Goal: Contribute content

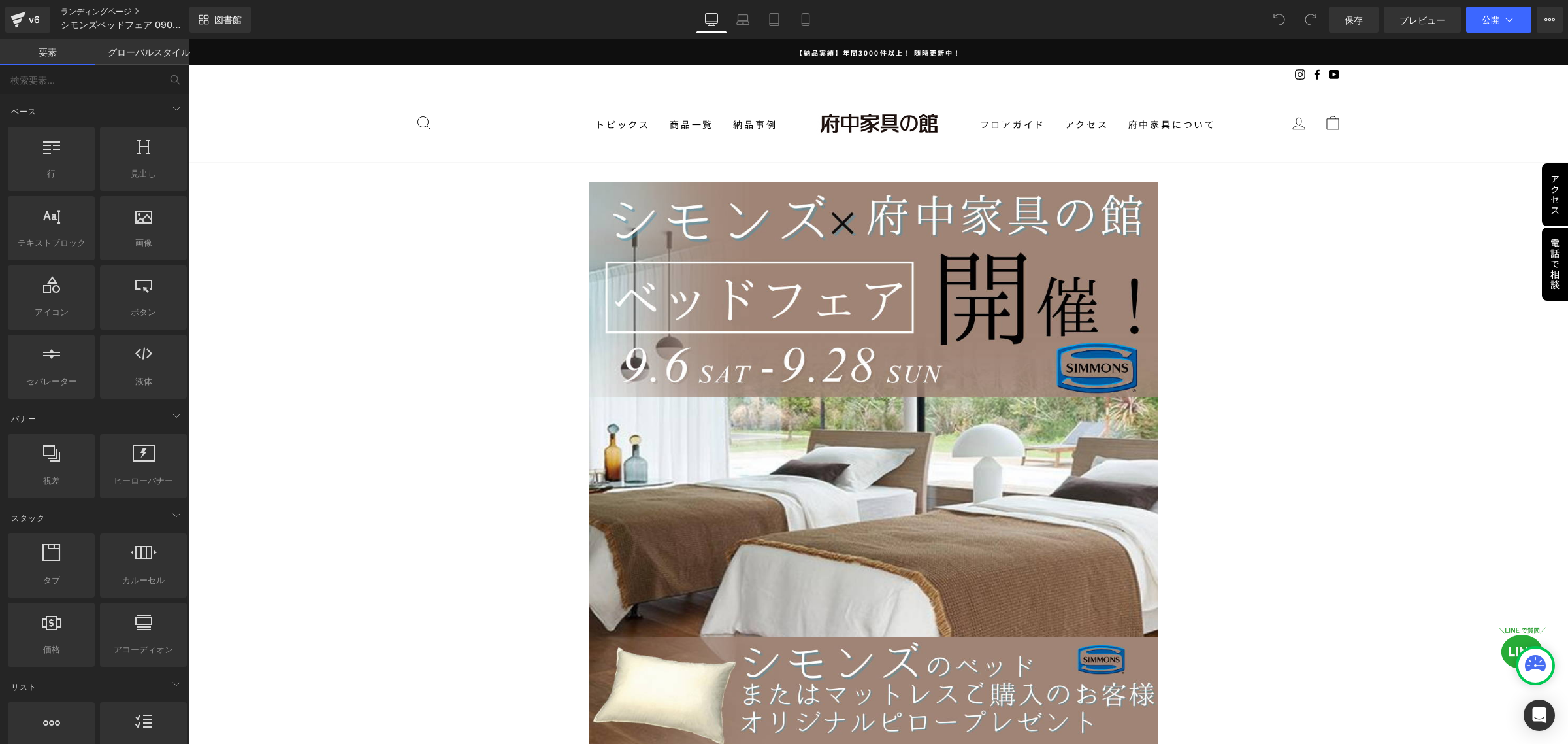
click at [103, 7] on font "ランディングページ" at bounding box center [96, 11] width 71 height 10
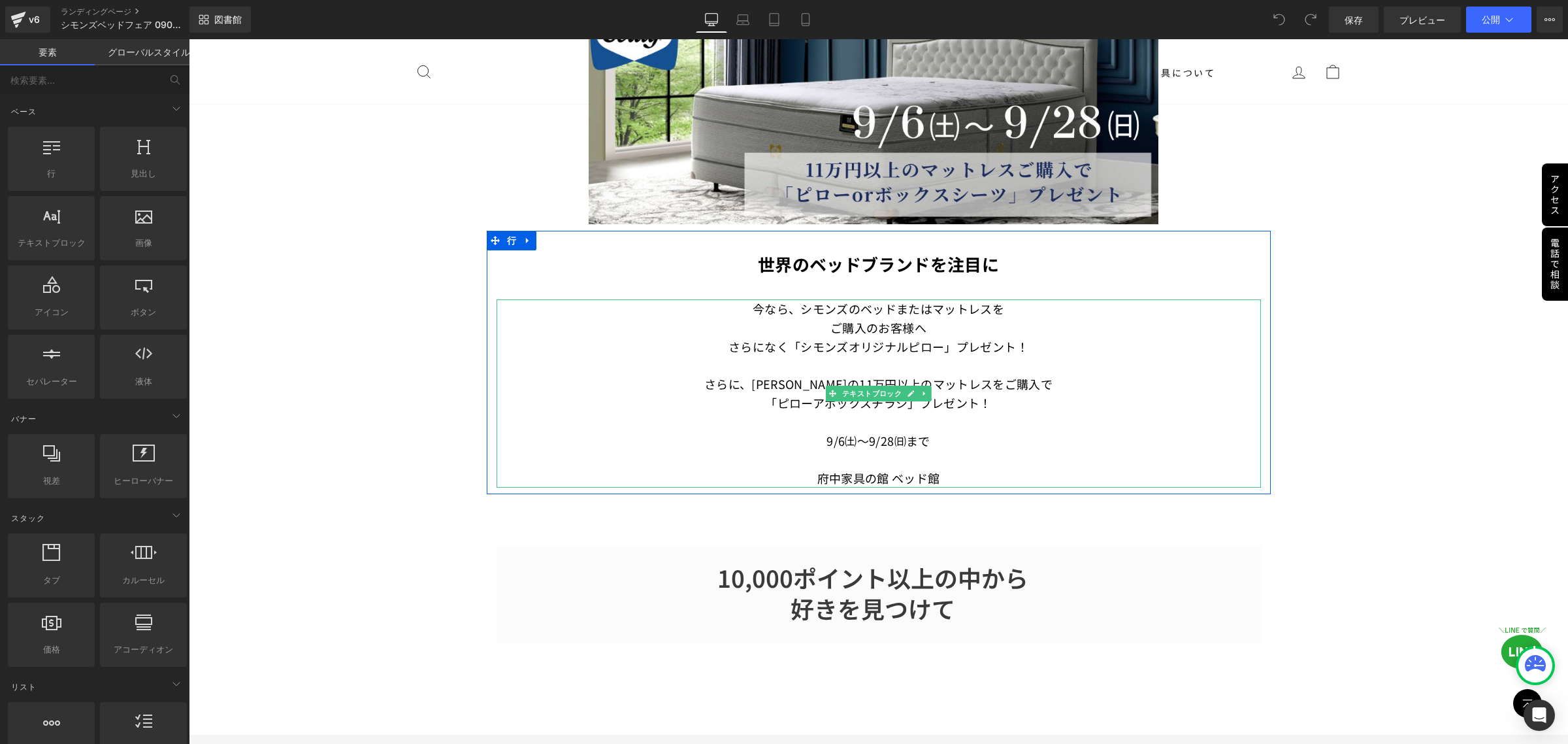
scroll to position [491, 0]
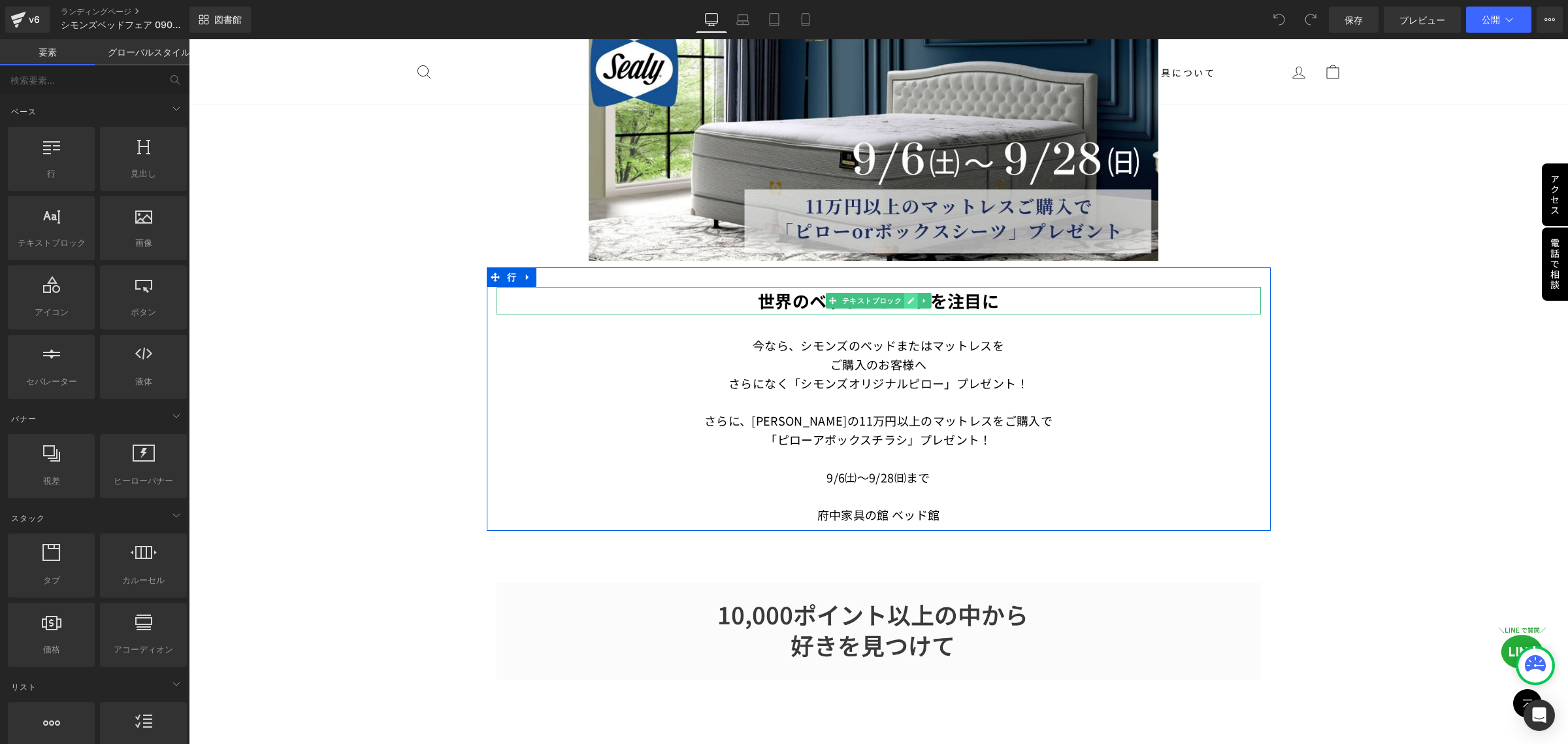
click at [907, 297] on icon at bounding box center [911, 301] width 7 height 7
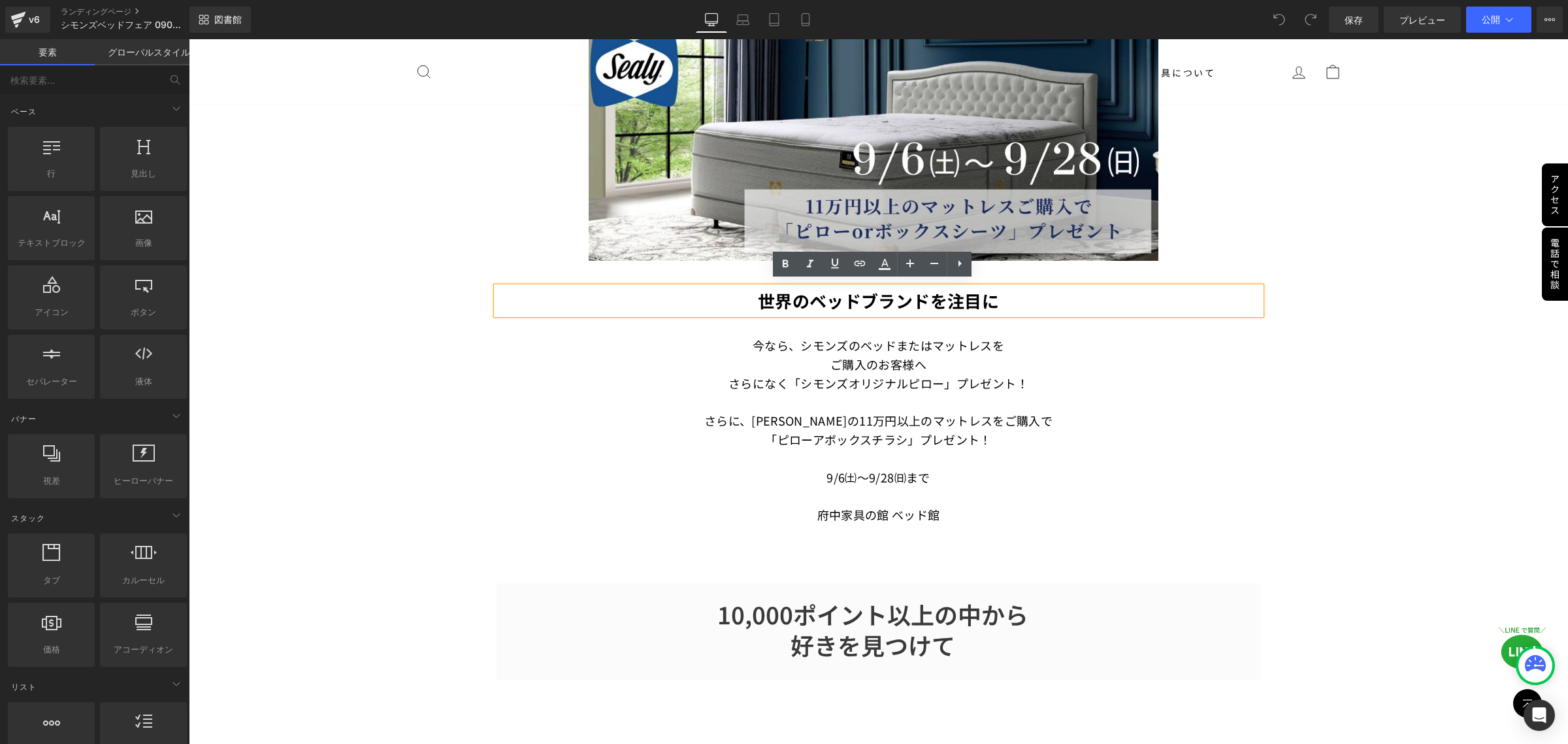
click at [750, 295] on p "世界のベッドブランドを注目に" at bounding box center [879, 301] width 765 height 28
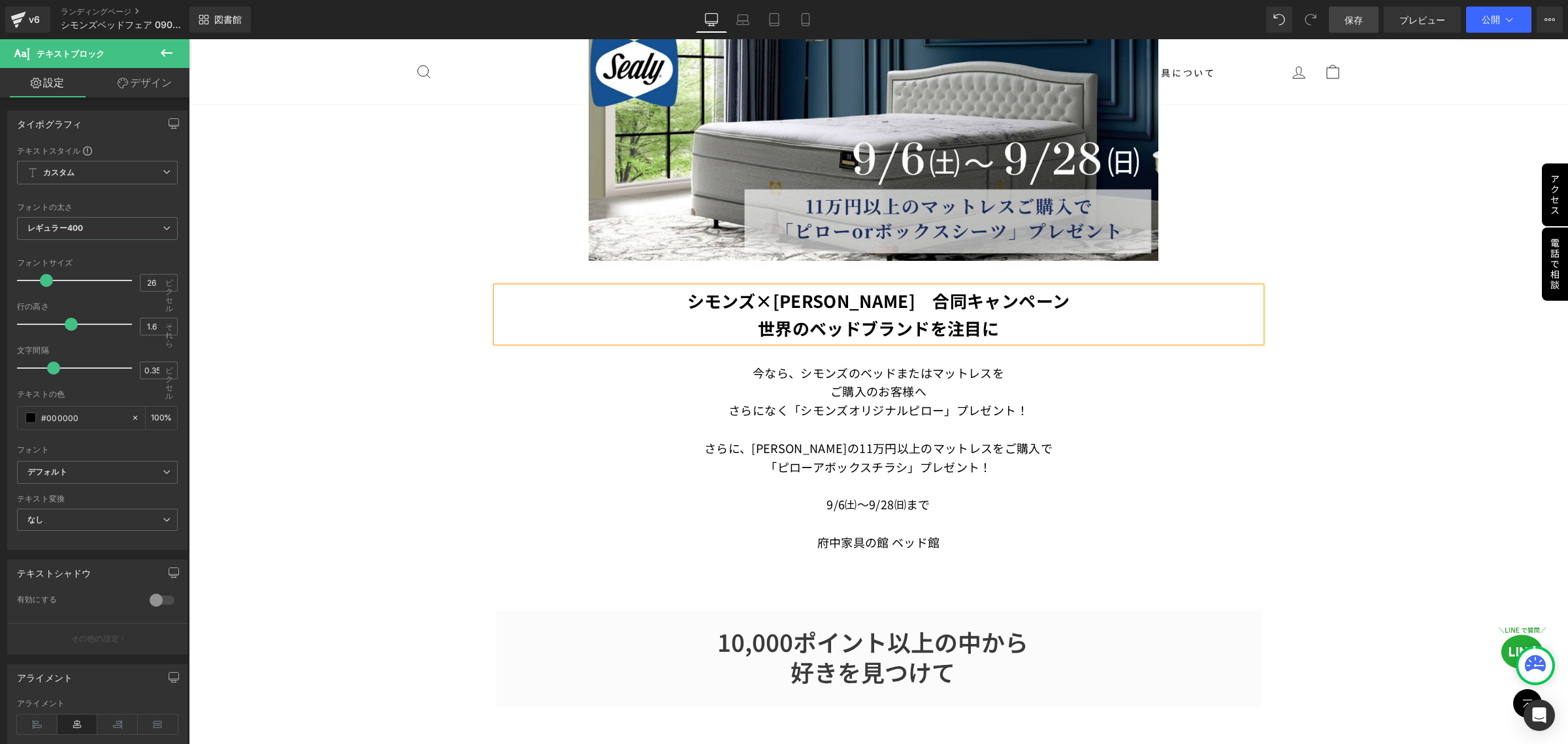
click at [1358, 18] on font "保存" at bounding box center [1354, 20] width 18 height 11
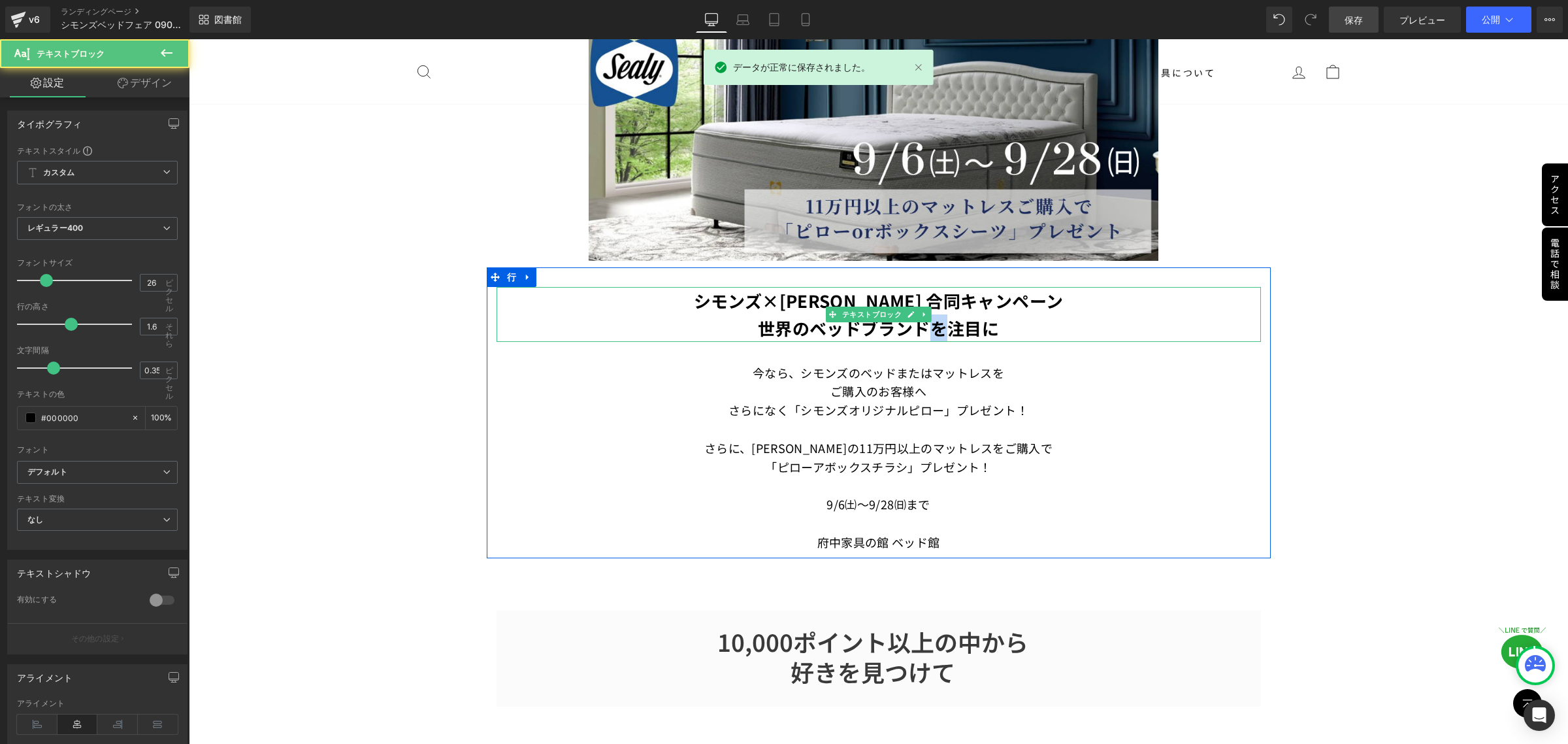
click at [933, 324] on font "世界のベッドブランドを注目に" at bounding box center [879, 328] width 241 height 24
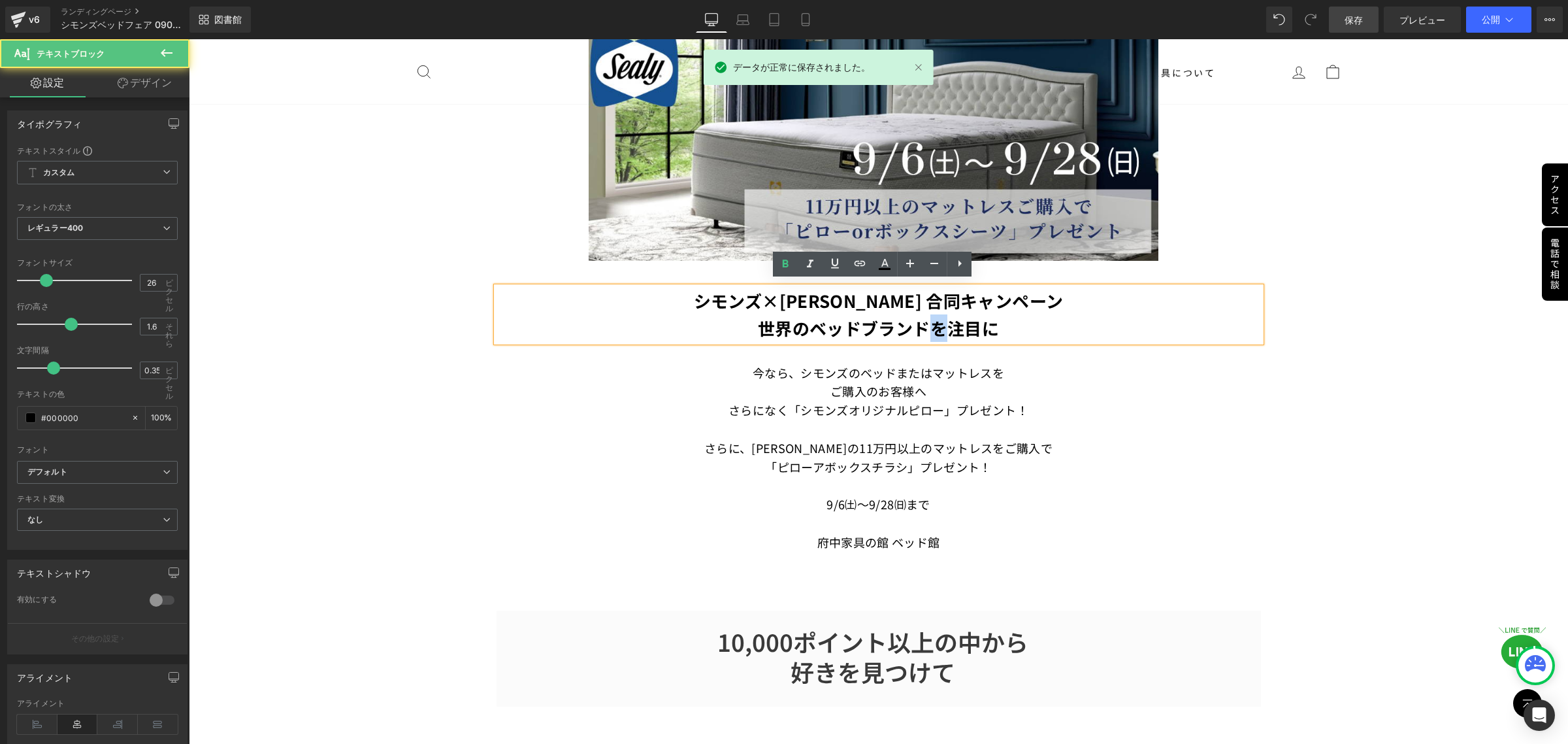
click at [933, 324] on font "世界のベッドブランドを注目に" at bounding box center [879, 328] width 241 height 24
drag, startPoint x: 942, startPoint y: 327, endPoint x: 972, endPoint y: 325, distance: 30.1
click at [972, 325] on font "世界のベッドブランドを注目に" at bounding box center [879, 328] width 241 height 24
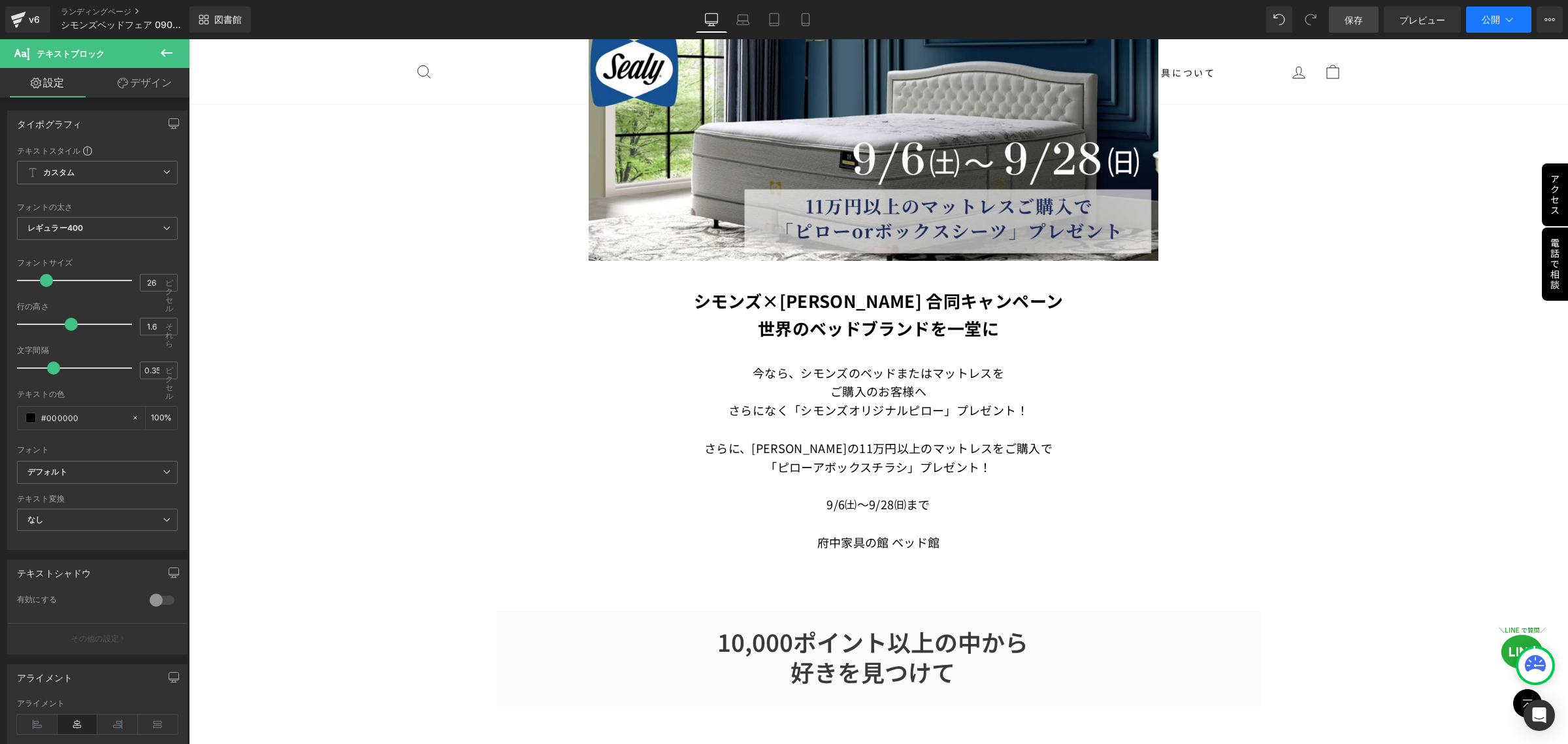
click at [1488, 21] on font "公開" at bounding box center [1491, 20] width 18 height 11
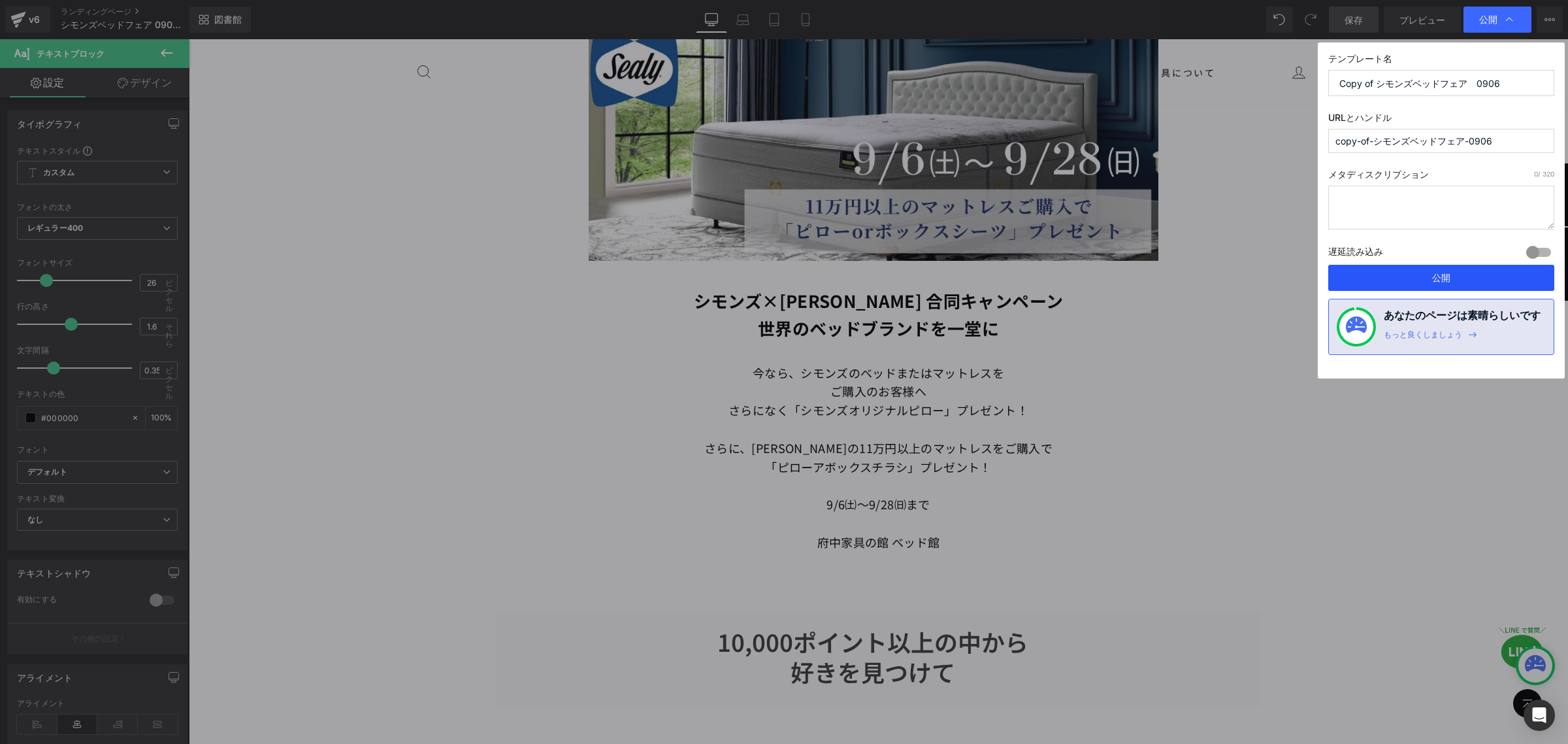
drag, startPoint x: 1472, startPoint y: 273, endPoint x: 1132, endPoint y: 259, distance: 340.3
click at [1472, 273] on button "公開" at bounding box center [1442, 278] width 226 height 26
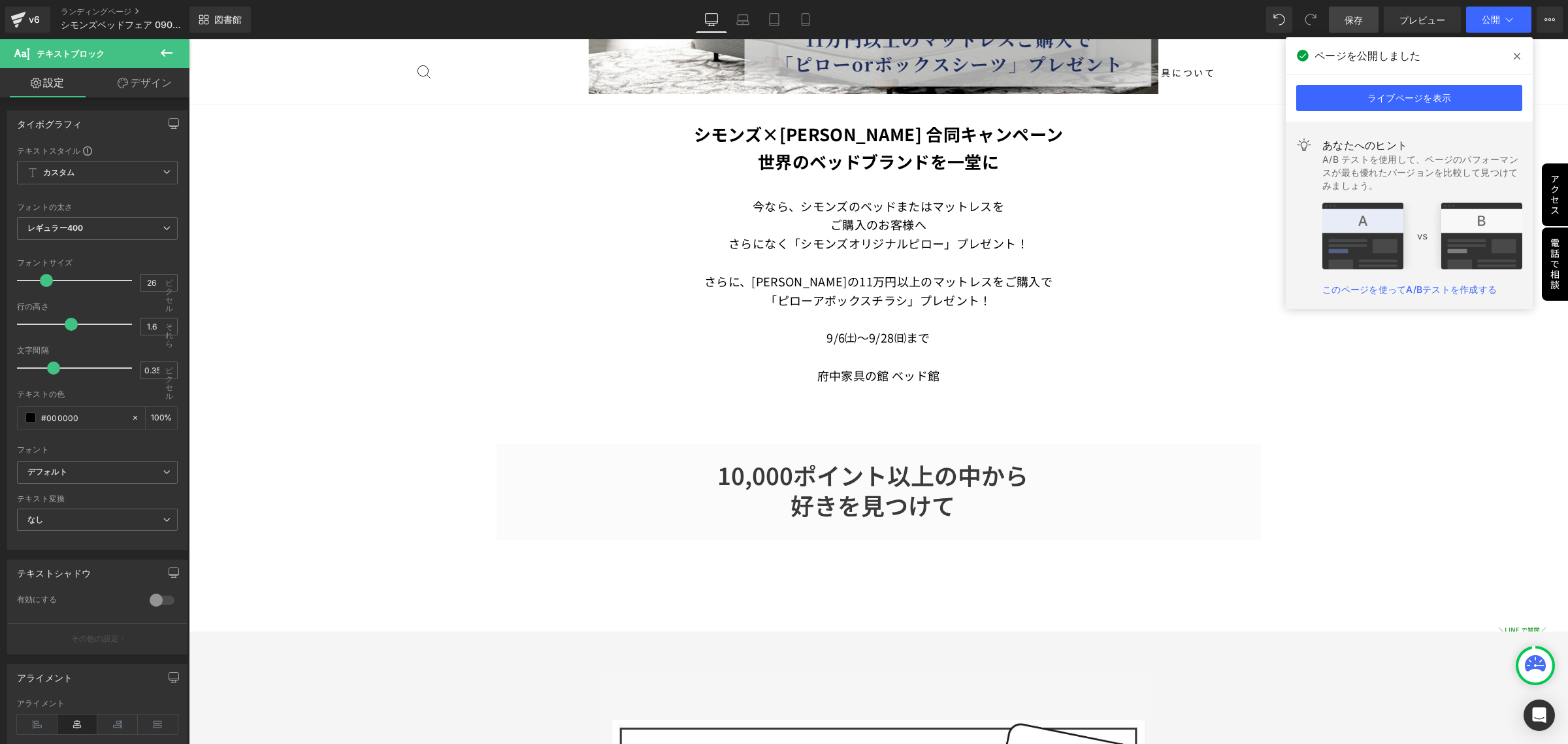
scroll to position [654, 0]
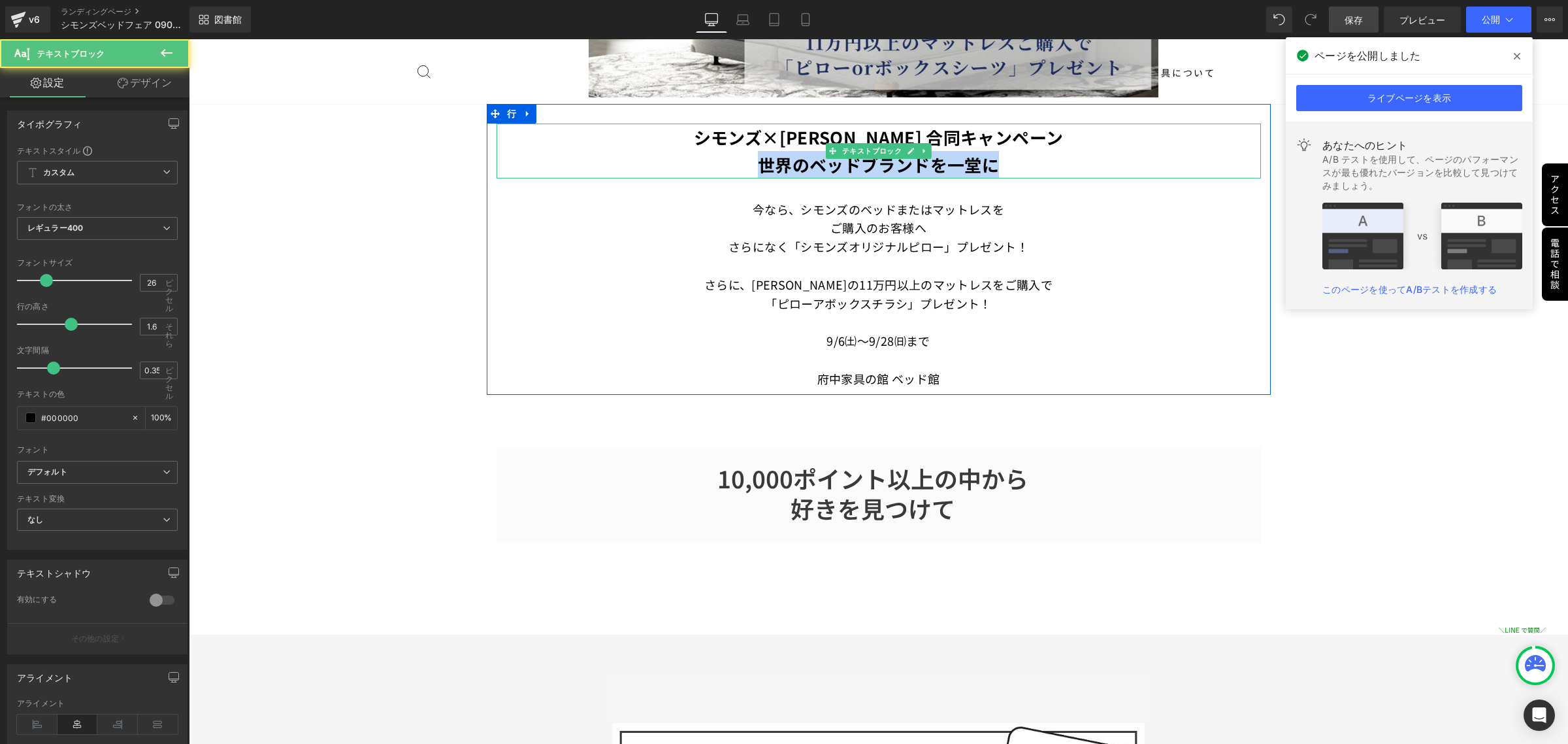
drag, startPoint x: 1007, startPoint y: 164, endPoint x: 702, endPoint y: 165, distance: 305.0
click at [702, 165] on p "世界のベッドブランドを一堂に" at bounding box center [879, 165] width 765 height 28
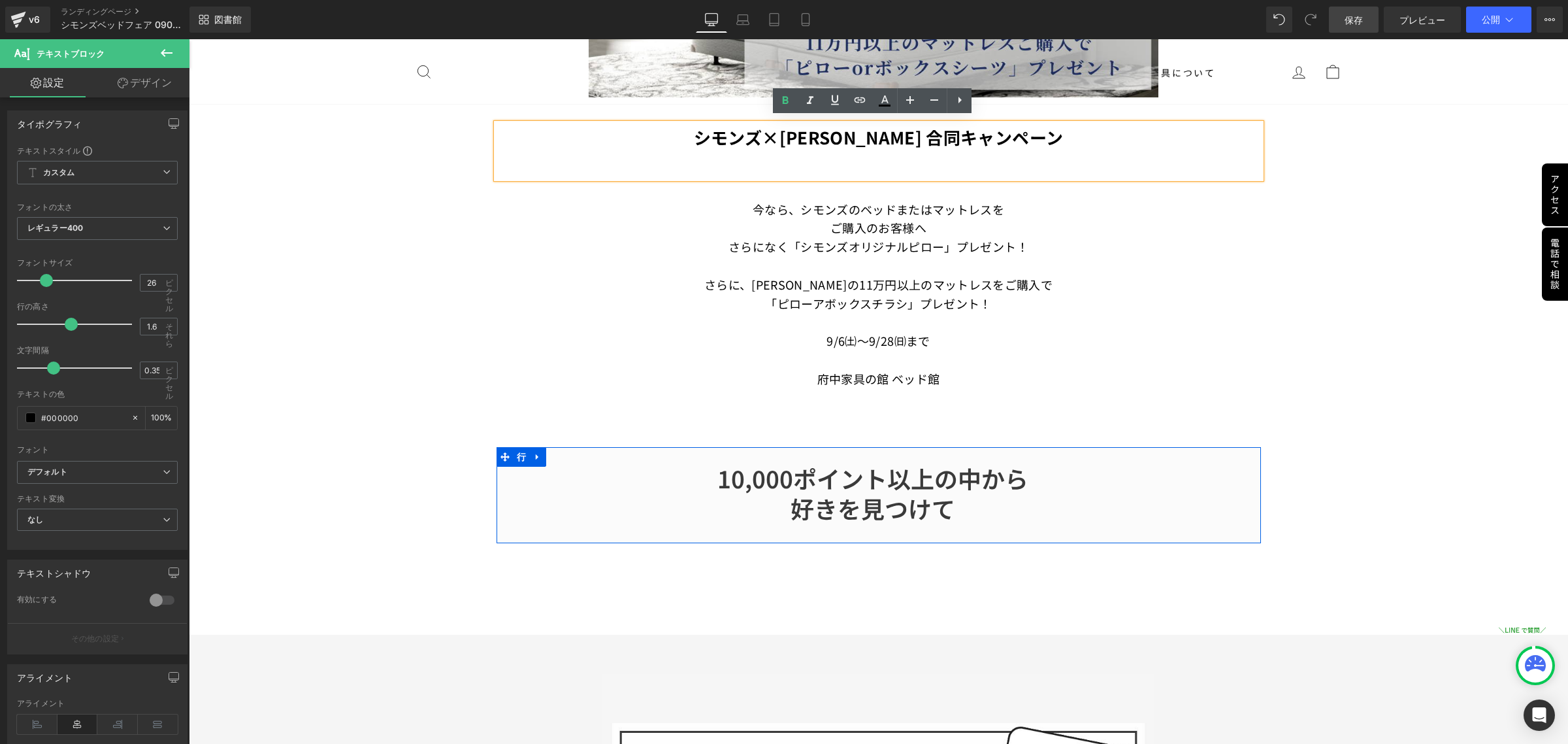
click at [960, 514] on div "10,000ポイント以上の中から 好きを見つけて 見出し" at bounding box center [873, 493] width 734 height 61
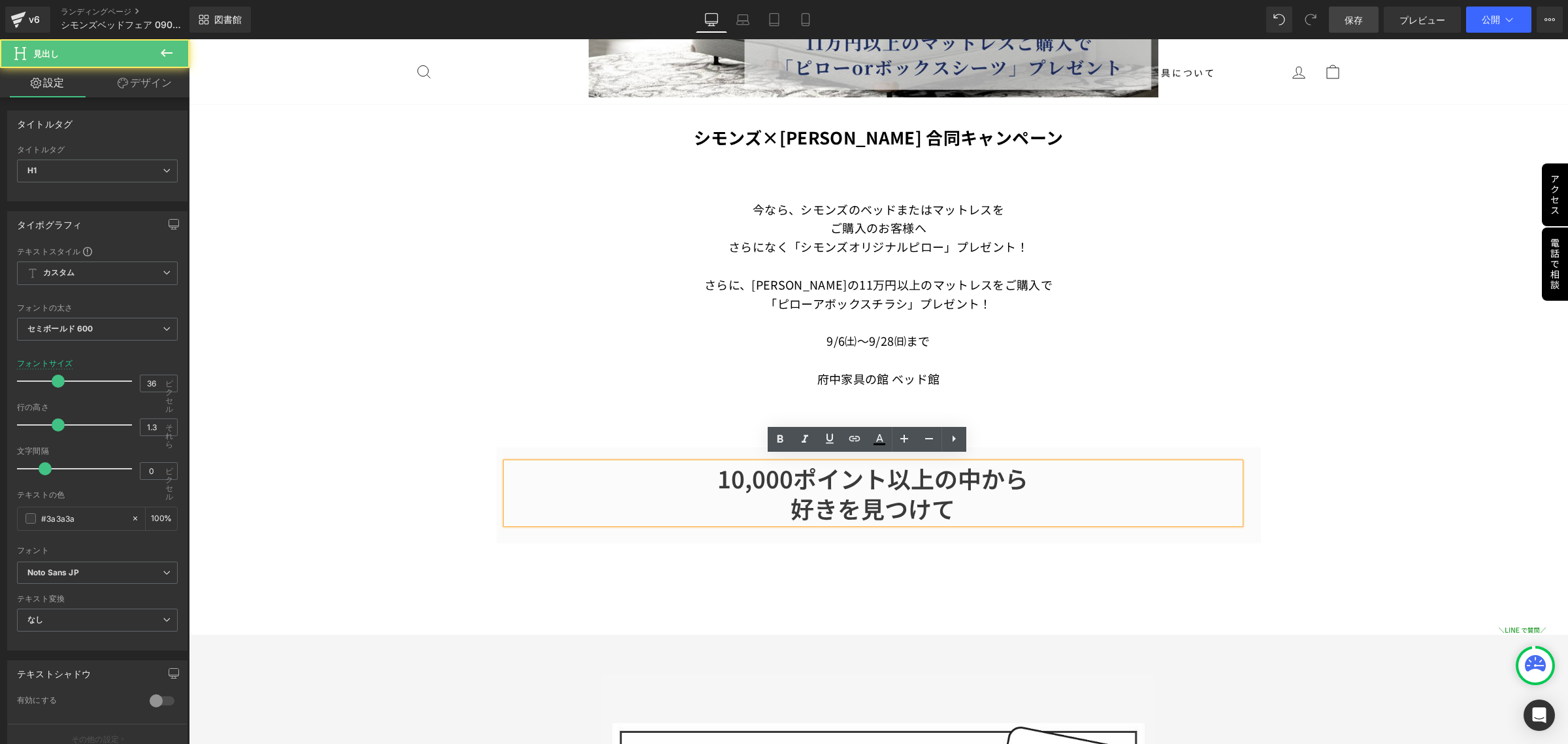
click at [958, 504] on h1 "10,000ポイント以上の中から 好きを見つけて" at bounding box center [873, 493] width 734 height 61
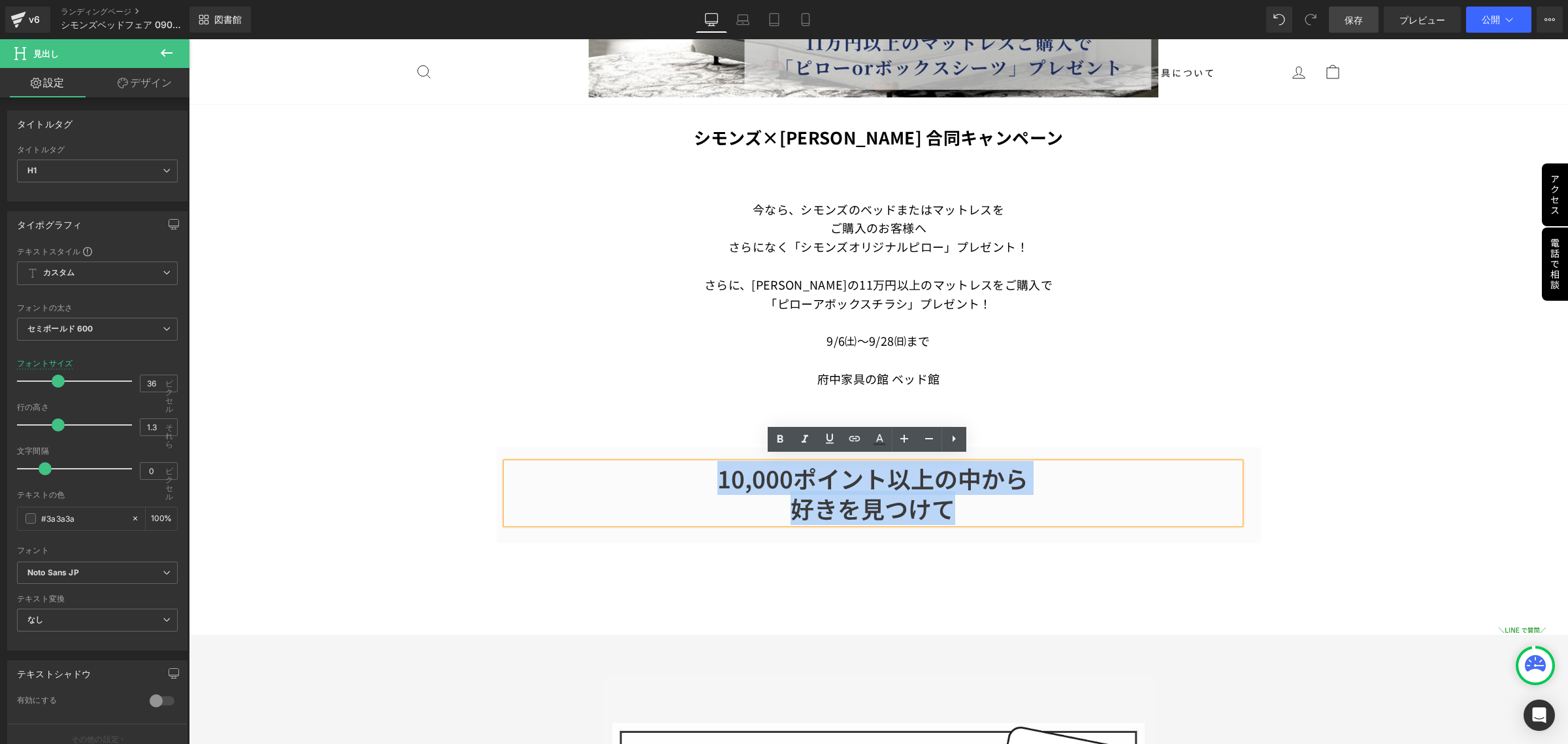
drag, startPoint x: 958, startPoint y: 504, endPoint x: 695, endPoint y: 471, distance: 265.1
click at [695, 471] on h1 "10,000ポイント以上の中から 好きを見つけて" at bounding box center [873, 493] width 734 height 61
paste div
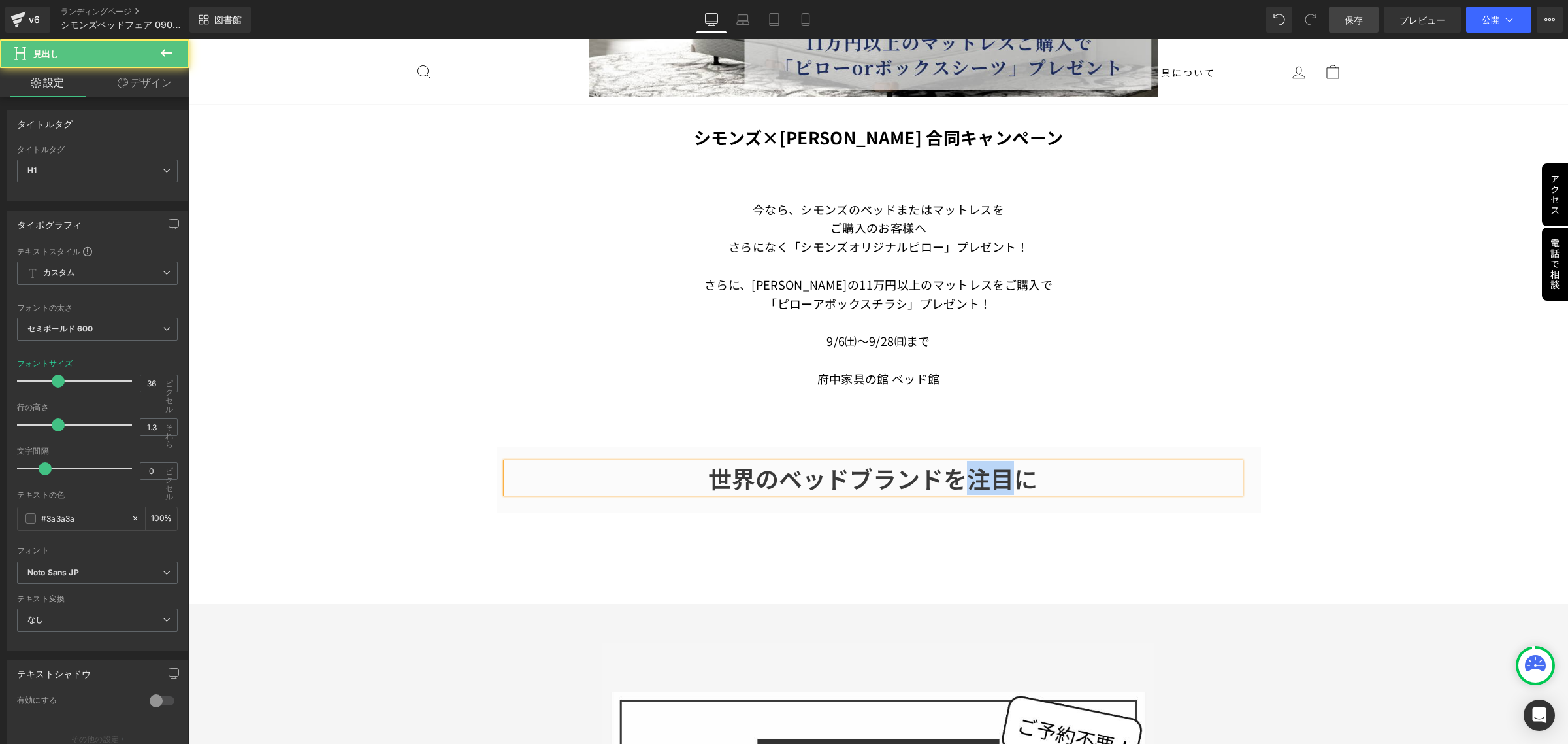
drag, startPoint x: 963, startPoint y: 472, endPoint x: 1000, endPoint y: 478, distance: 37.5
click at [1000, 478] on font "世界のベッドブランドを注目に" at bounding box center [873, 478] width 329 height 34
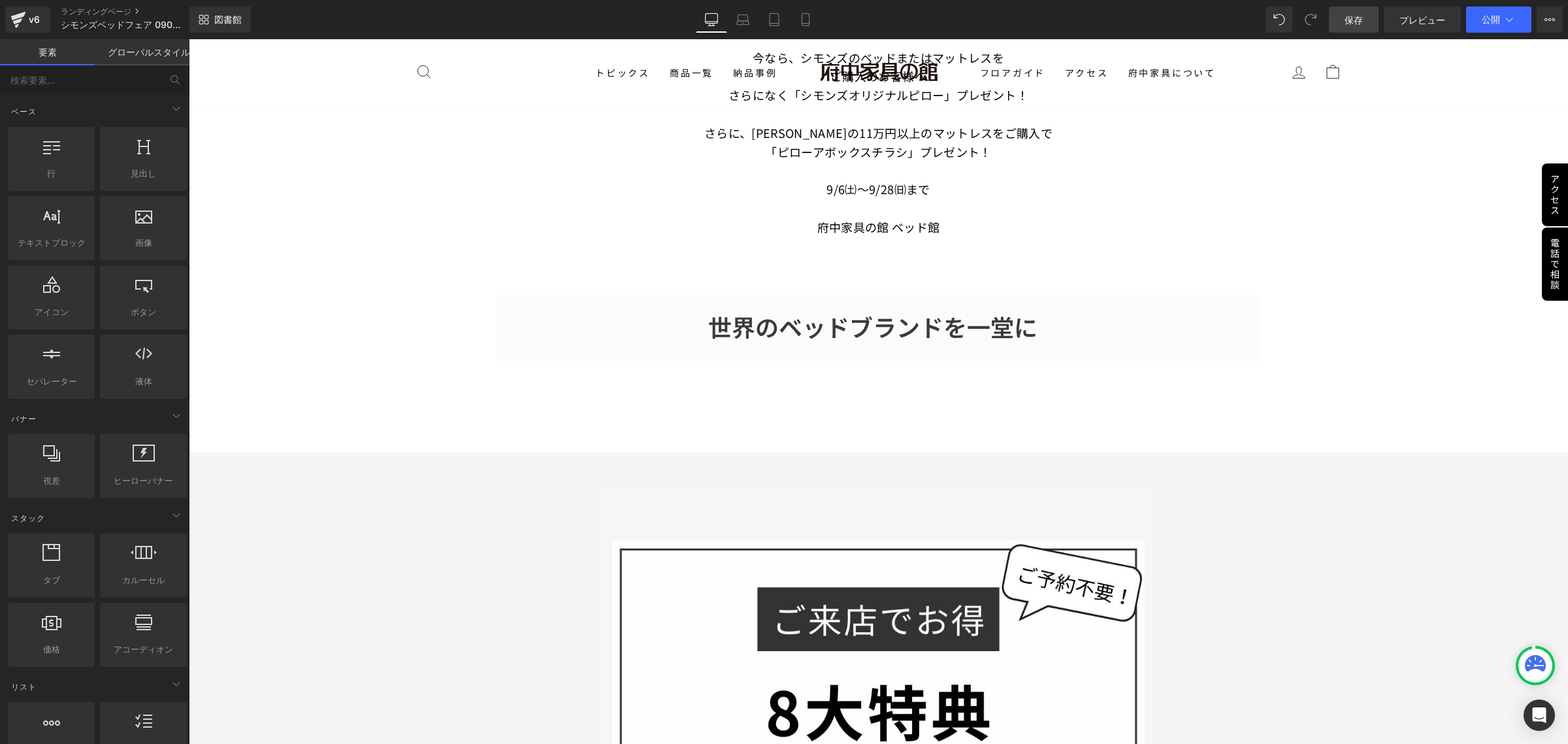
scroll to position [817, 0]
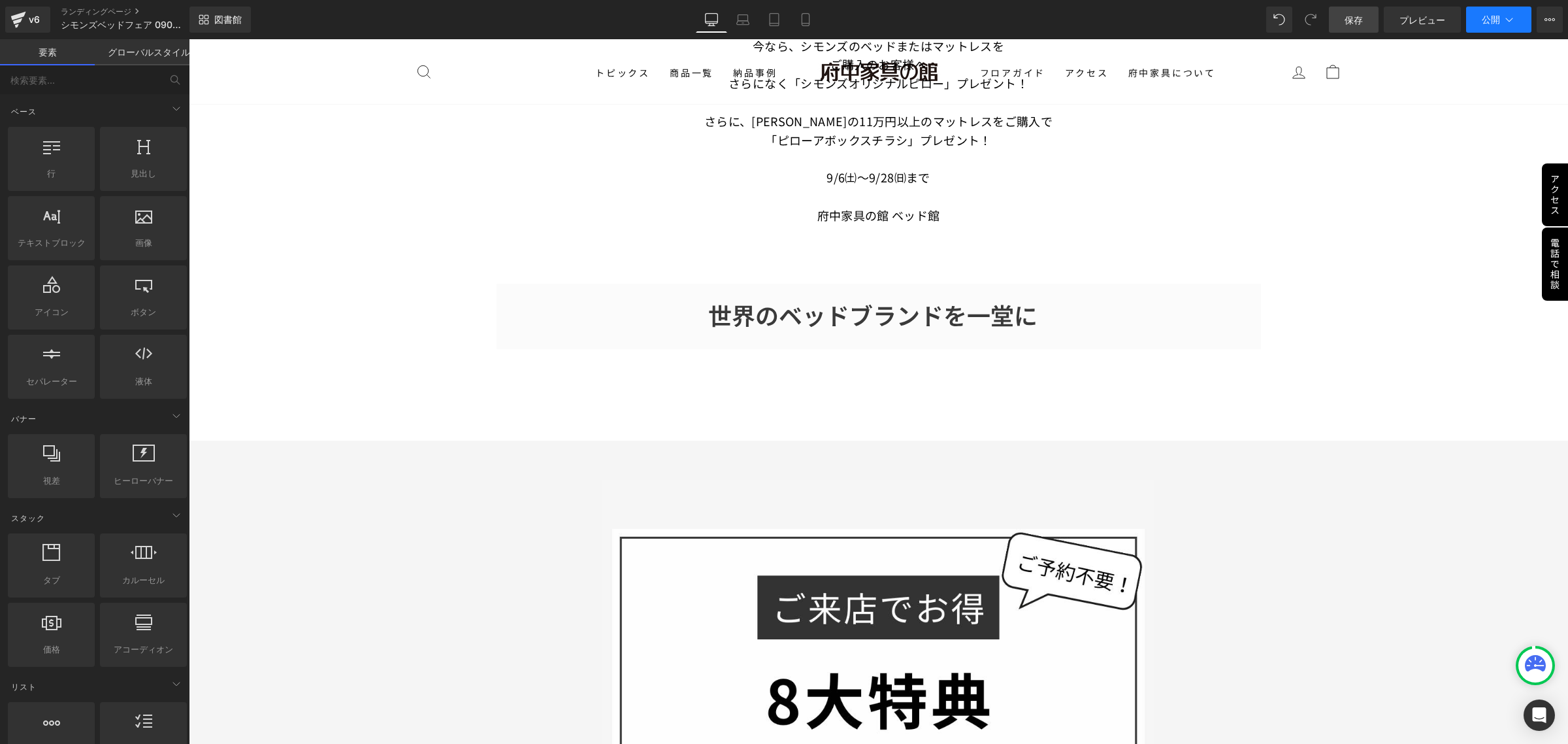
click at [1491, 28] on button "公開" at bounding box center [1499, 20] width 65 height 26
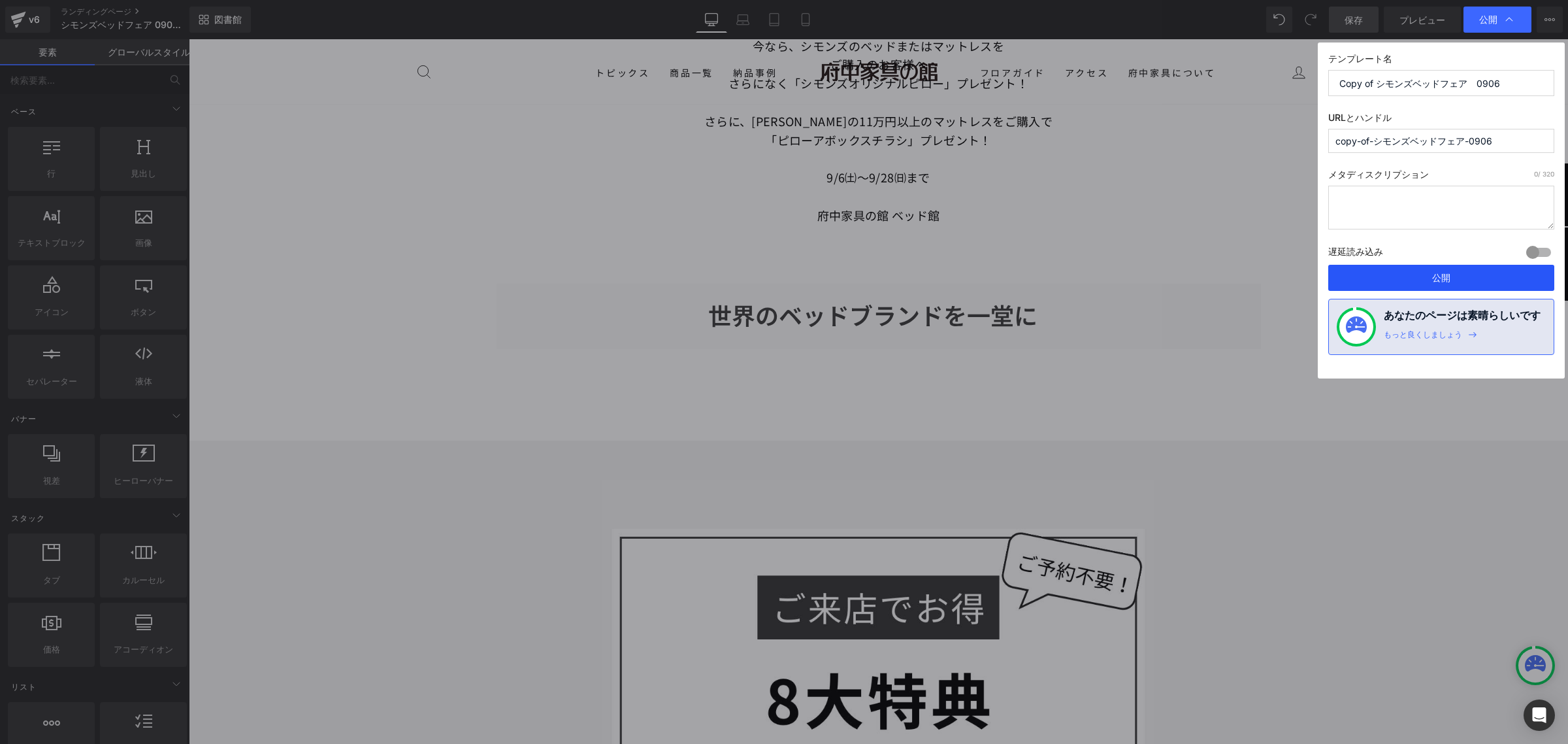
click at [1443, 282] on font "公開" at bounding box center [1441, 278] width 18 height 11
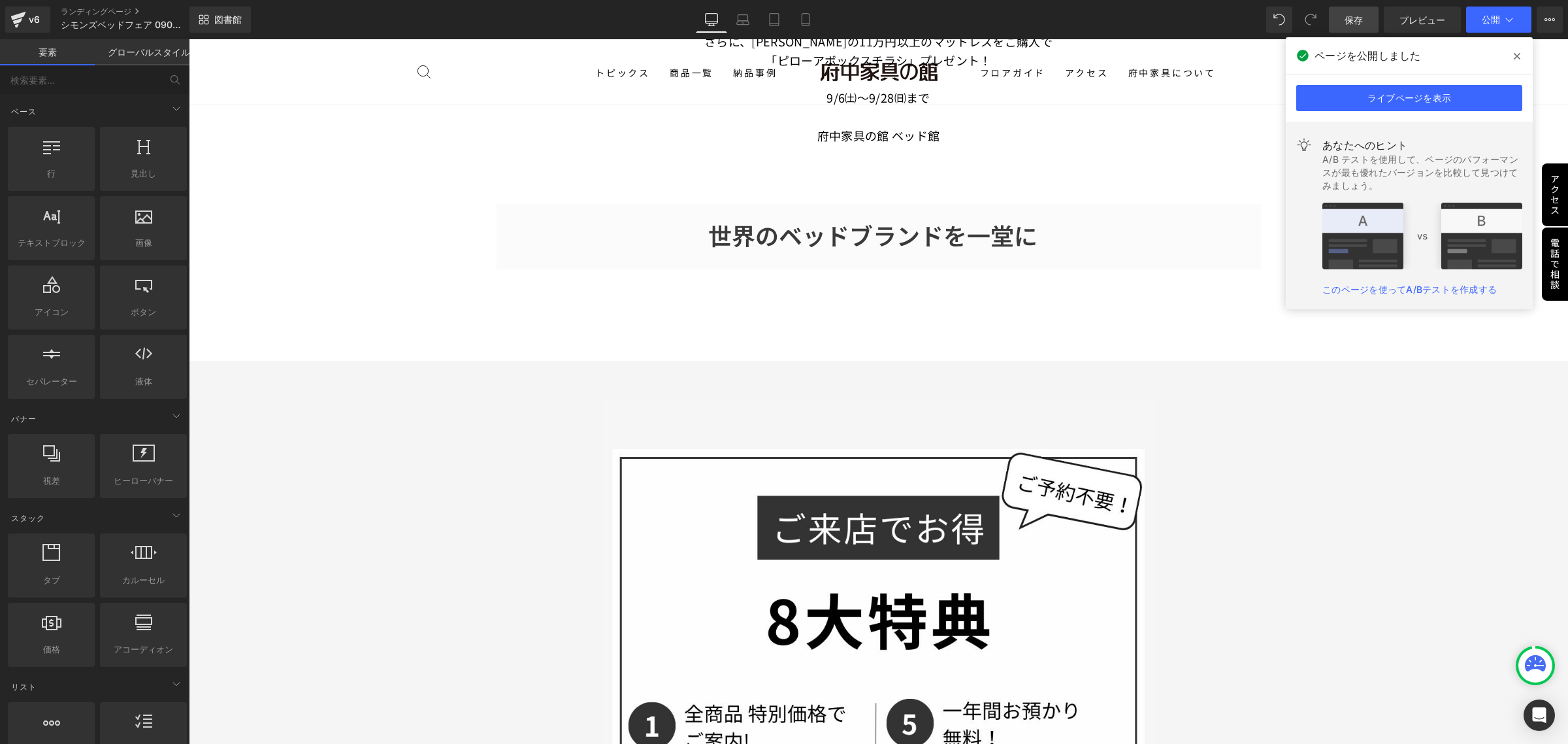
scroll to position [899, 0]
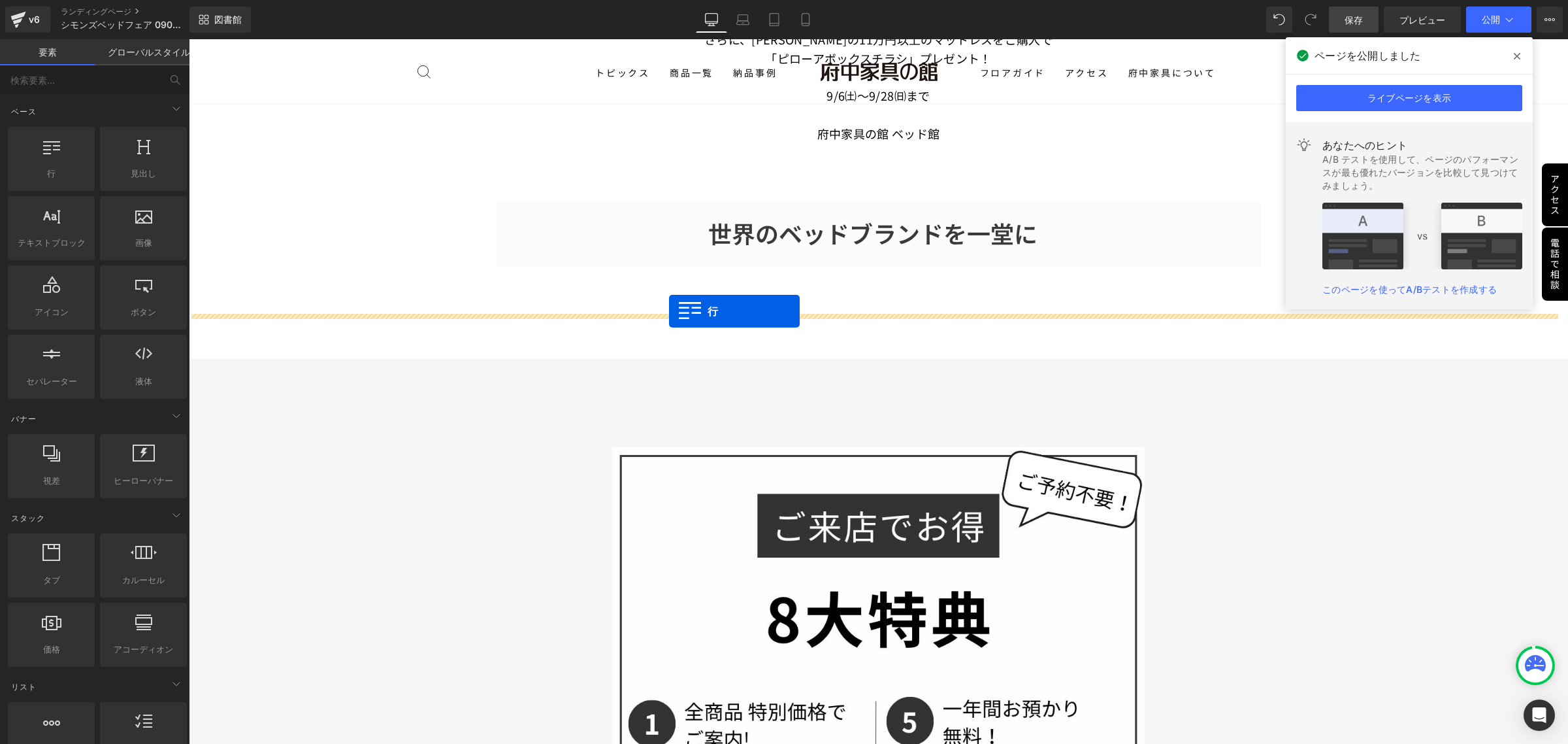
drag, startPoint x: 253, startPoint y: 206, endPoint x: 669, endPoint y: 311, distance: 429.0
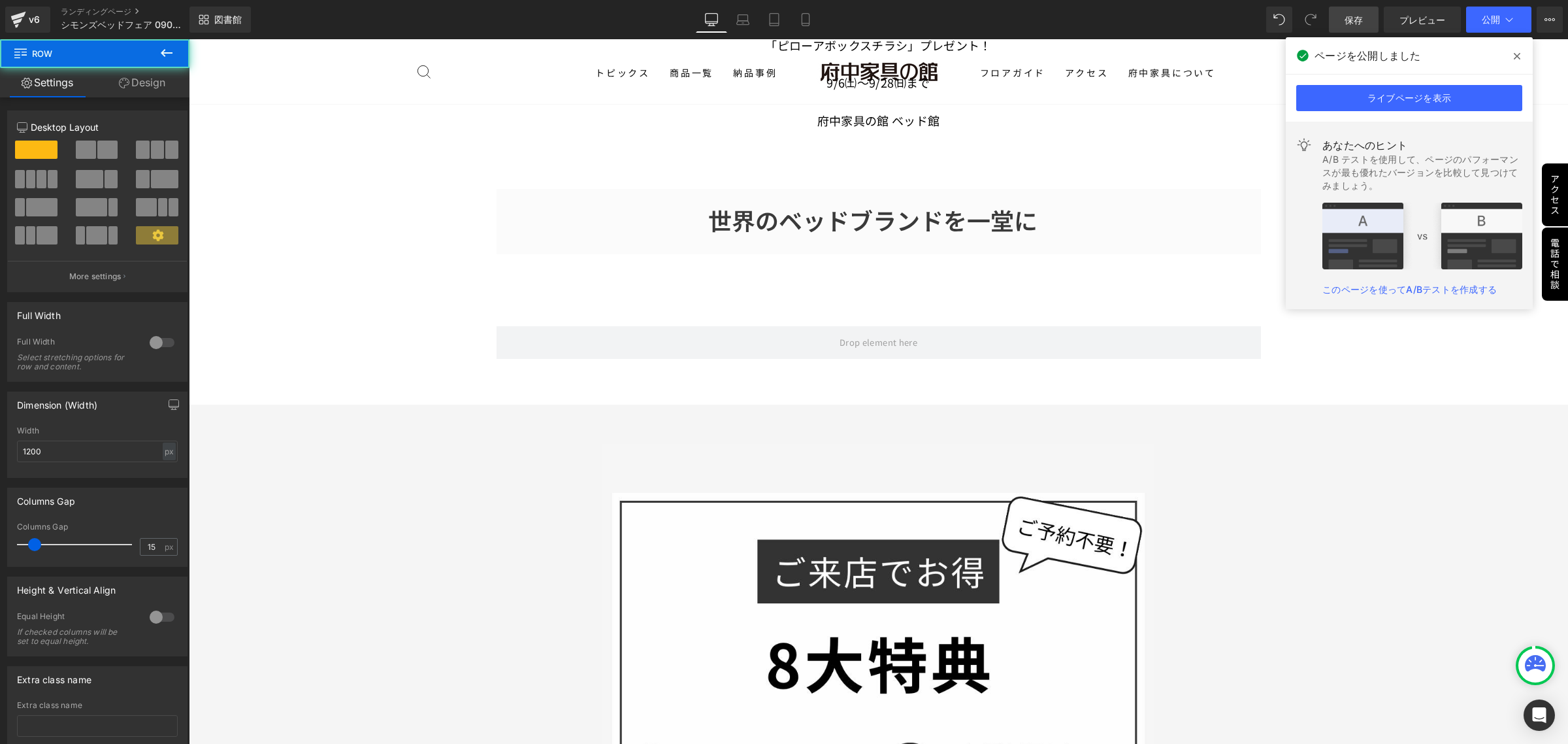
scroll to position [886, 0]
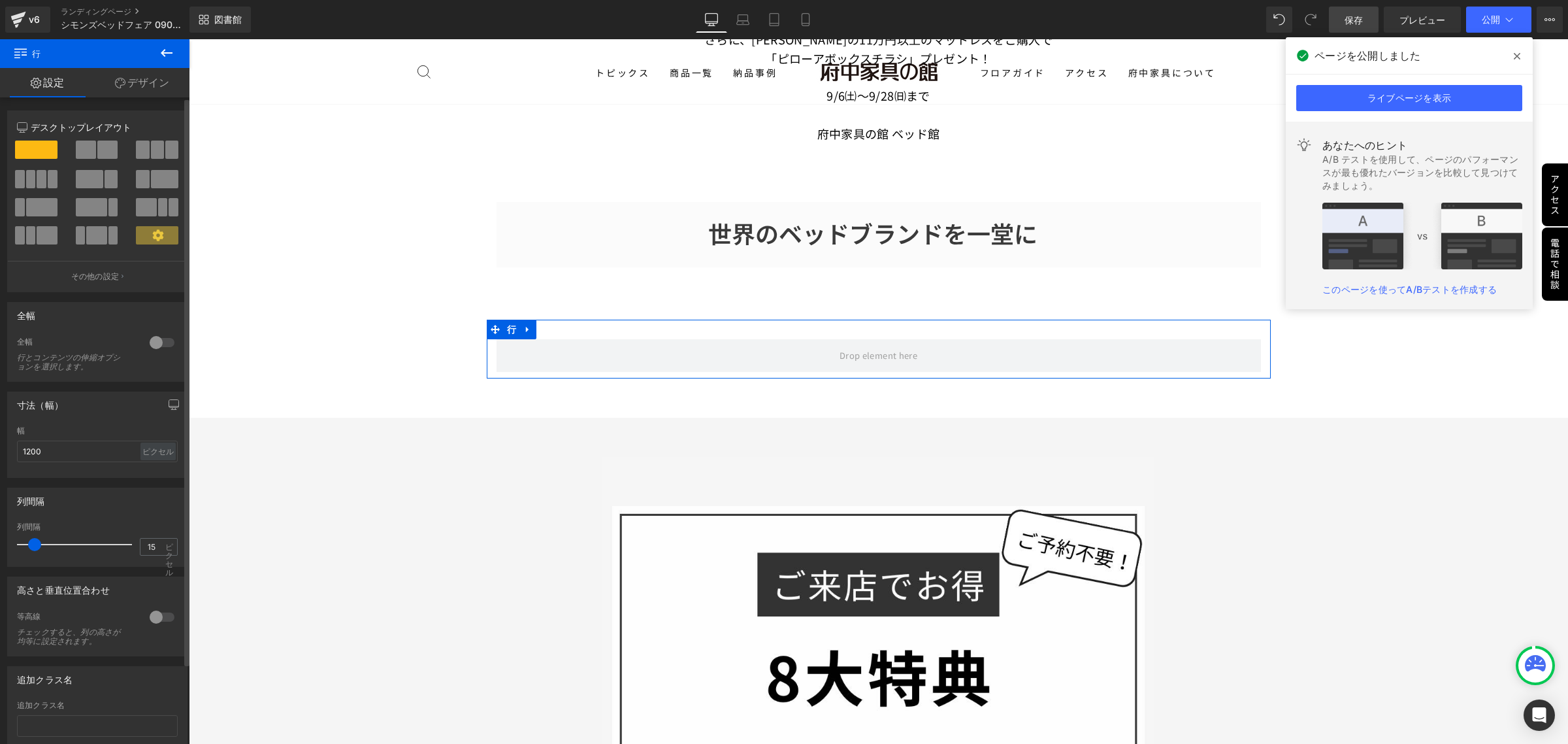
click at [84, 152] on span at bounding box center [86, 149] width 20 height 18
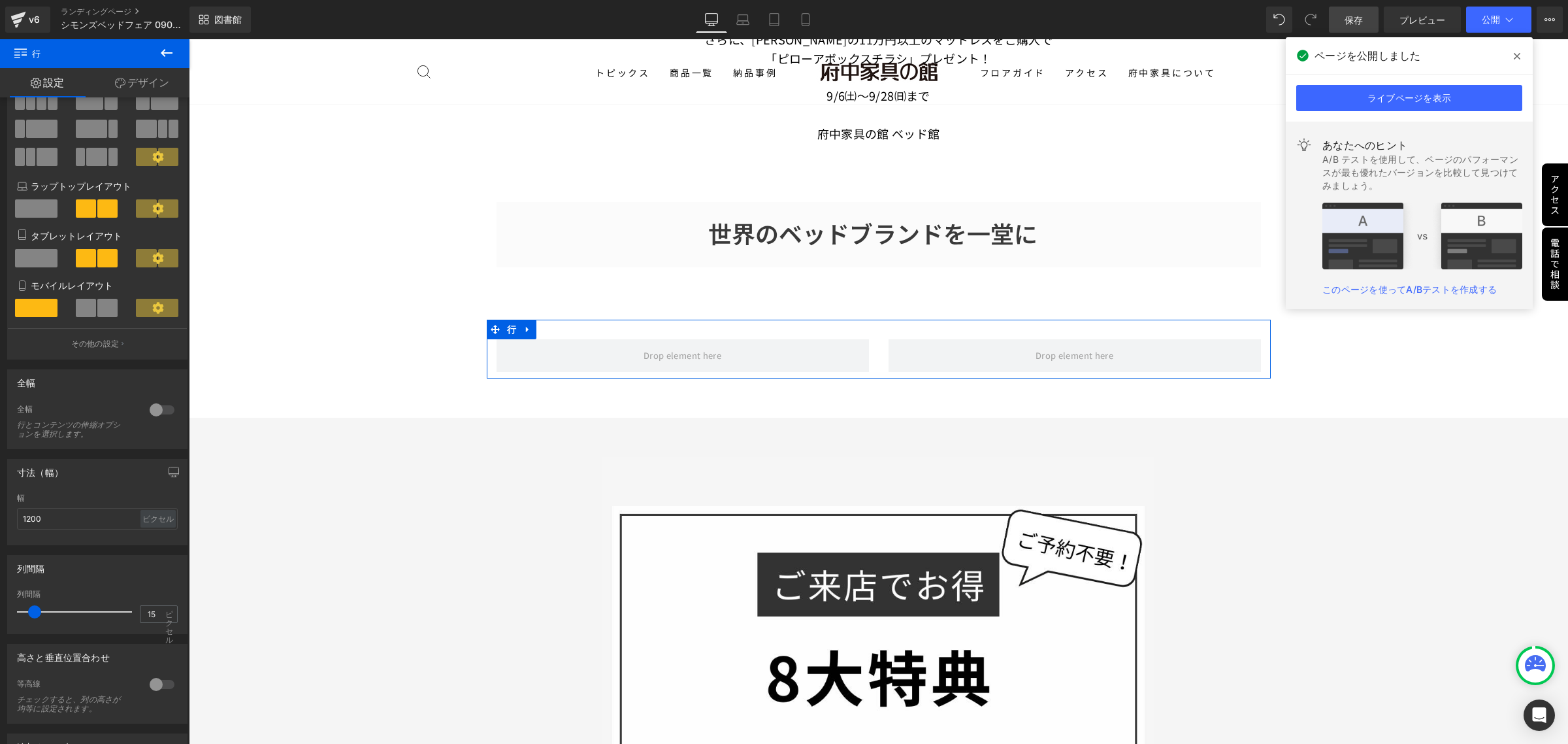
scroll to position [0, 0]
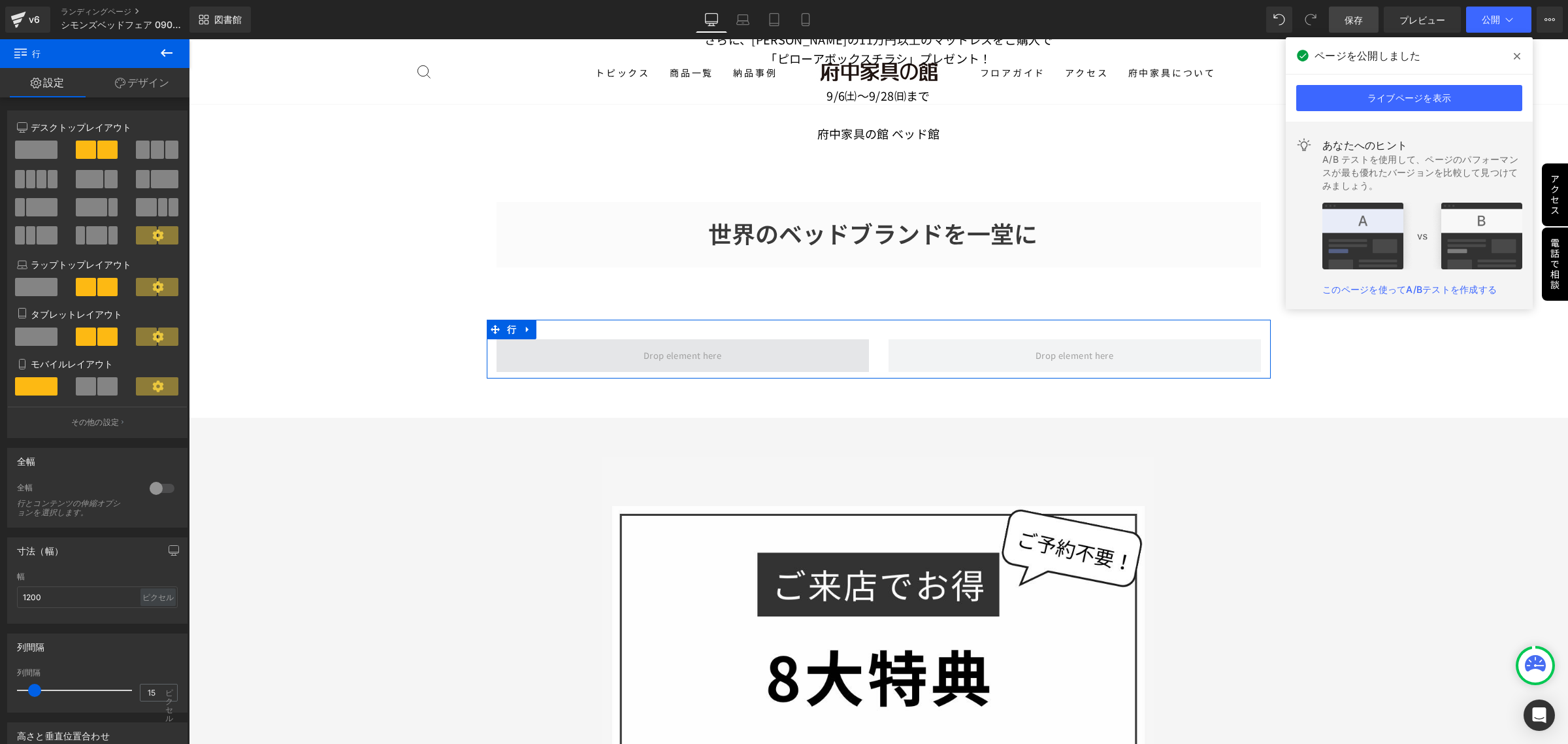
click at [683, 348] on span at bounding box center [683, 355] width 87 height 20
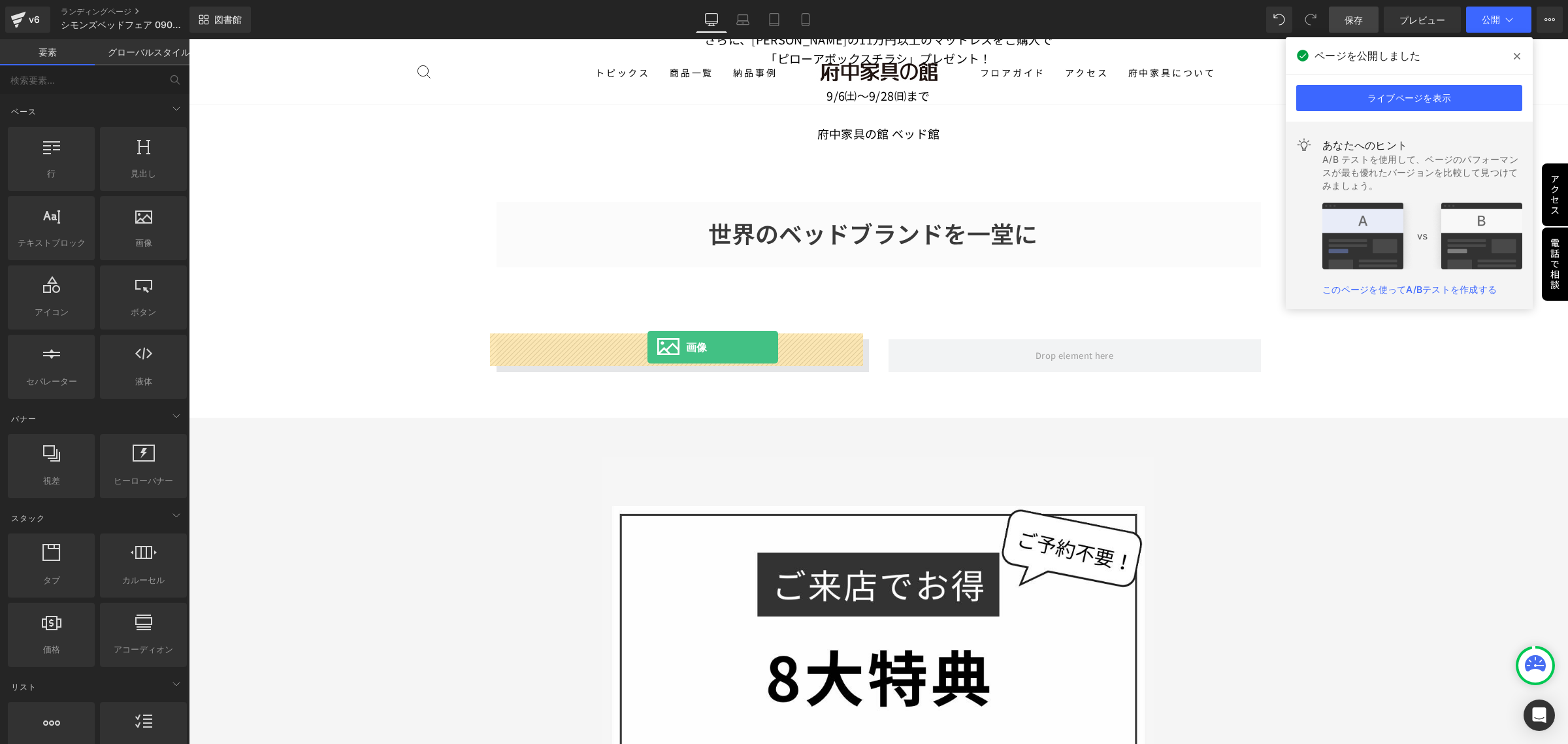
drag, startPoint x: 333, startPoint y: 272, endPoint x: 648, endPoint y: 347, distance: 323.8
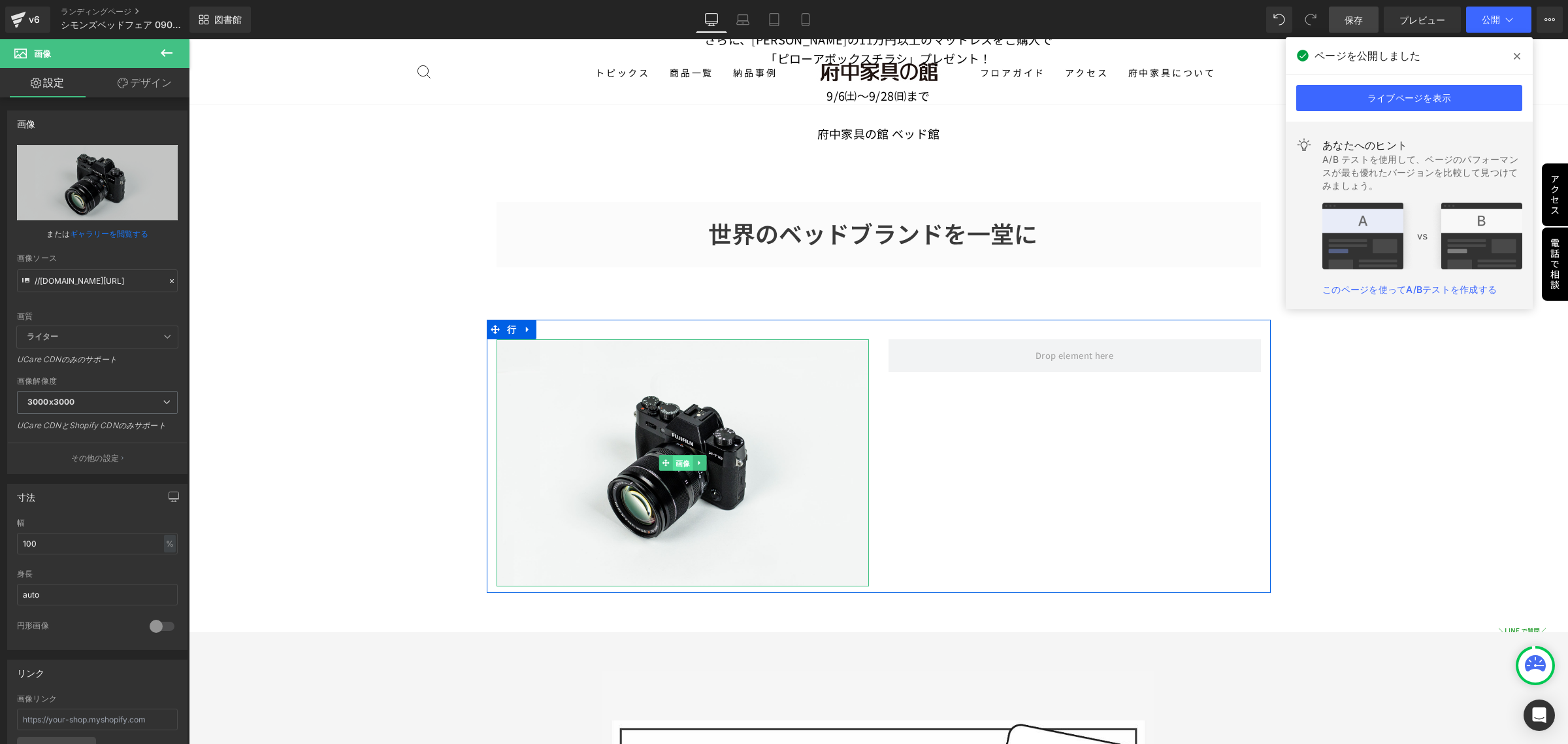
click at [675, 460] on font "画像" at bounding box center [683, 464] width 15 height 8
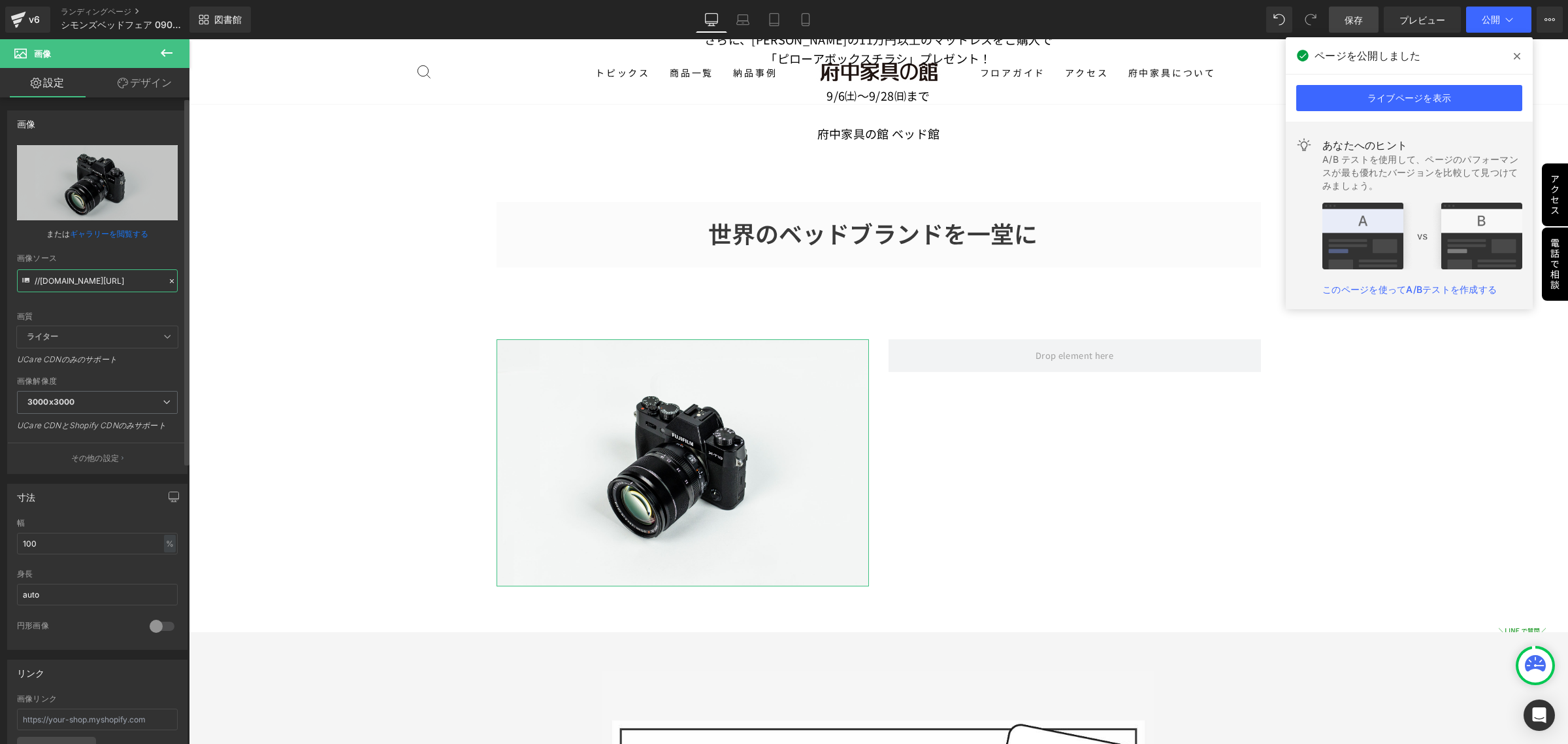
click at [39, 280] on input "//d1um8515vdn9kb.cloudfront.net/images/parallax.jpg" at bounding box center [97, 281] width 160 height 23
paste input "https://ucarecdn.com/47b3148a-1f0e-45e2-a4c6-1d6bdd25fddf/-/format/auto/-/previ…"
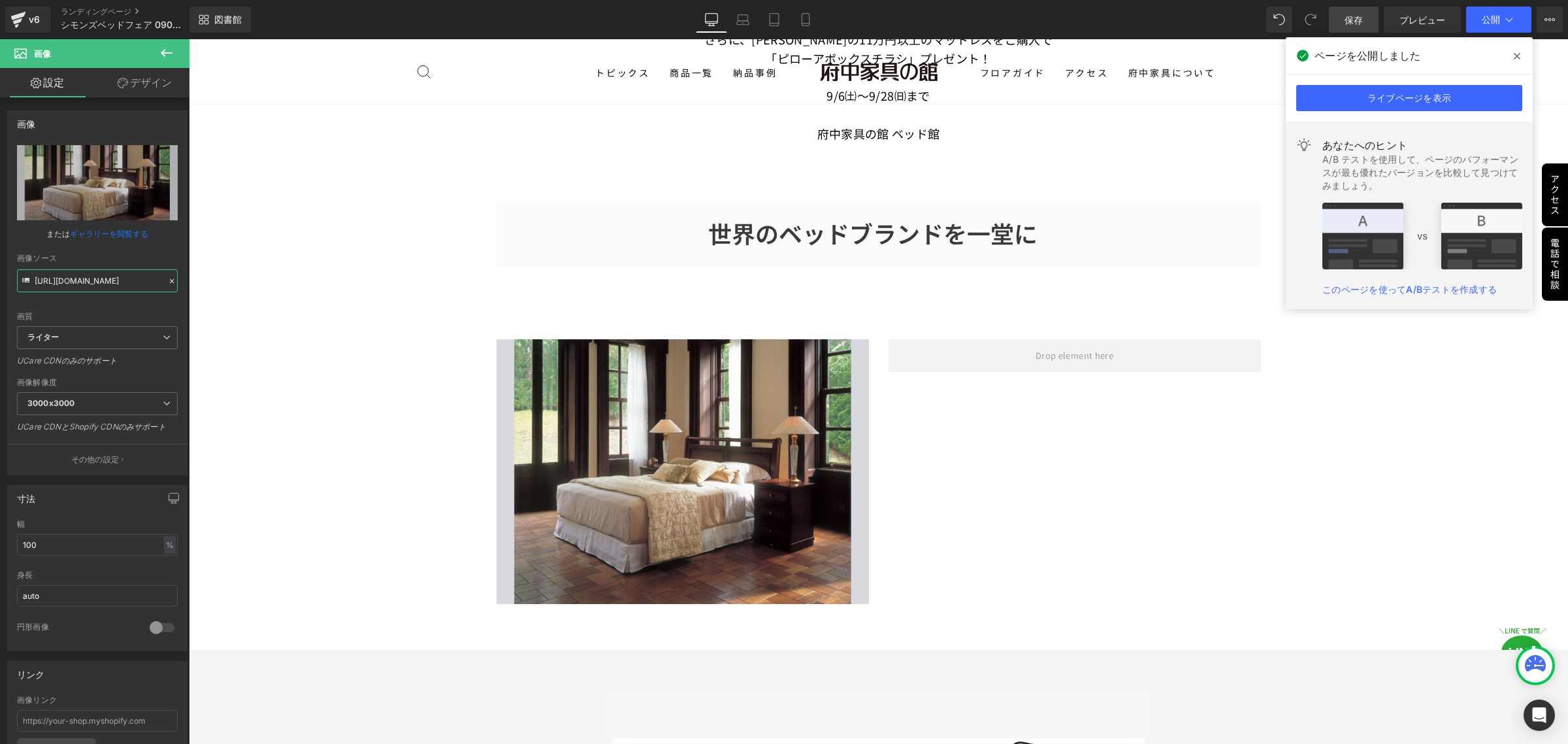
type input "[URL][DOMAIN_NAME]"
click at [164, 53] on icon at bounding box center [166, 53] width 11 height 8
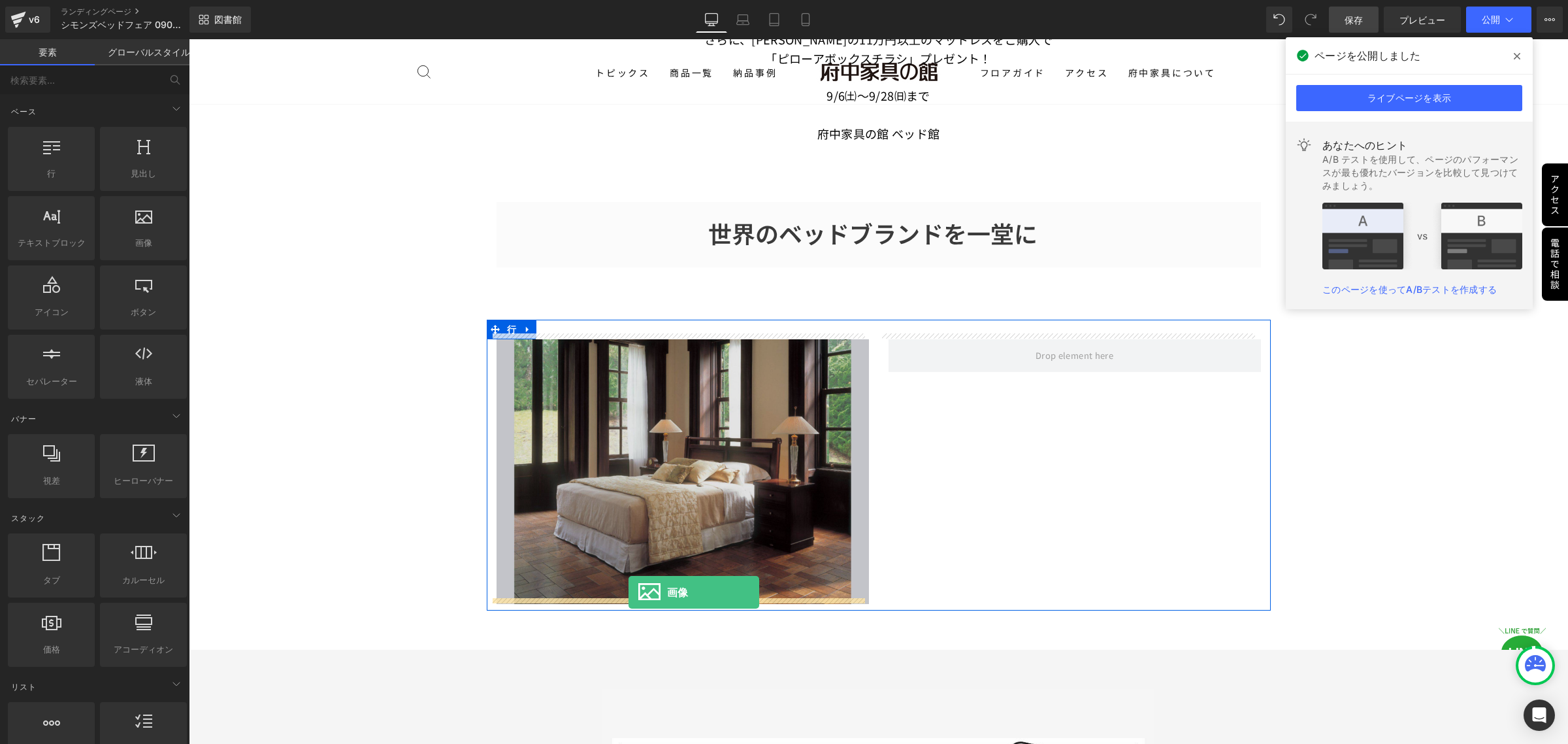
drag, startPoint x: 331, startPoint y: 272, endPoint x: 629, endPoint y: 592, distance: 437.3
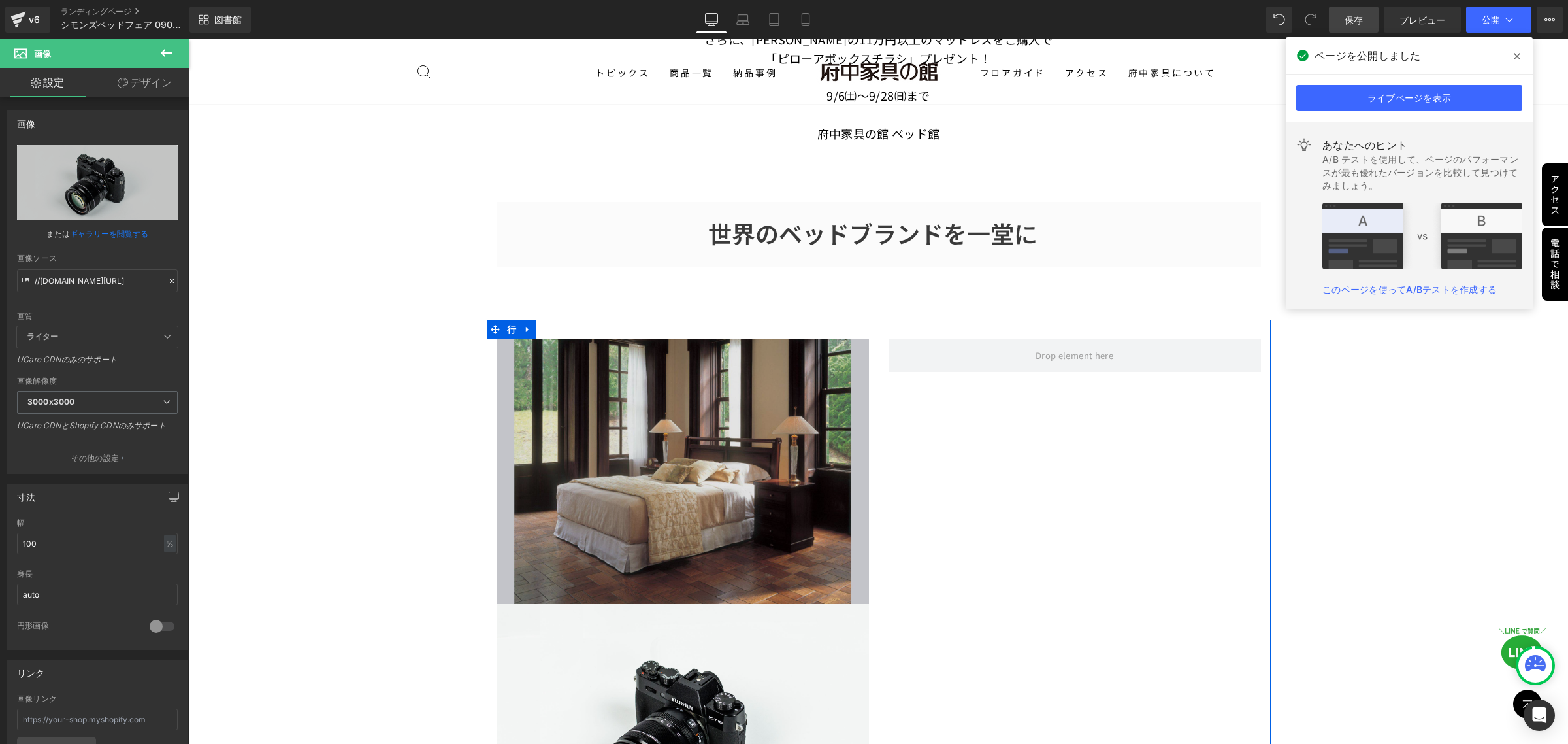
scroll to position [1131, 0]
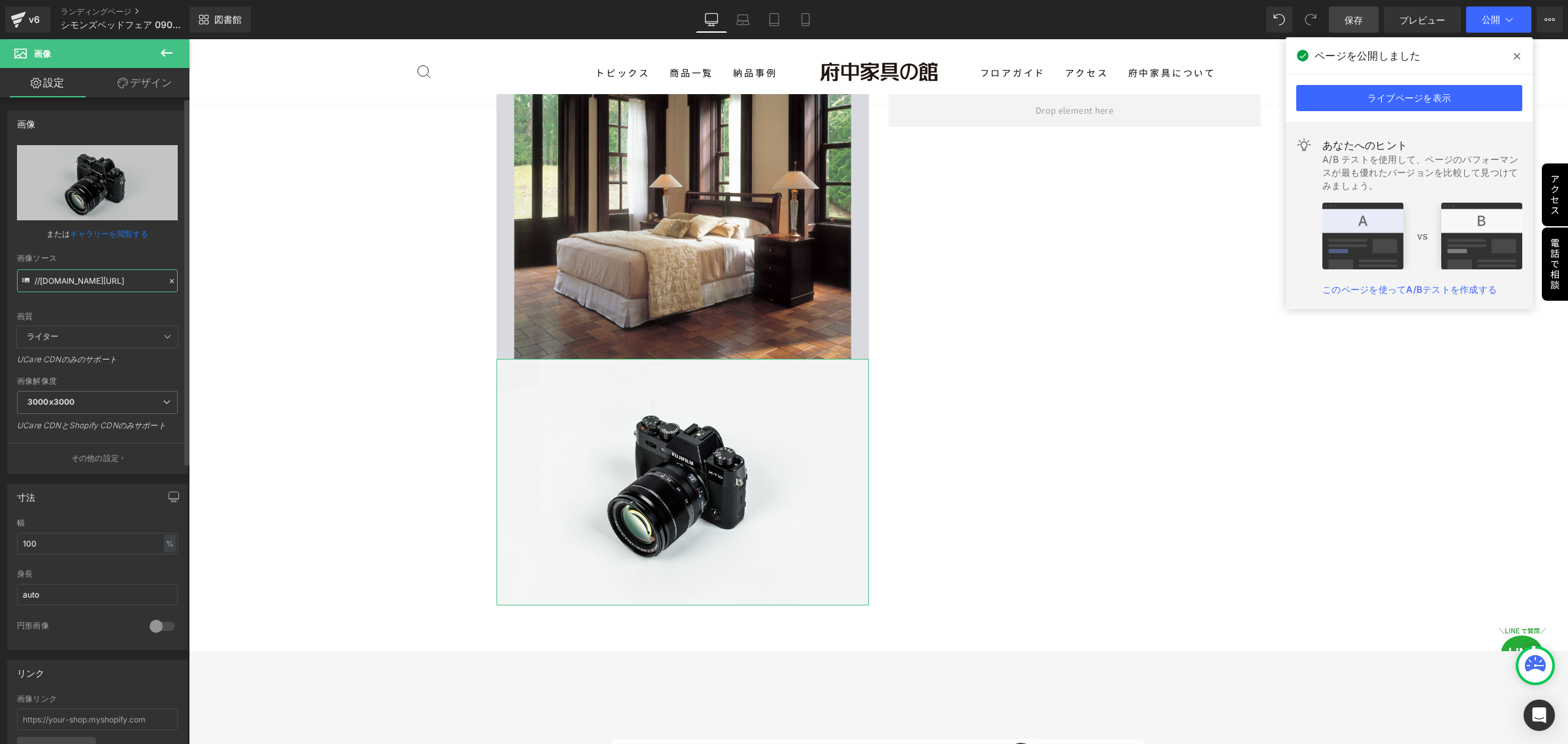
click at [88, 280] on input "//d1um8515vdn9kb.cloudfront.net/images/parallax.jpg" at bounding box center [97, 281] width 160 height 23
paste input "https://ucarecdn.com/59446af2-d0a8-4cd4-b7cc-336d956570bf/-/format/auto/-/previ…"
click at [117, 286] on input "//d1um8515vdn9kb.cloudfront.net/images/parallax.jpg" at bounding box center [97, 281] width 160 height 23
paste input "https://ucarecdn.com/59446af2-d0a8-4cd4-b7cc-336d956570bf/-/format/auto/-/previ…"
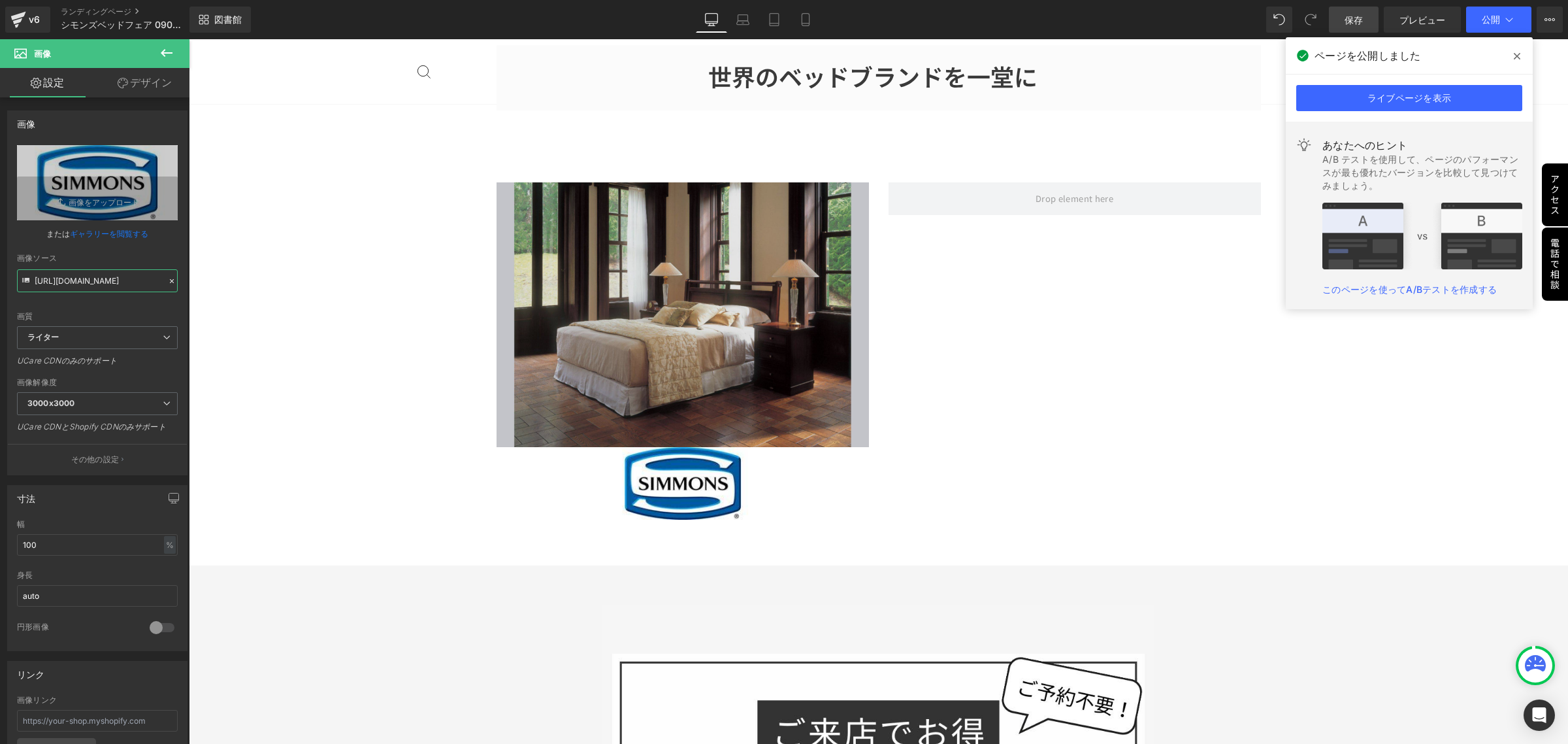
scroll to position [1050, 0]
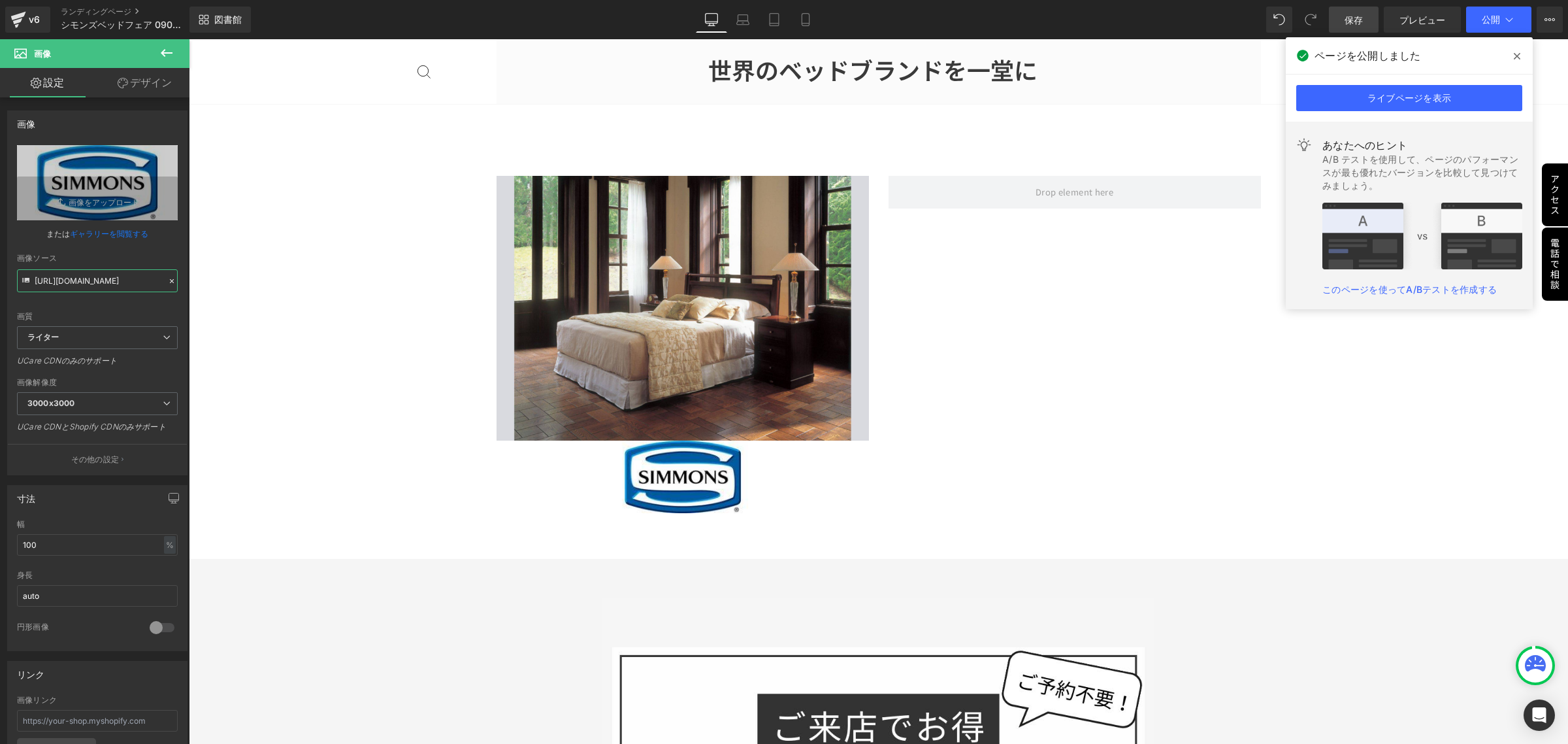
type input "[URL][DOMAIN_NAME]"
click at [165, 51] on icon at bounding box center [166, 52] width 15 height 15
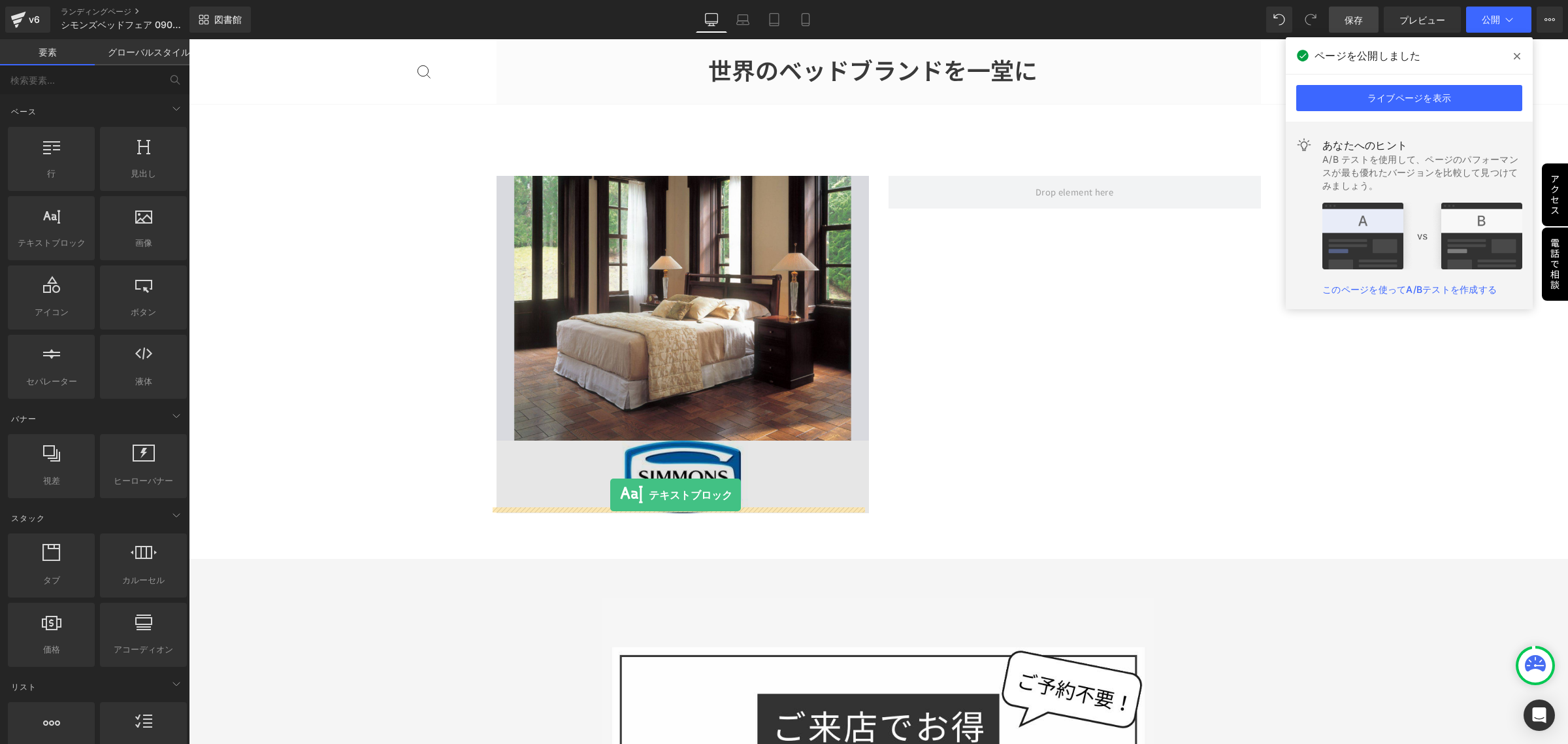
drag, startPoint x: 244, startPoint y: 270, endPoint x: 610, endPoint y: 495, distance: 429.6
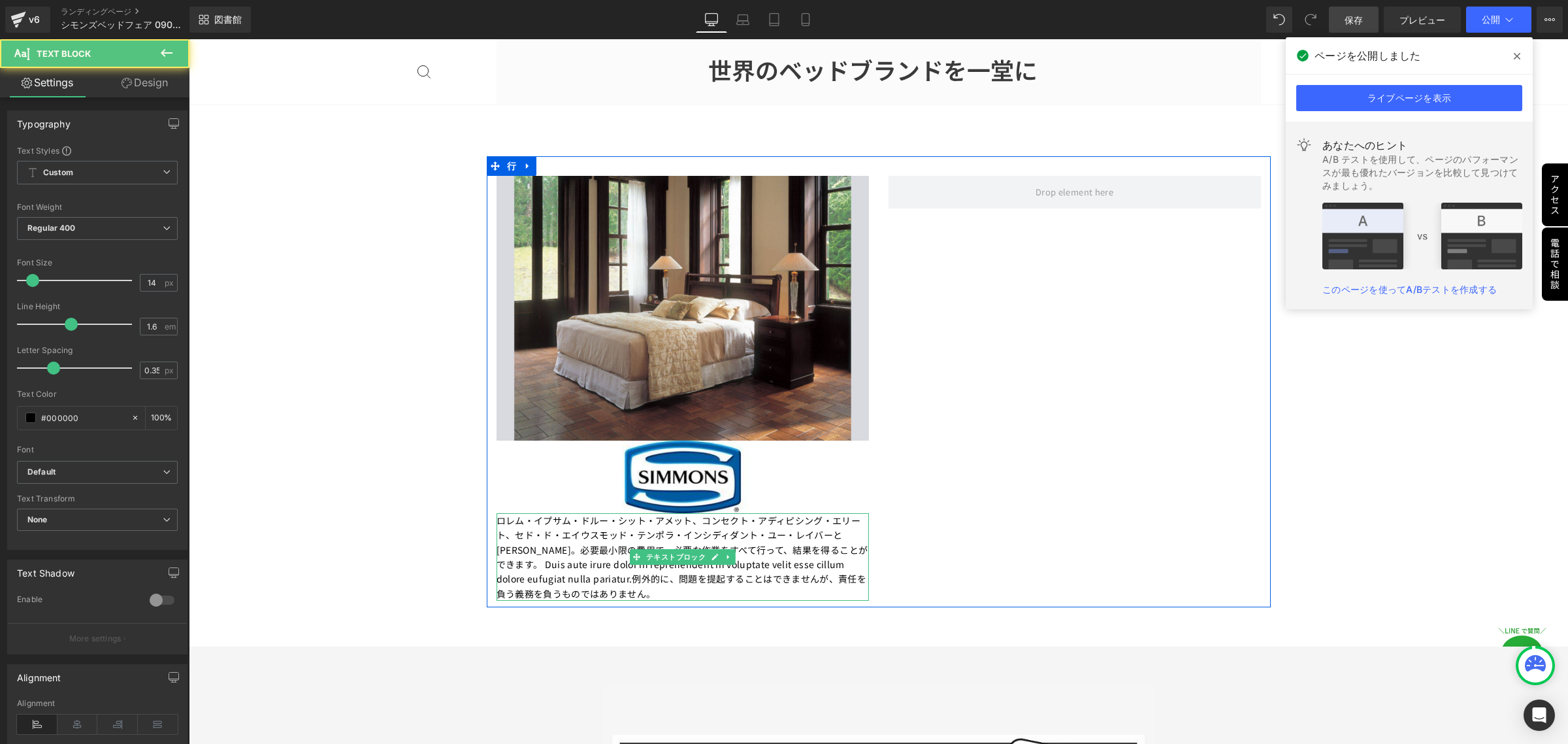
click at [685, 588] on p "ロレム・イプサム・ドルー・シット・アメット、コンセクト・アディピシング・エリート、セド・ド・エ​​イウスモッド・テンポラ・インシディダント・ユー・レイバーとド…" at bounding box center [683, 557] width 372 height 87
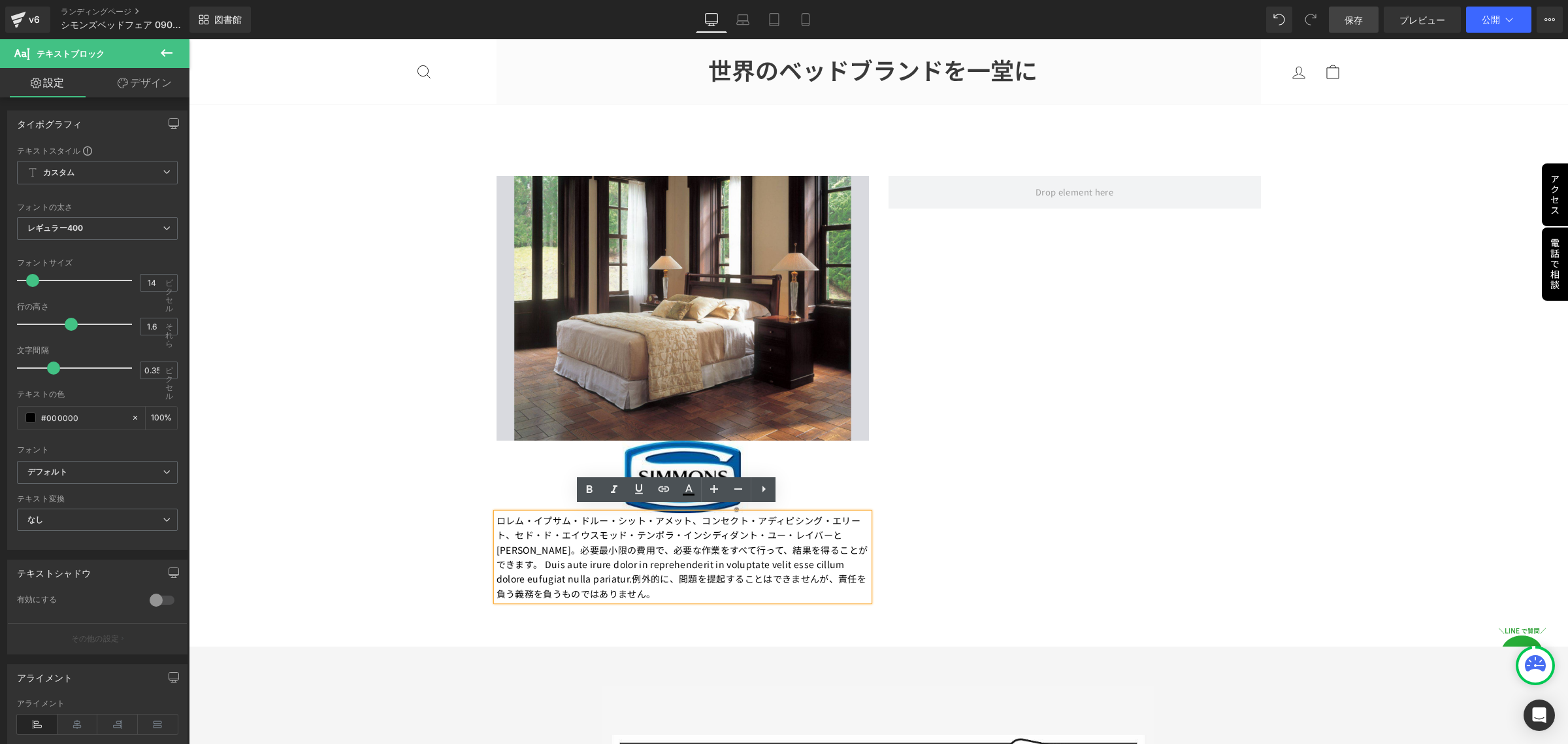
click at [679, 589] on p "ロレム・イプサム・ドルー・シット・アメット、コンセクト・アディピシング・エリート、セド・ド・エ​​イウスモッド・テンポラ・インシディダント・ユー・レイバーとド…" at bounding box center [683, 557] width 372 height 87
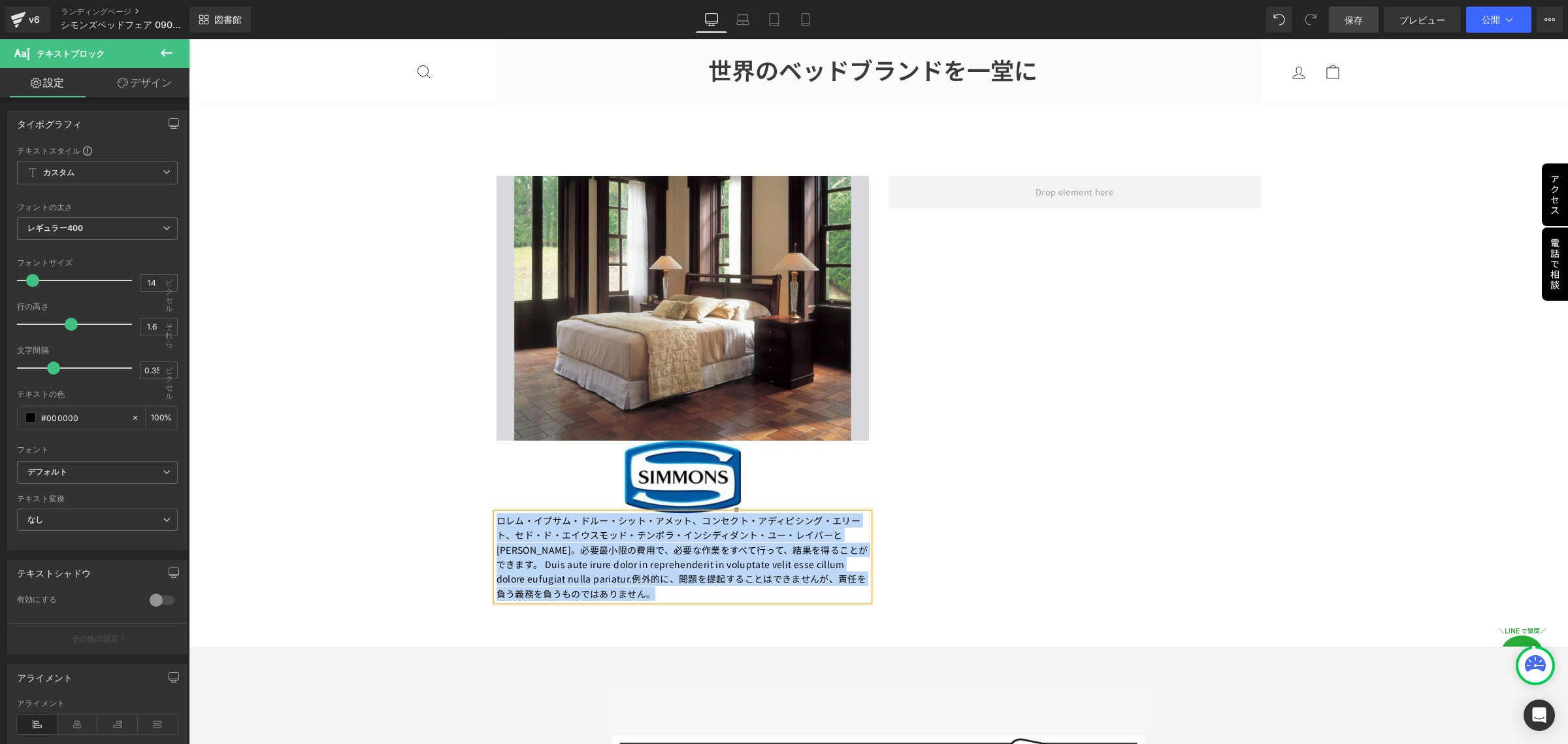
paste div
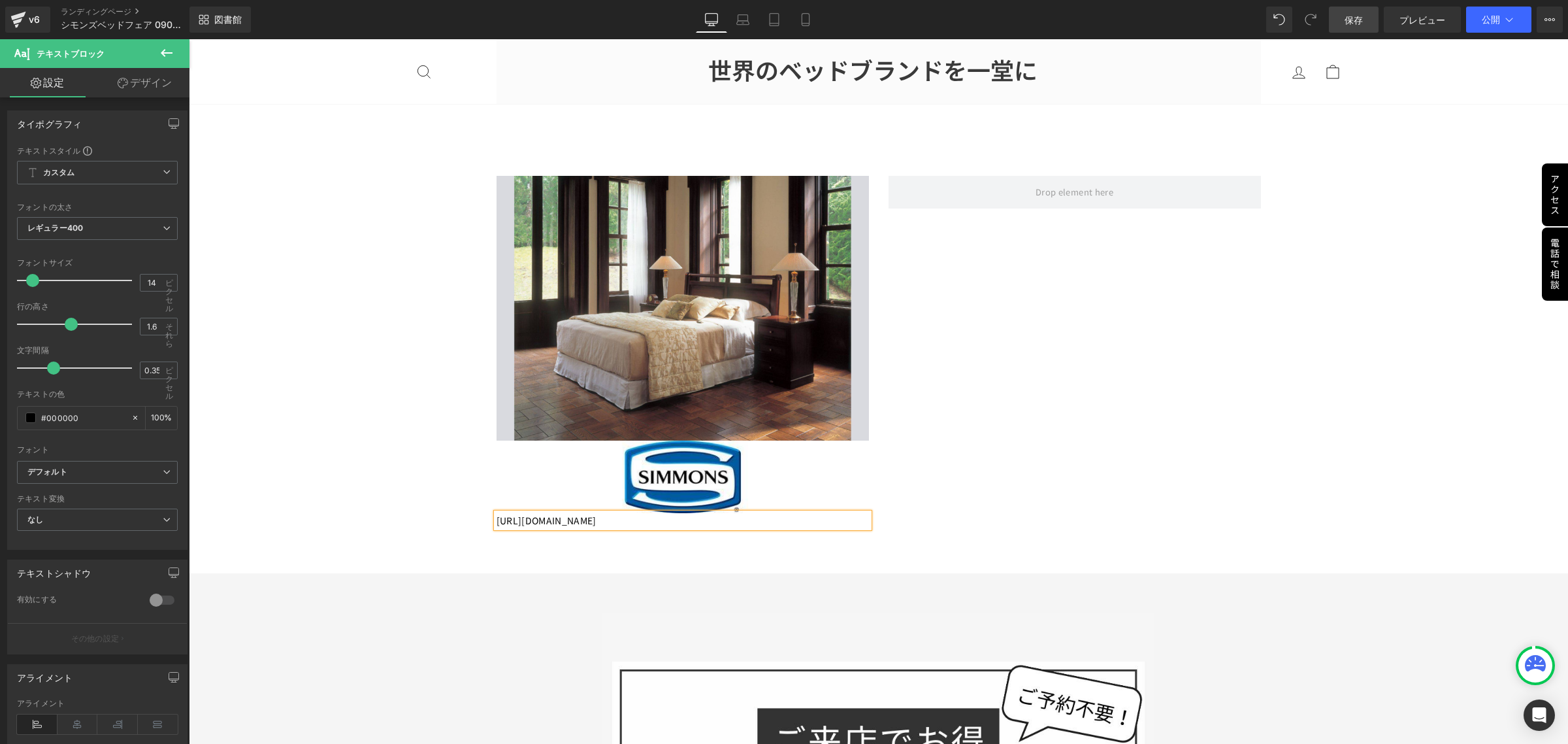
click at [709, 527] on p "[URL][DOMAIN_NAME]" at bounding box center [683, 521] width 372 height 15
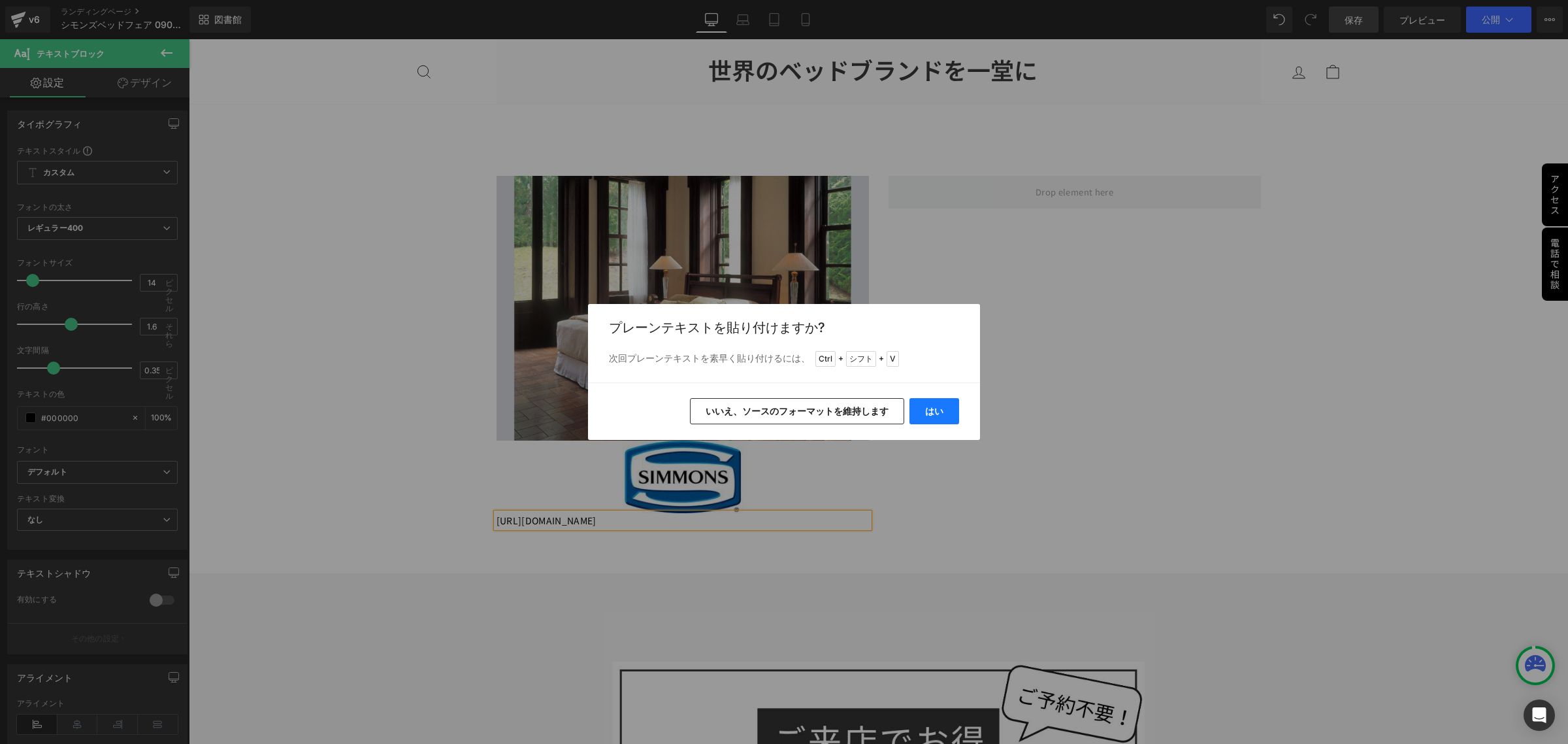
click at [935, 414] on font "はい" at bounding box center [934, 411] width 18 height 11
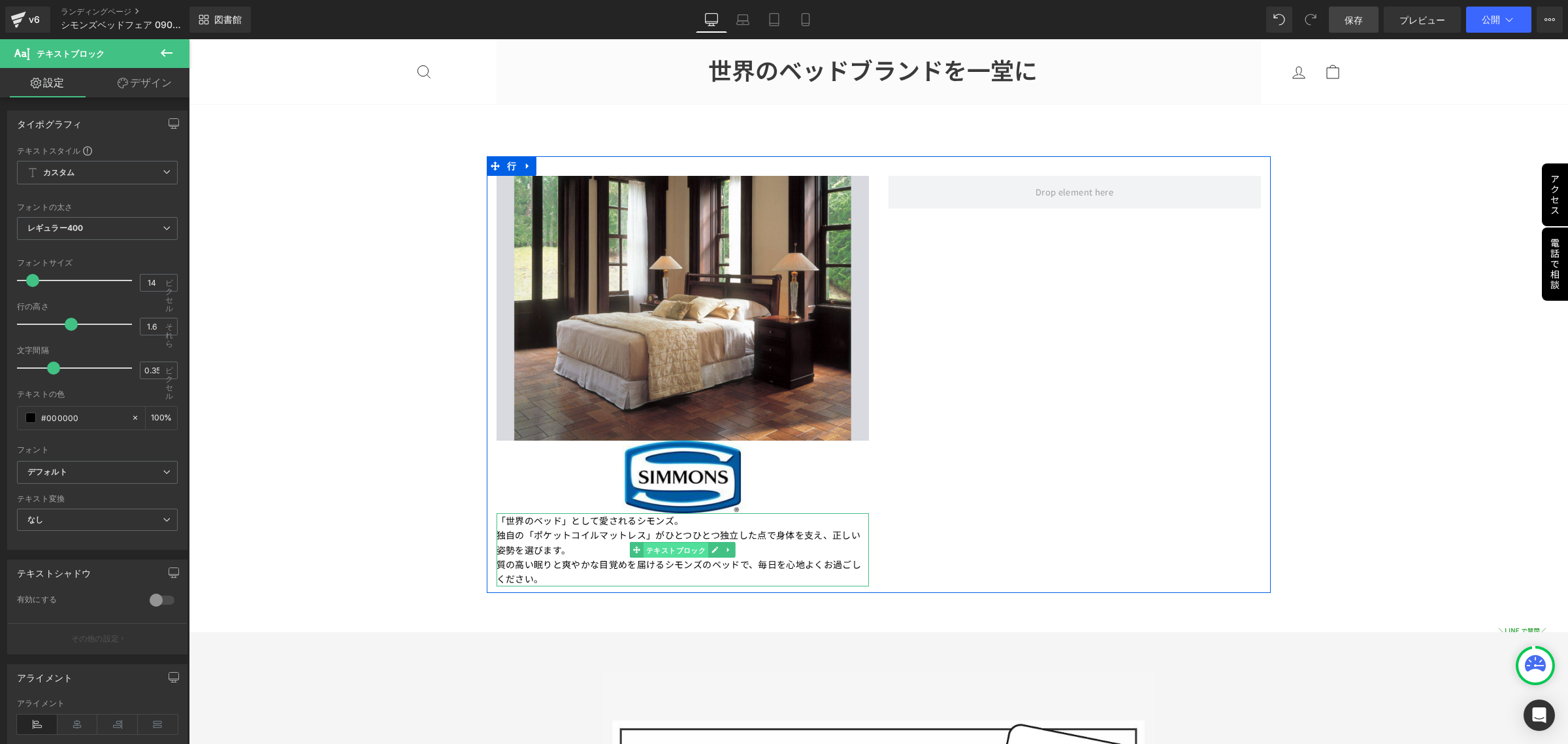
click at [667, 546] on font "テキストブロック" at bounding box center [676, 550] width 60 height 8
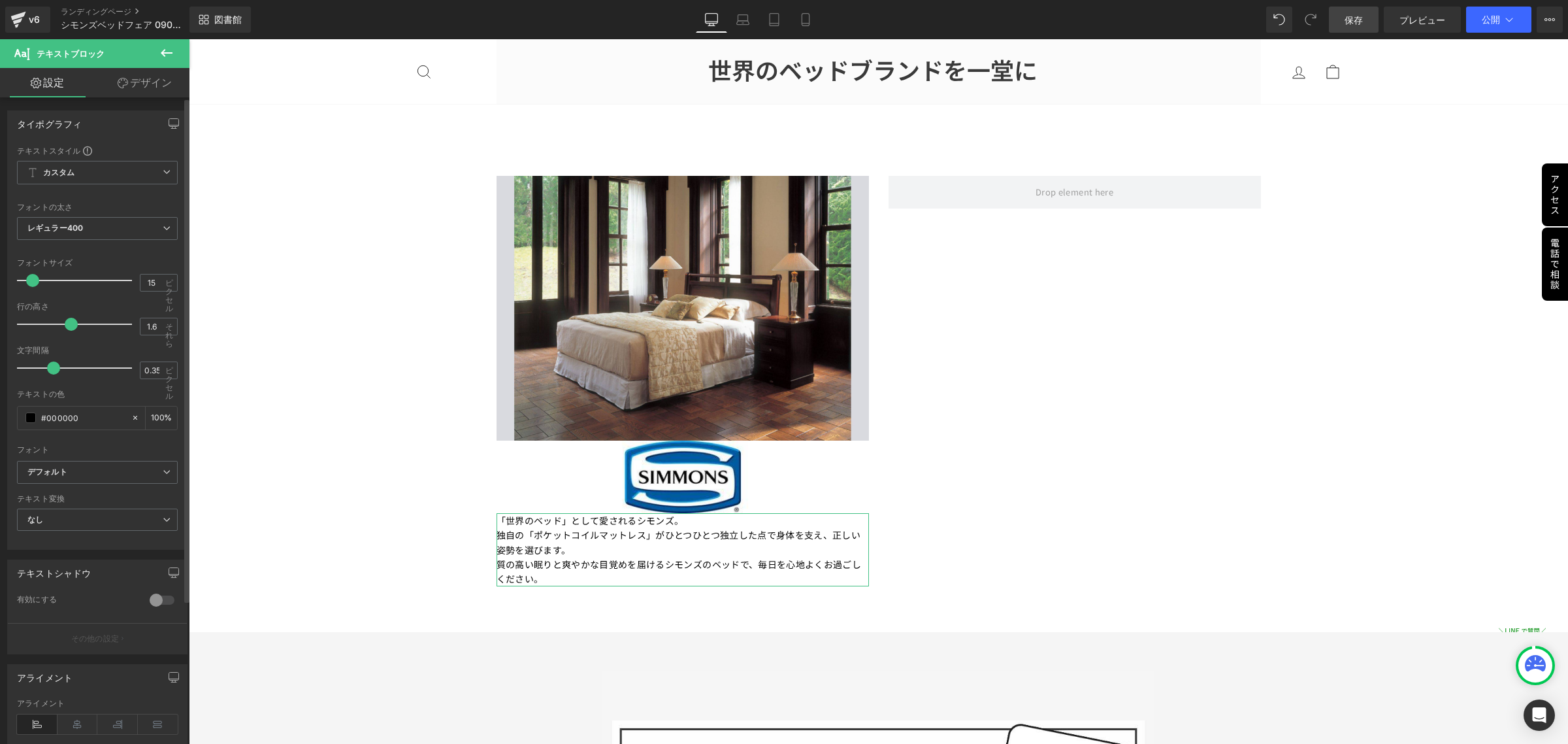
type input "16"
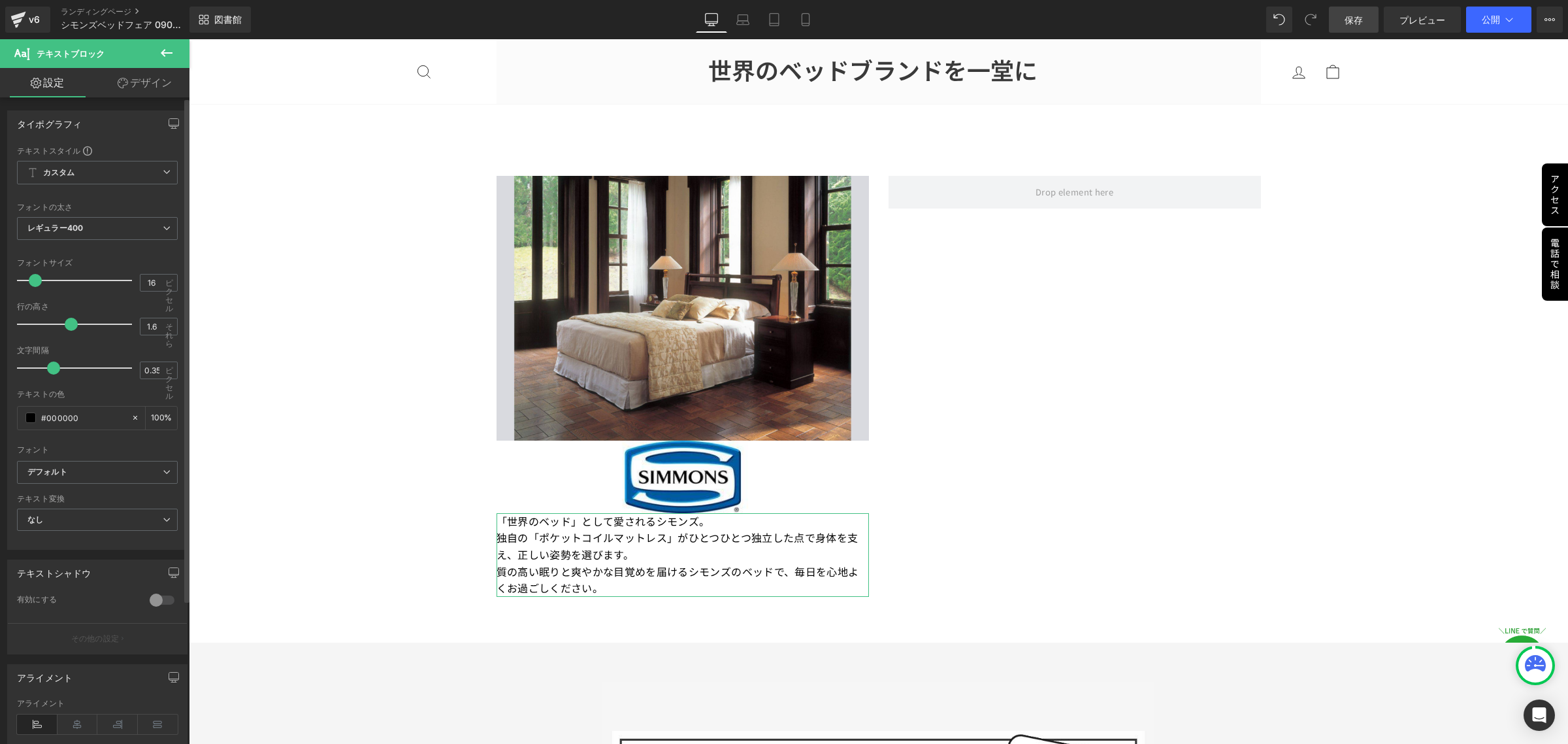
click at [34, 279] on span at bounding box center [35, 280] width 13 height 13
type input "1.5"
click at [68, 320] on span at bounding box center [67, 324] width 13 height 13
type input "0"
drag, startPoint x: 51, startPoint y: 368, endPoint x: 42, endPoint y: 376, distance: 12.0
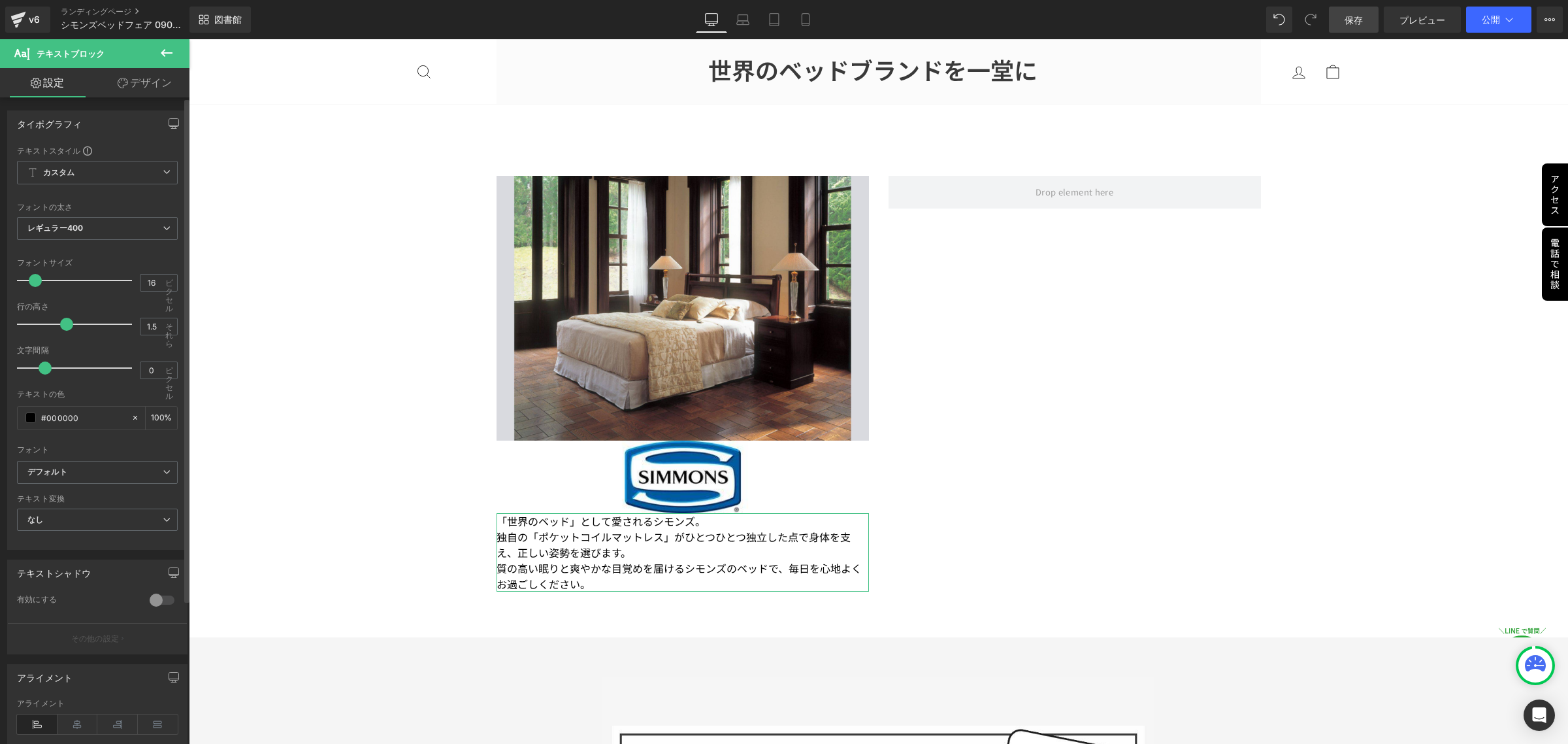
click at [42, 376] on div at bounding box center [77, 368] width 108 height 26
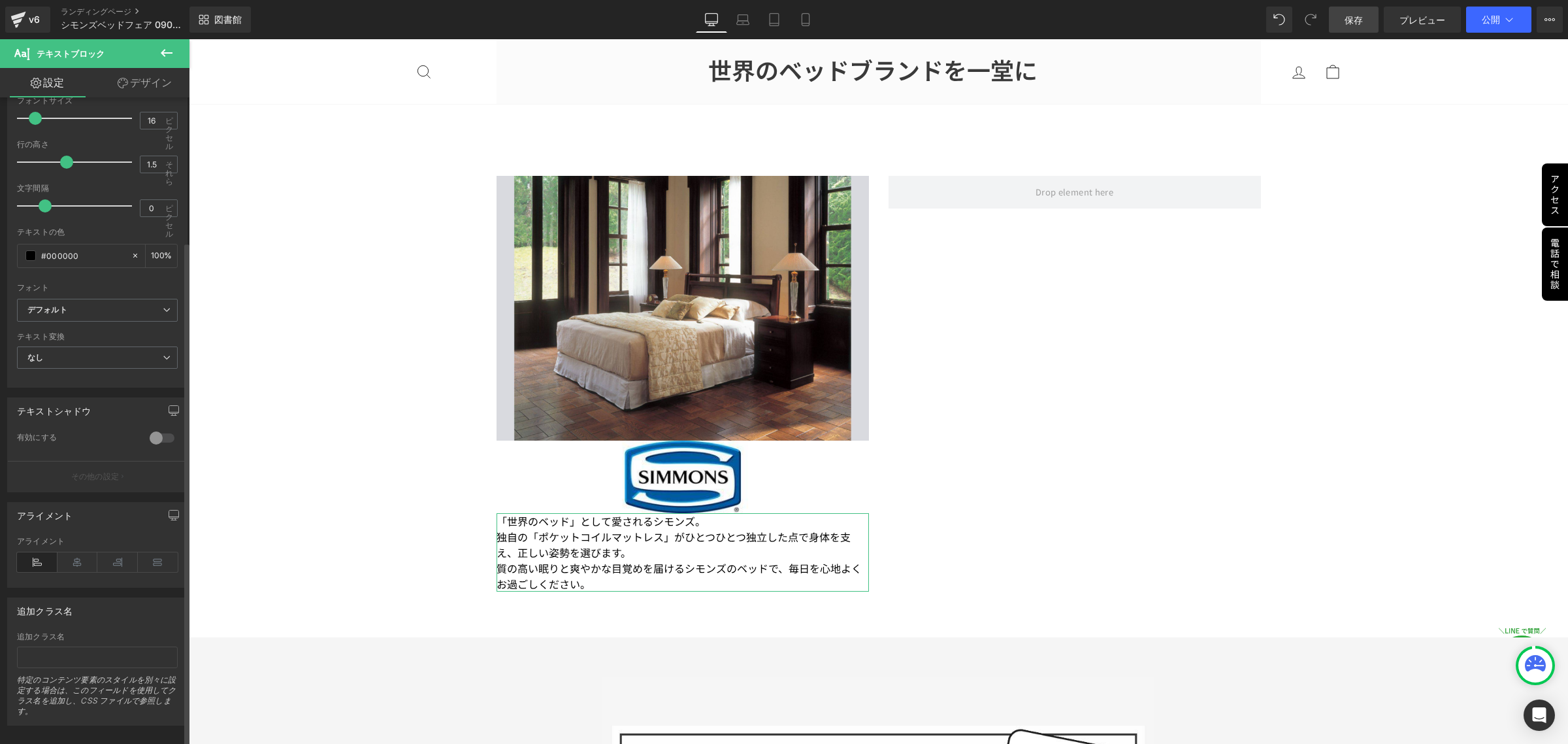
scroll to position [183, 0]
click at [164, 290] on span "デフォルト" at bounding box center [97, 302] width 160 height 23
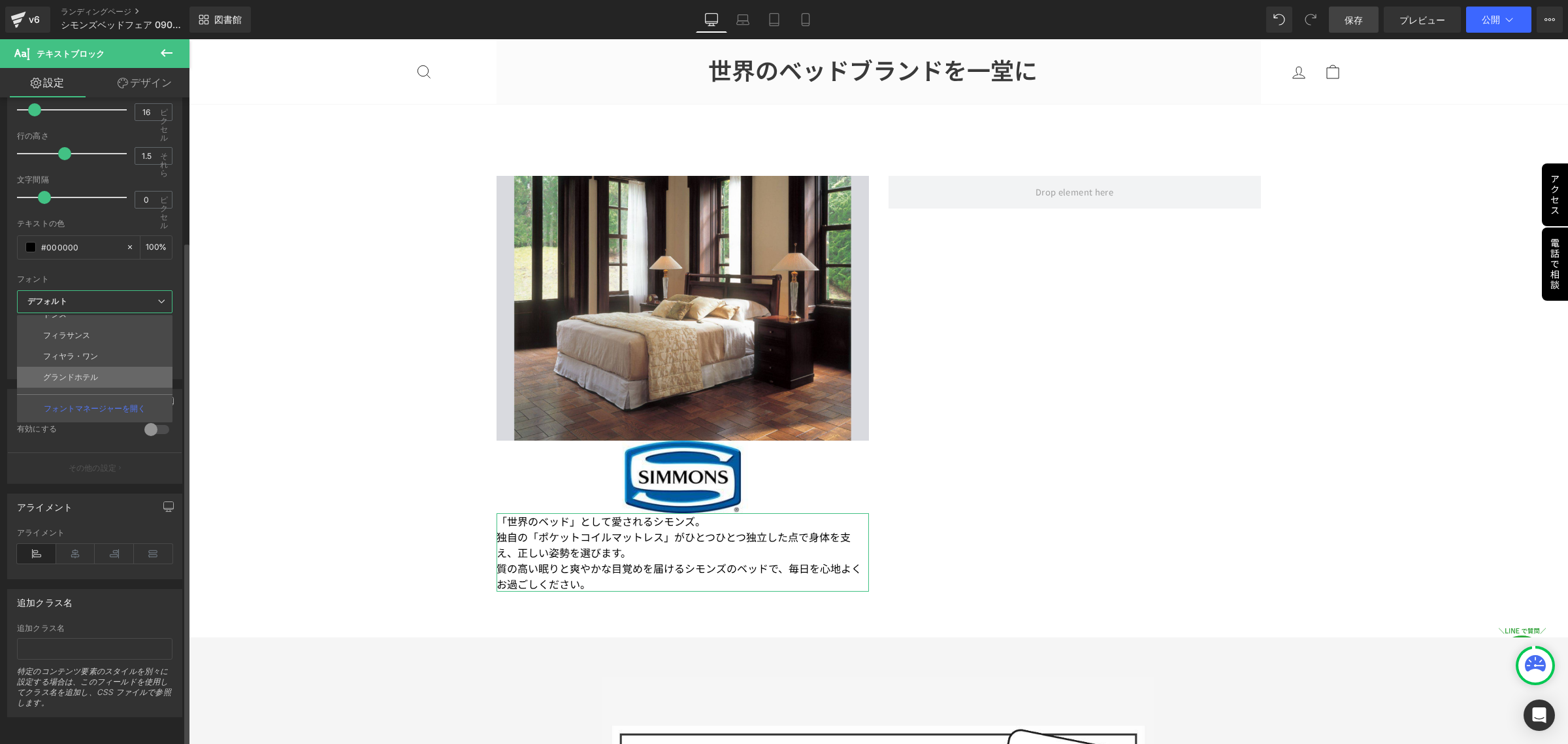
scroll to position [757, 0]
click at [107, 358] on li "Noto Sans JP" at bounding box center [98, 363] width 161 height 21
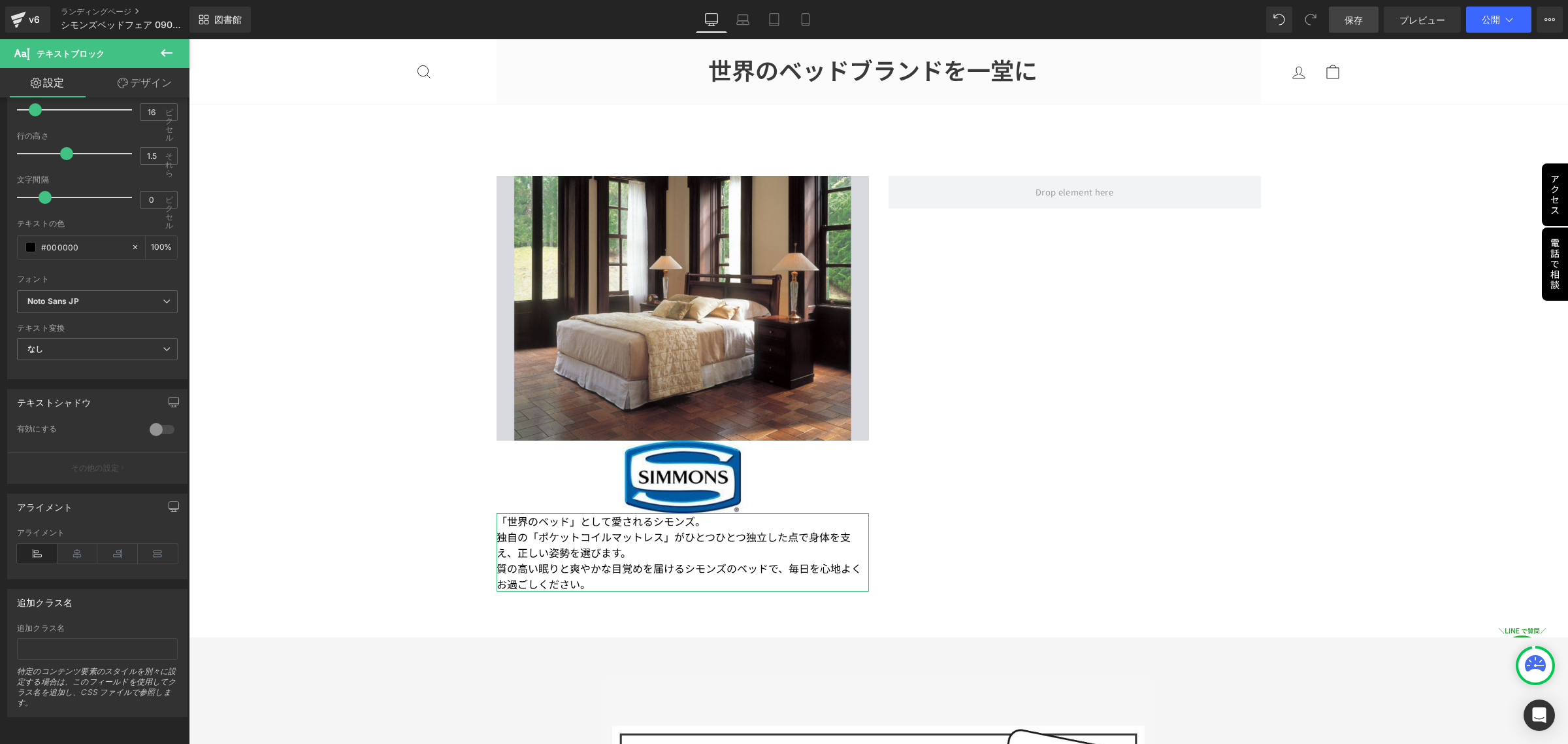
click at [148, 83] on font "デザイン" at bounding box center [151, 82] width 42 height 13
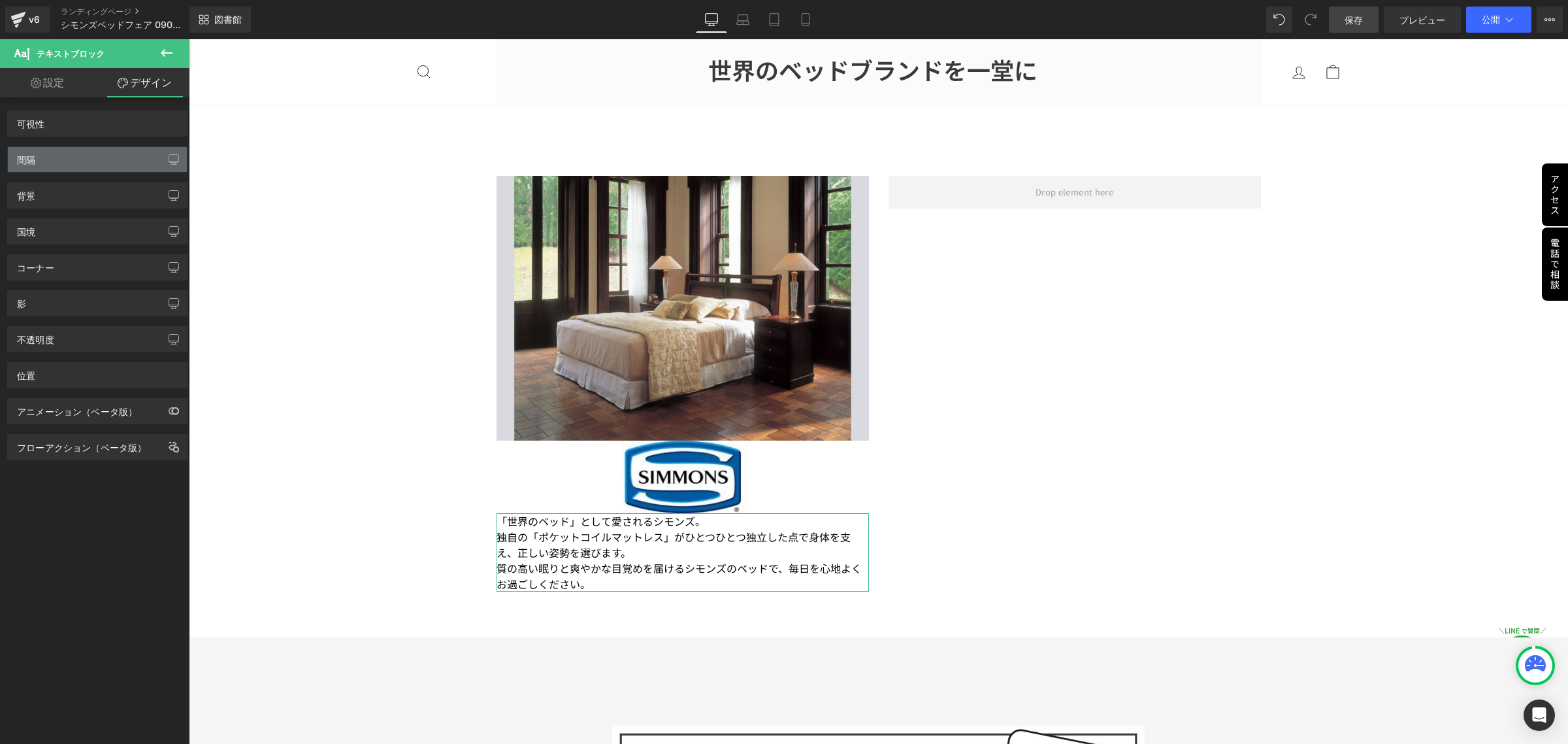
click at [97, 157] on div "間隔" at bounding box center [98, 159] width 179 height 24
click at [96, 161] on div "間隔" at bounding box center [98, 159] width 179 height 24
click at [1363, 18] on link "保存" at bounding box center [1354, 20] width 50 height 26
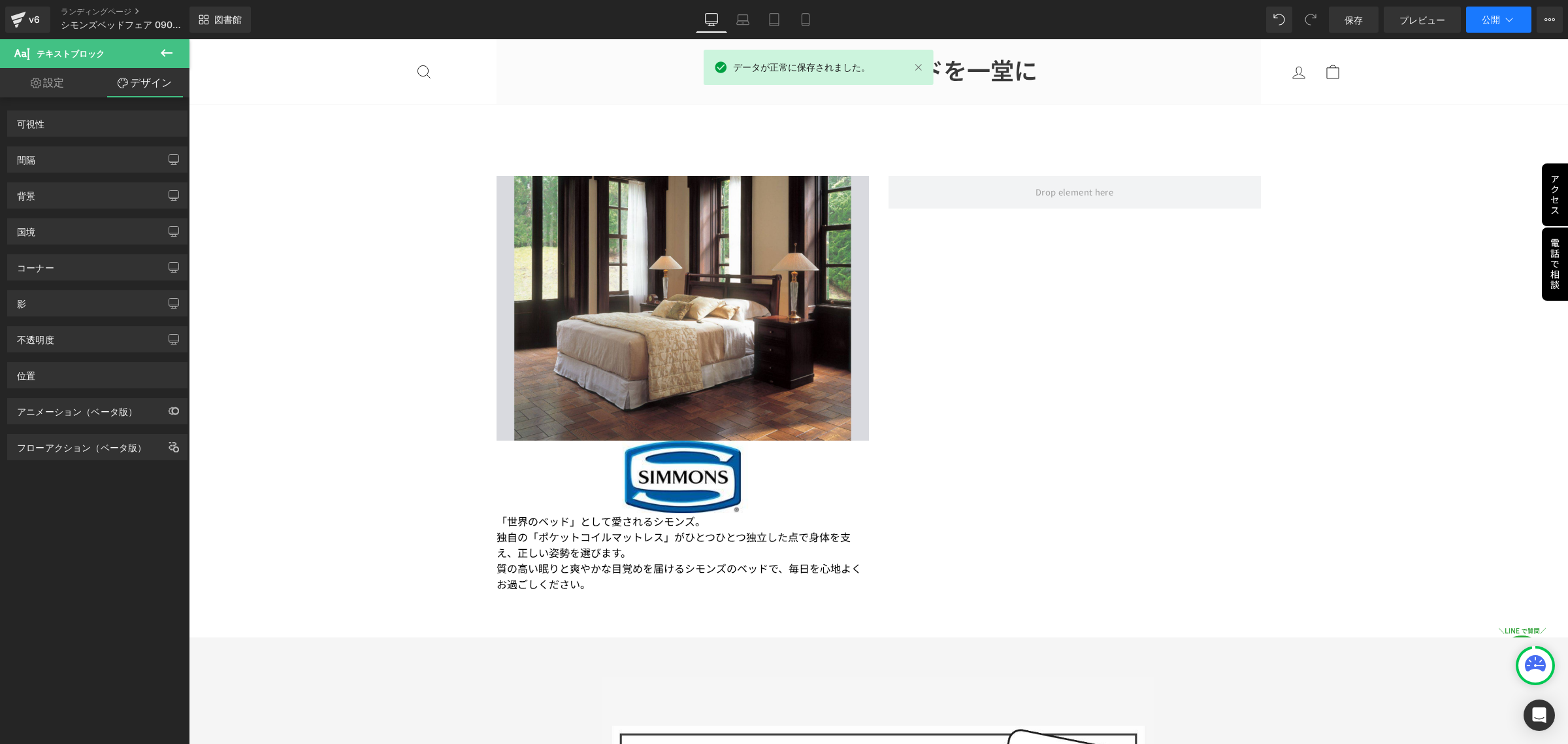
click at [1506, 24] on icon at bounding box center [1509, 20] width 13 height 13
click at [94, 14] on font "ランディングページ" at bounding box center [96, 11] width 71 height 10
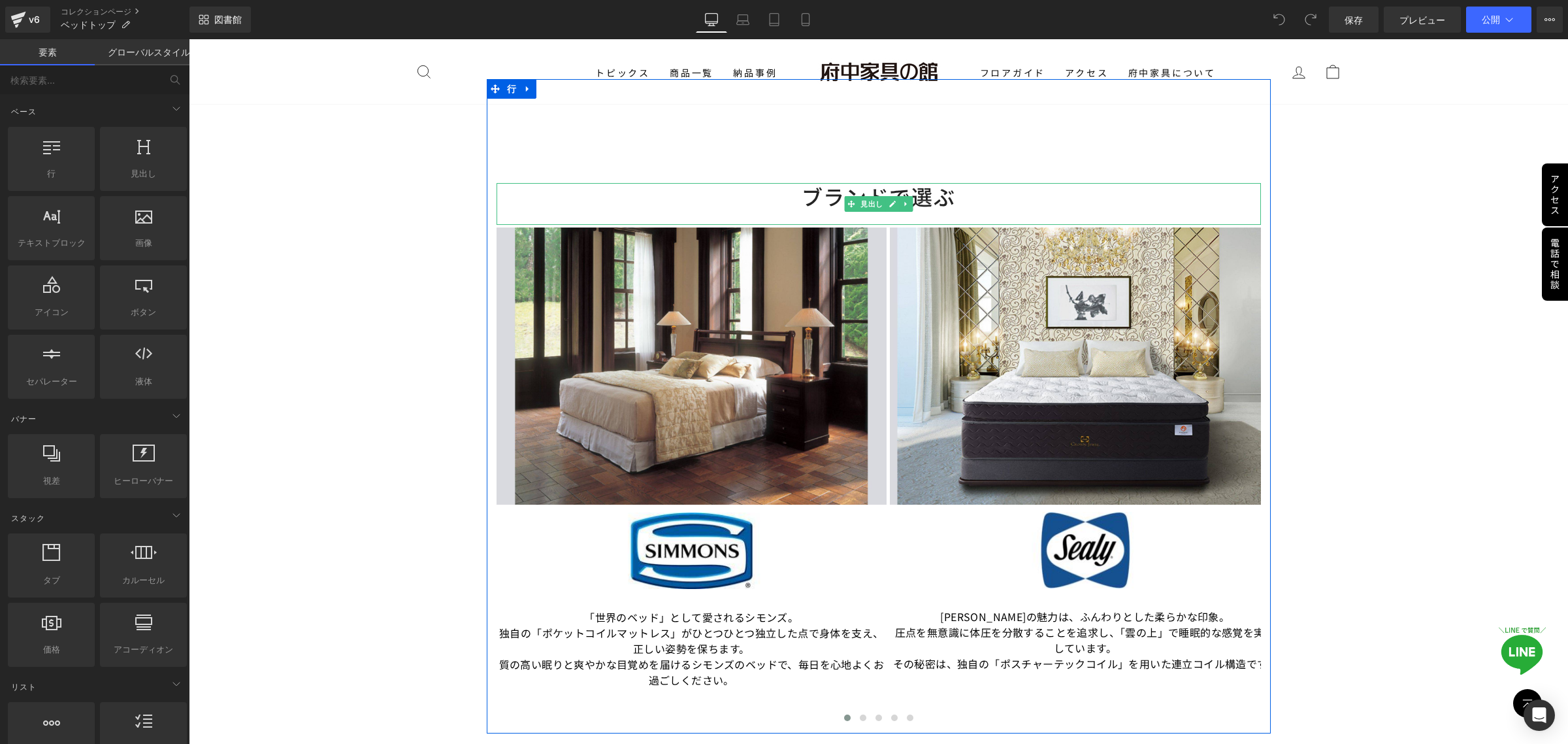
scroll to position [2534, 0]
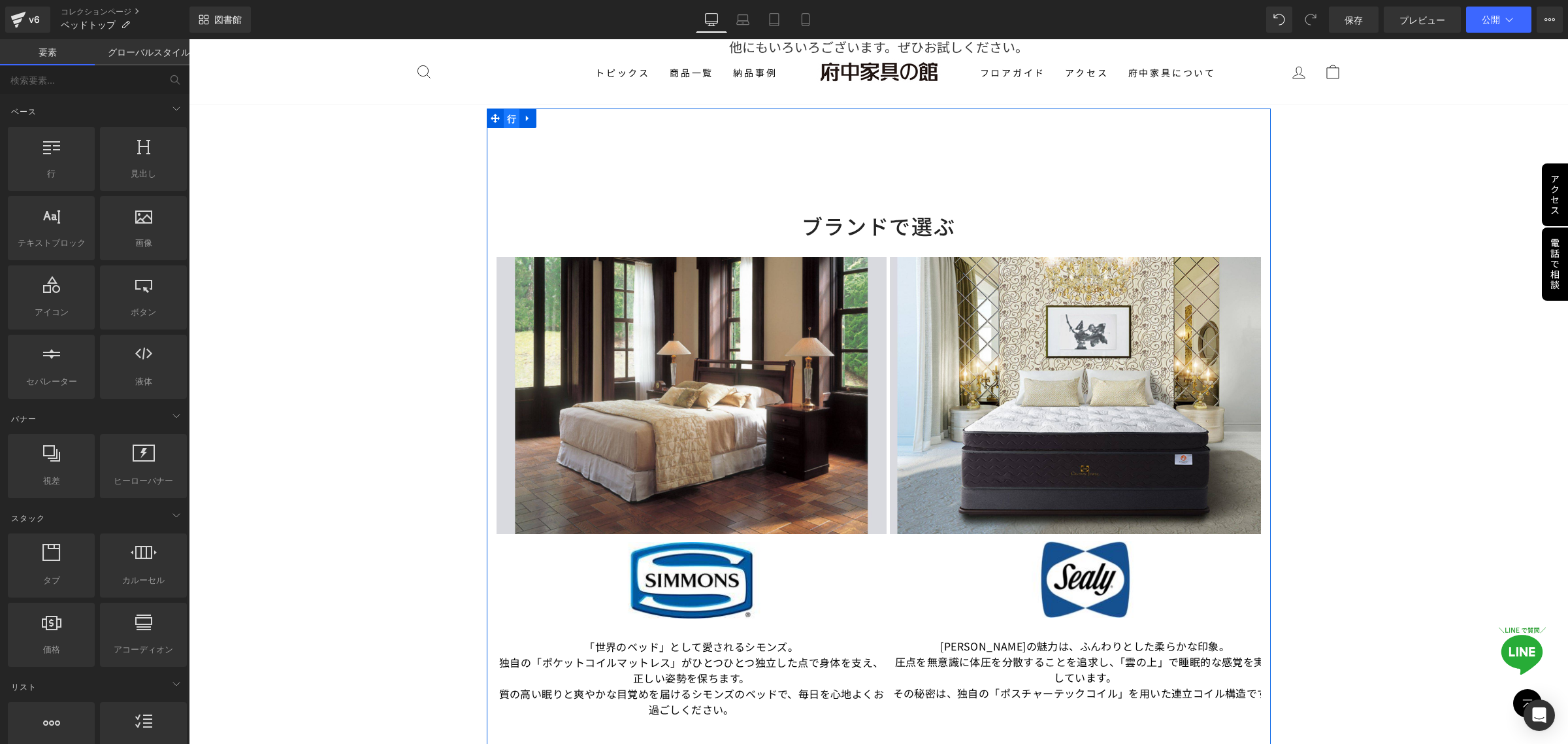
click at [507, 120] on font "行" at bounding box center [512, 119] width 9 height 11
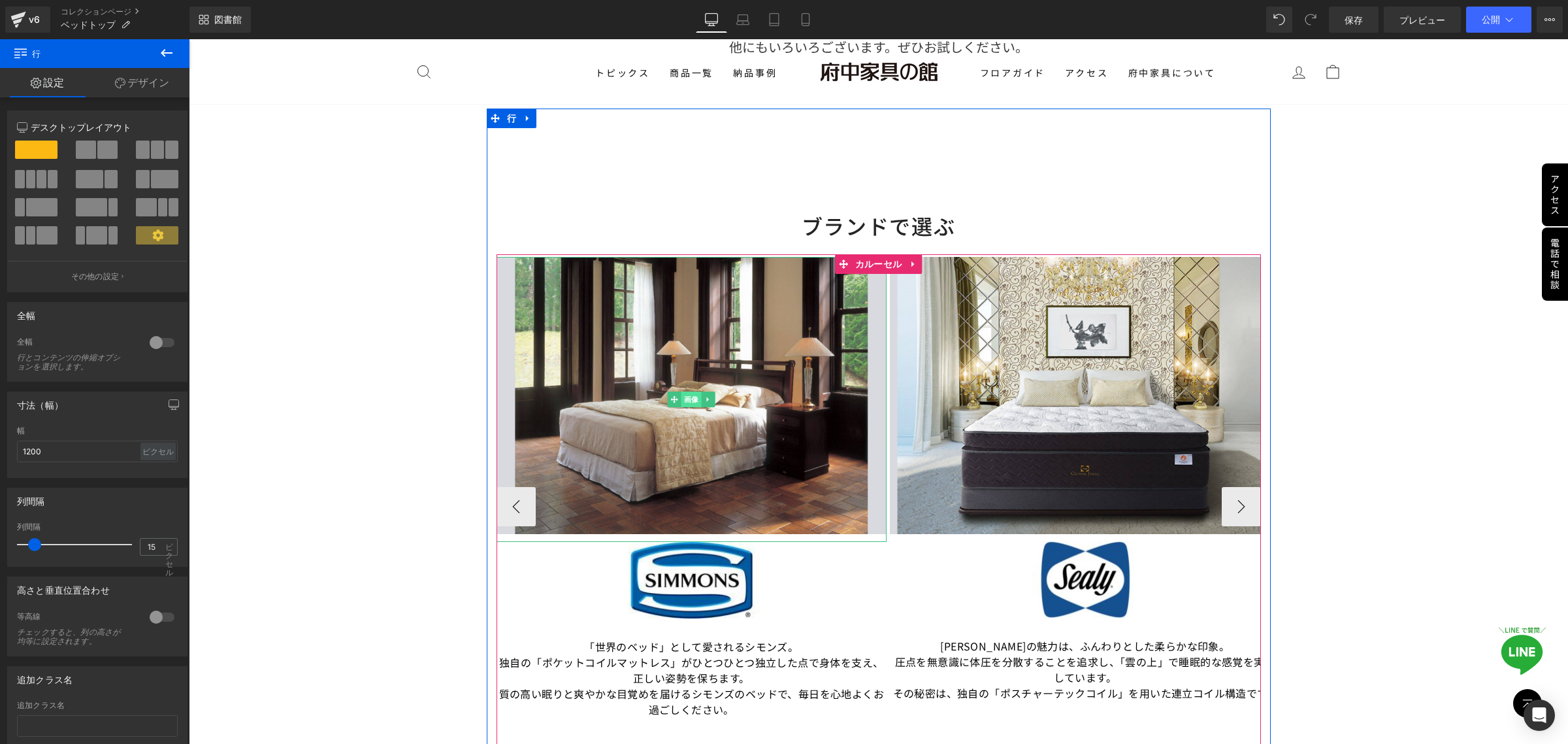
click at [684, 399] on font "画像" at bounding box center [692, 399] width 15 height 8
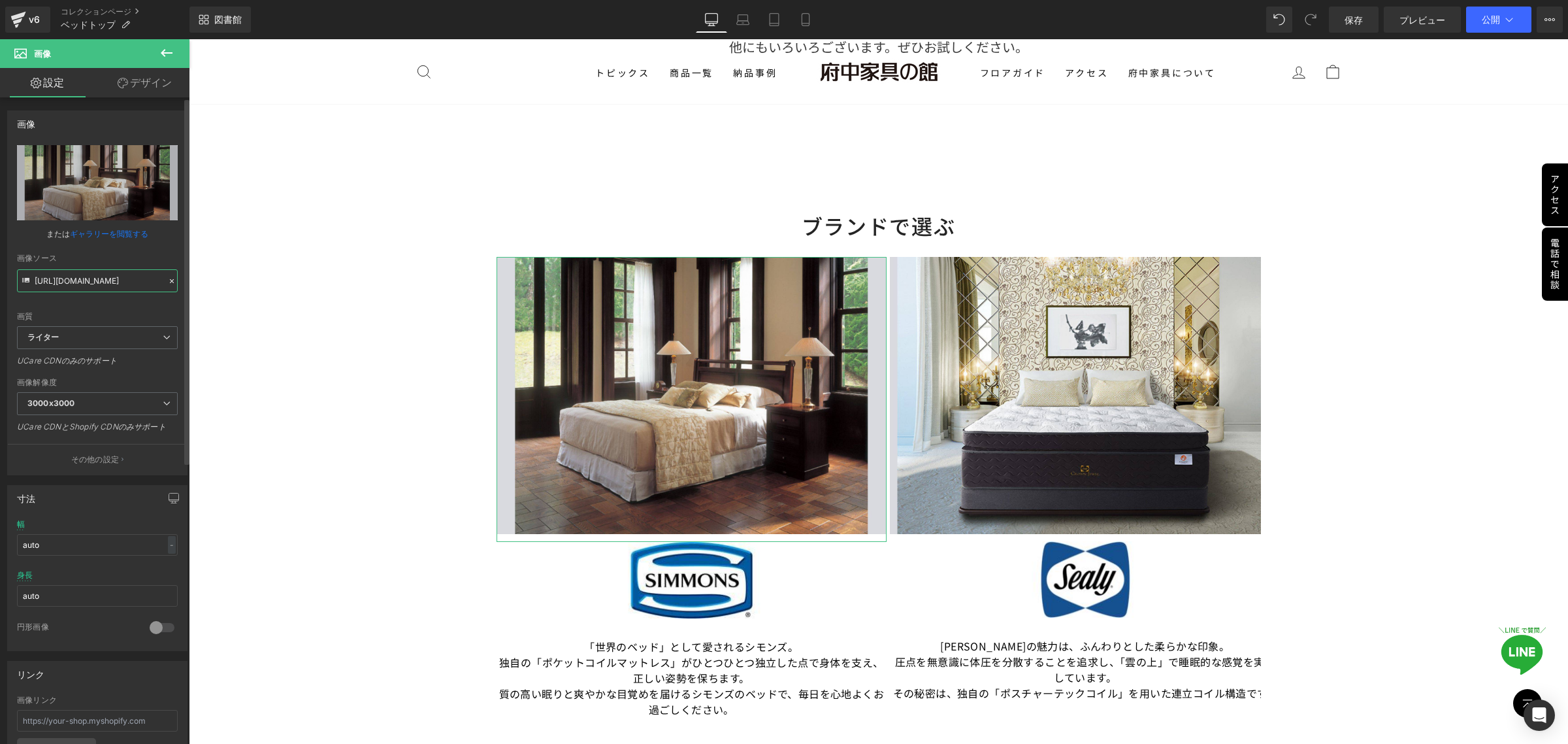
click at [38, 283] on input "[URL][DOMAIN_NAME]" at bounding box center [97, 281] width 160 height 23
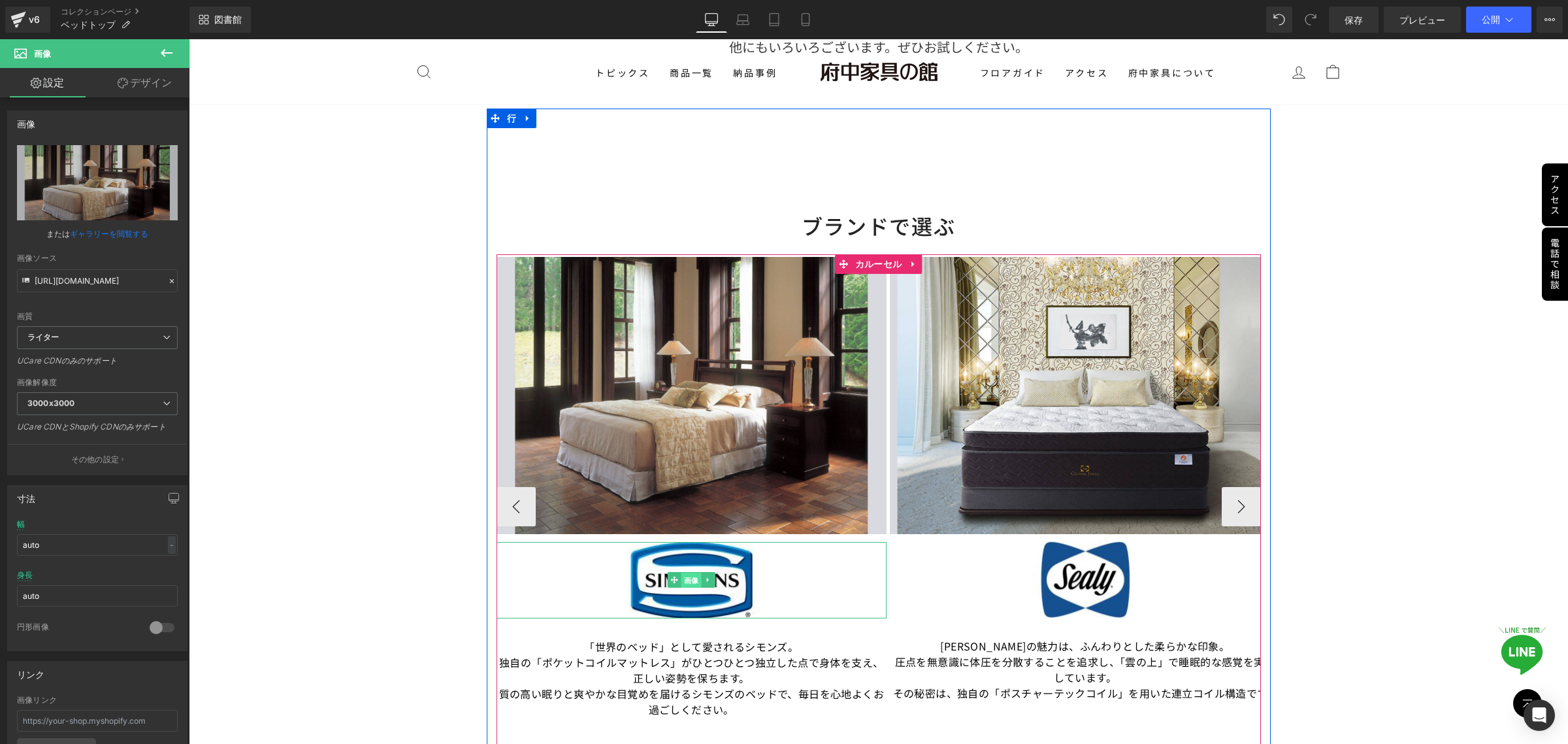
click at [689, 582] on font "画像" at bounding box center [692, 581] width 15 height 8
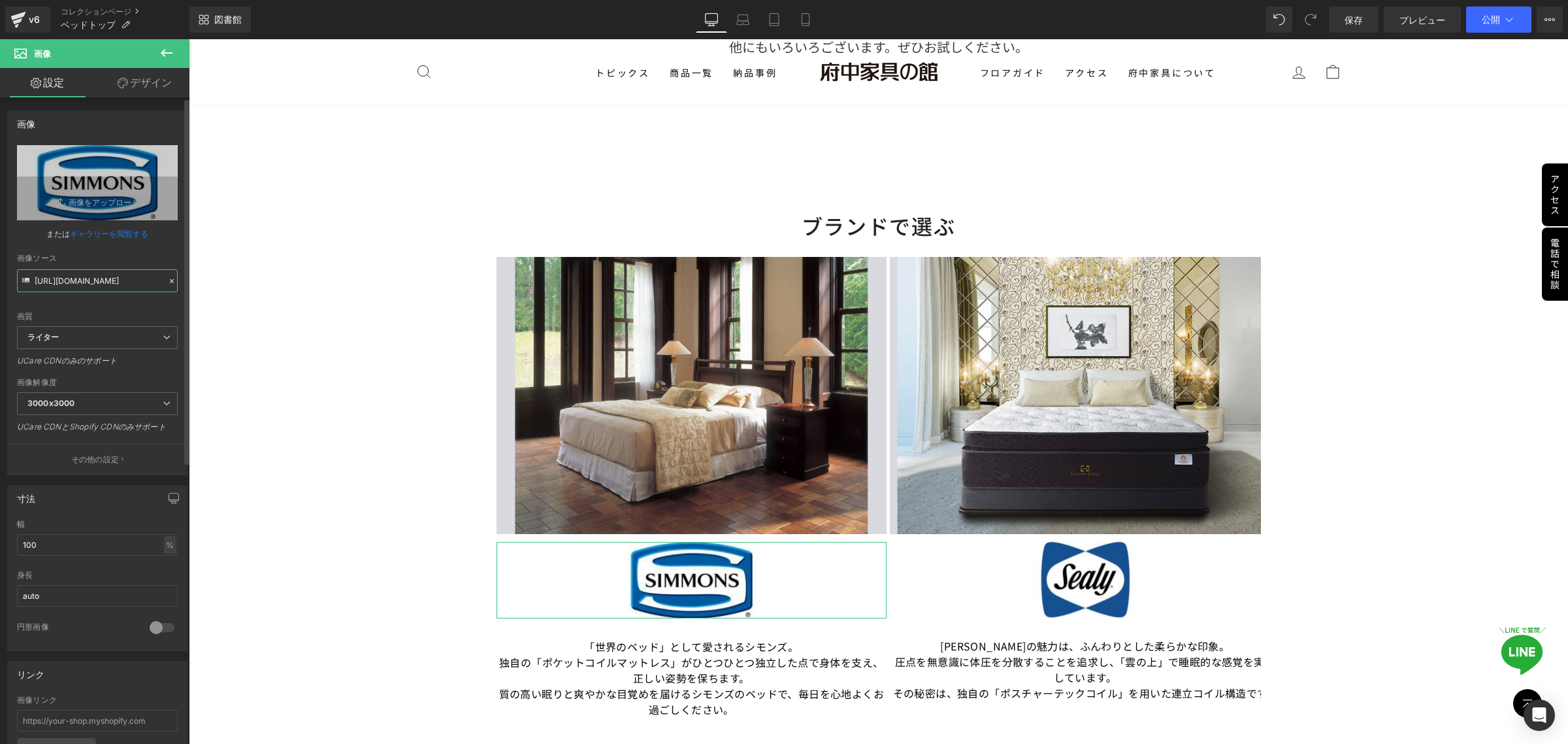
click at [81, 279] on input "[URL][DOMAIN_NAME]" at bounding box center [97, 281] width 160 height 23
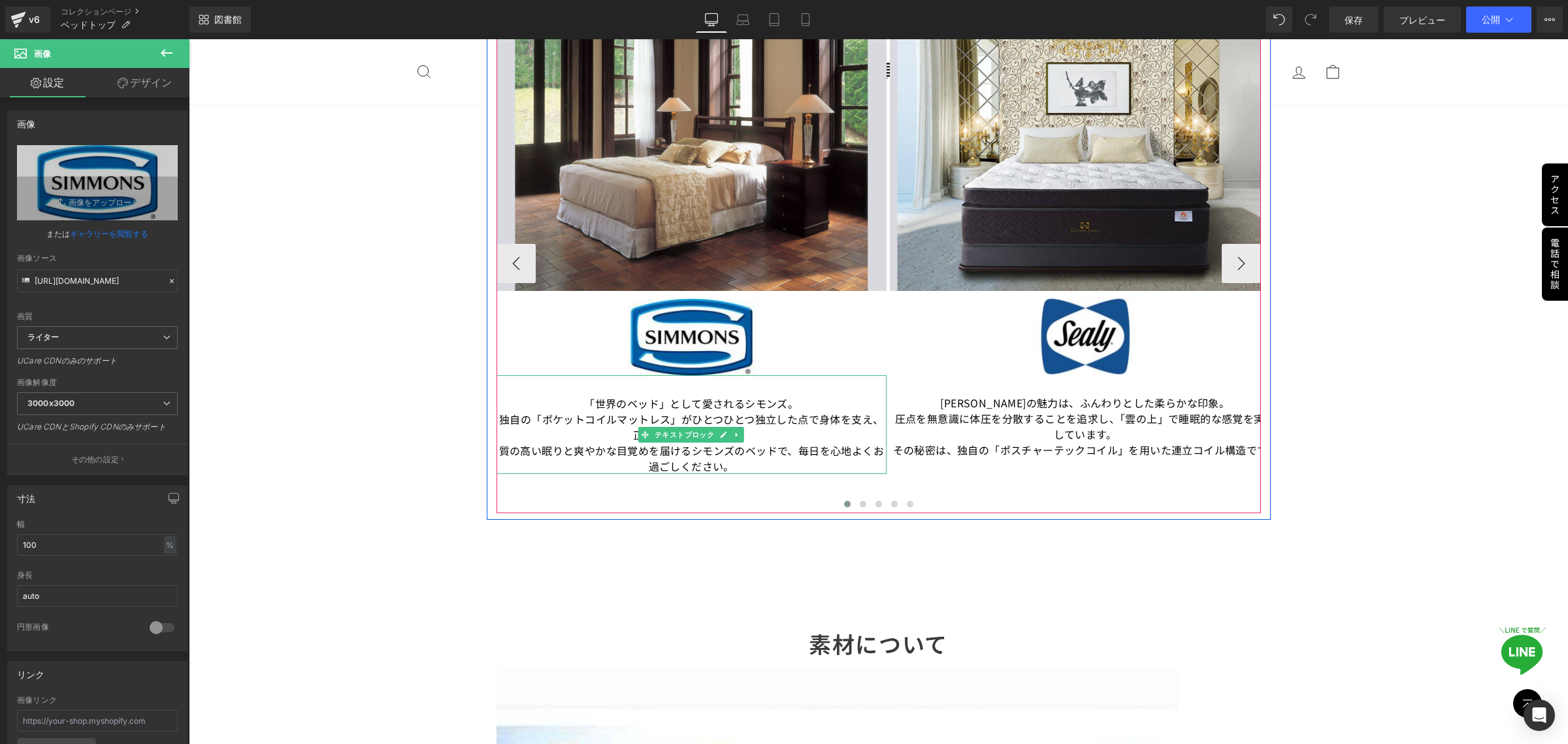
scroll to position [2778, 0]
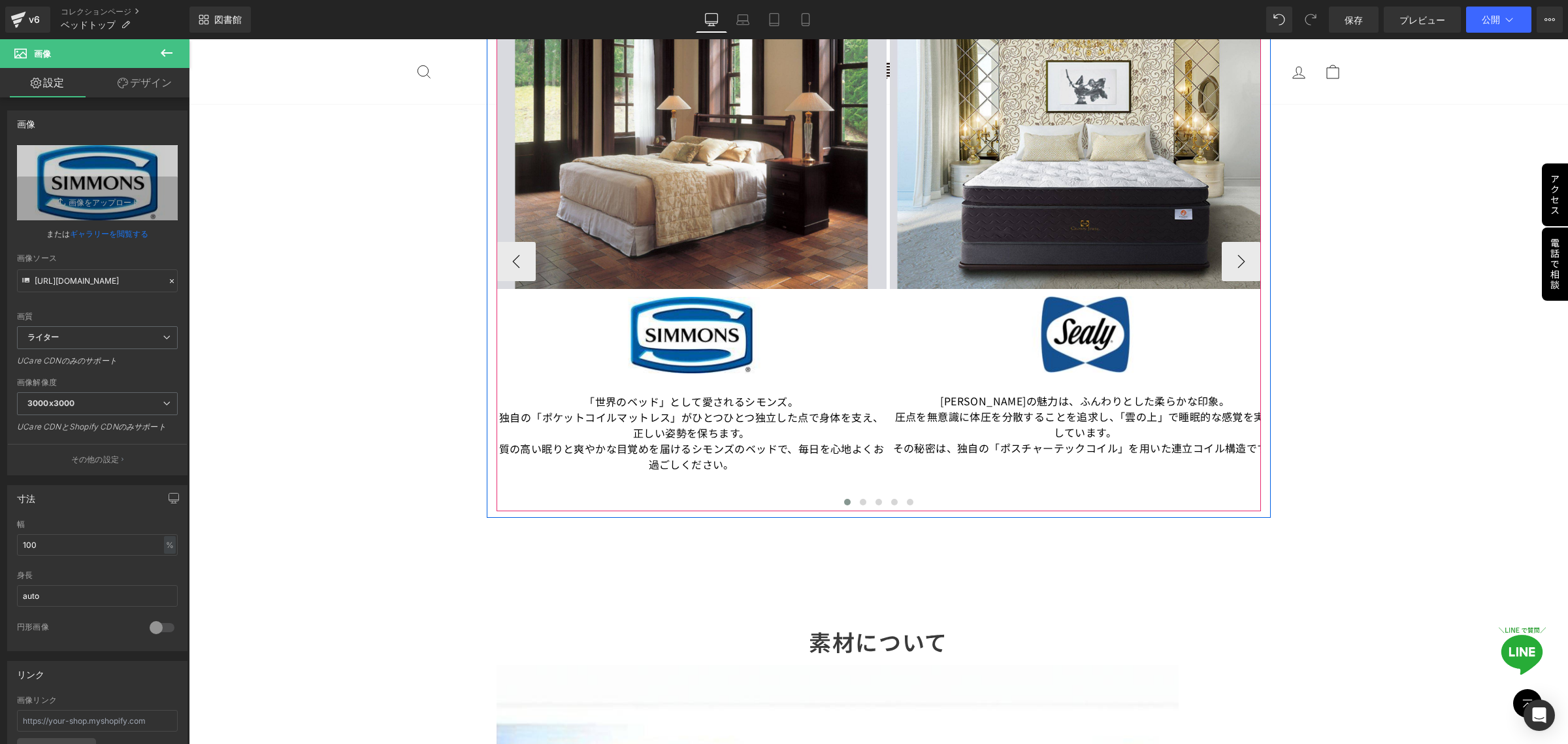
click at [714, 461] on font "質の高い眠りと爽やかな目覚めを届けるシモンズのベッドで、毎日を心地よくお過ごしください。" at bounding box center [692, 456] width 384 height 32
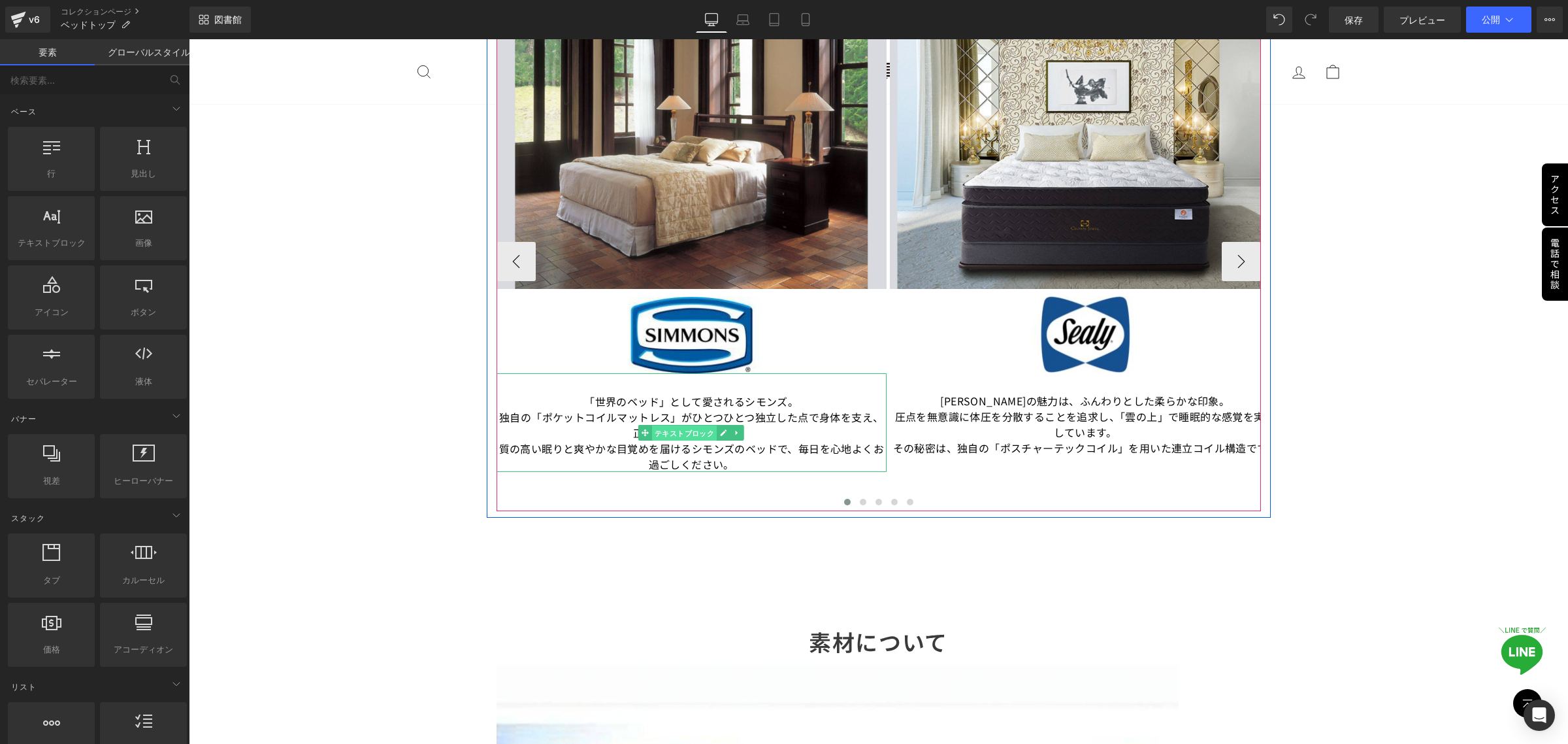
click at [683, 434] on font "テキストブロック" at bounding box center [685, 433] width 60 height 8
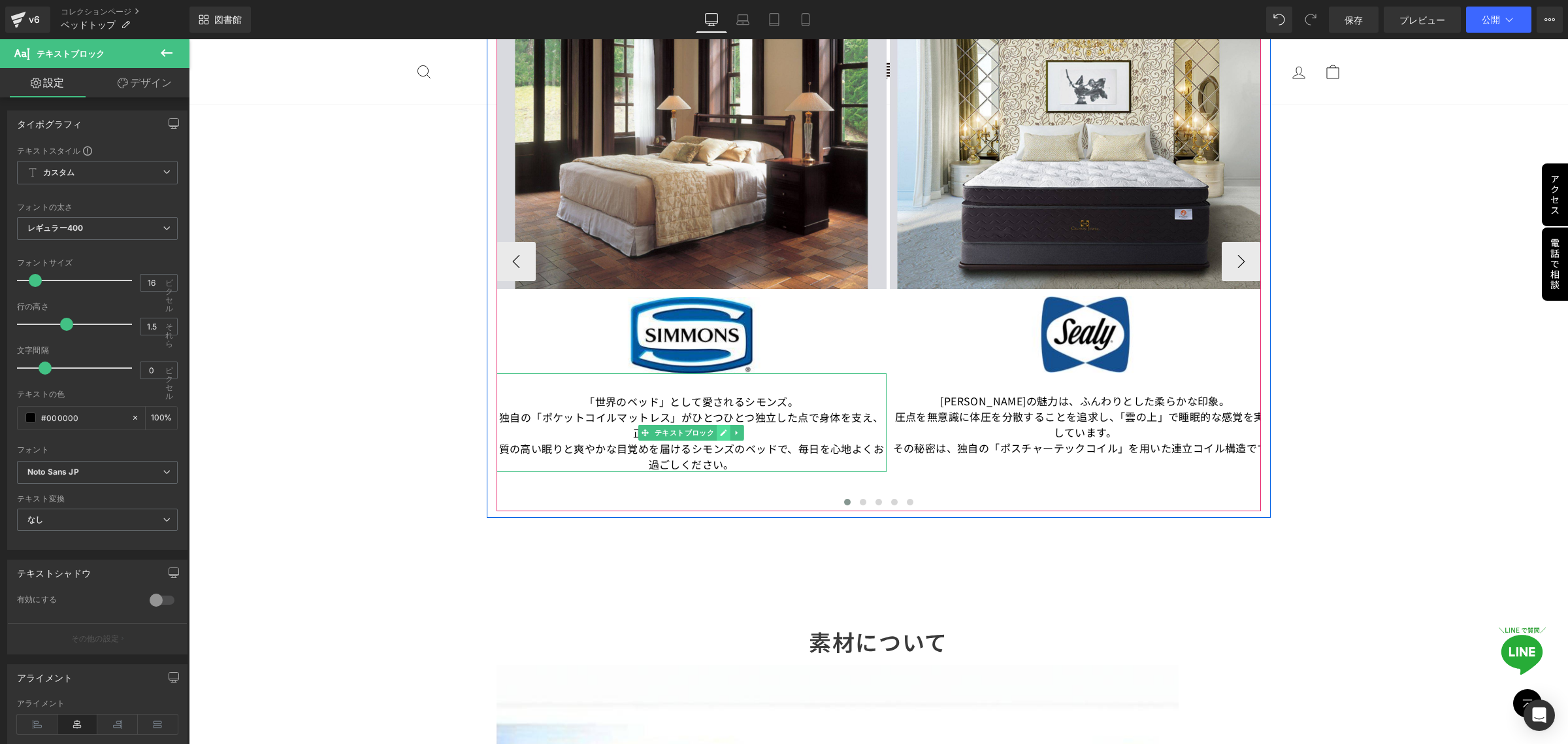
click at [721, 433] on icon at bounding box center [724, 433] width 7 height 7
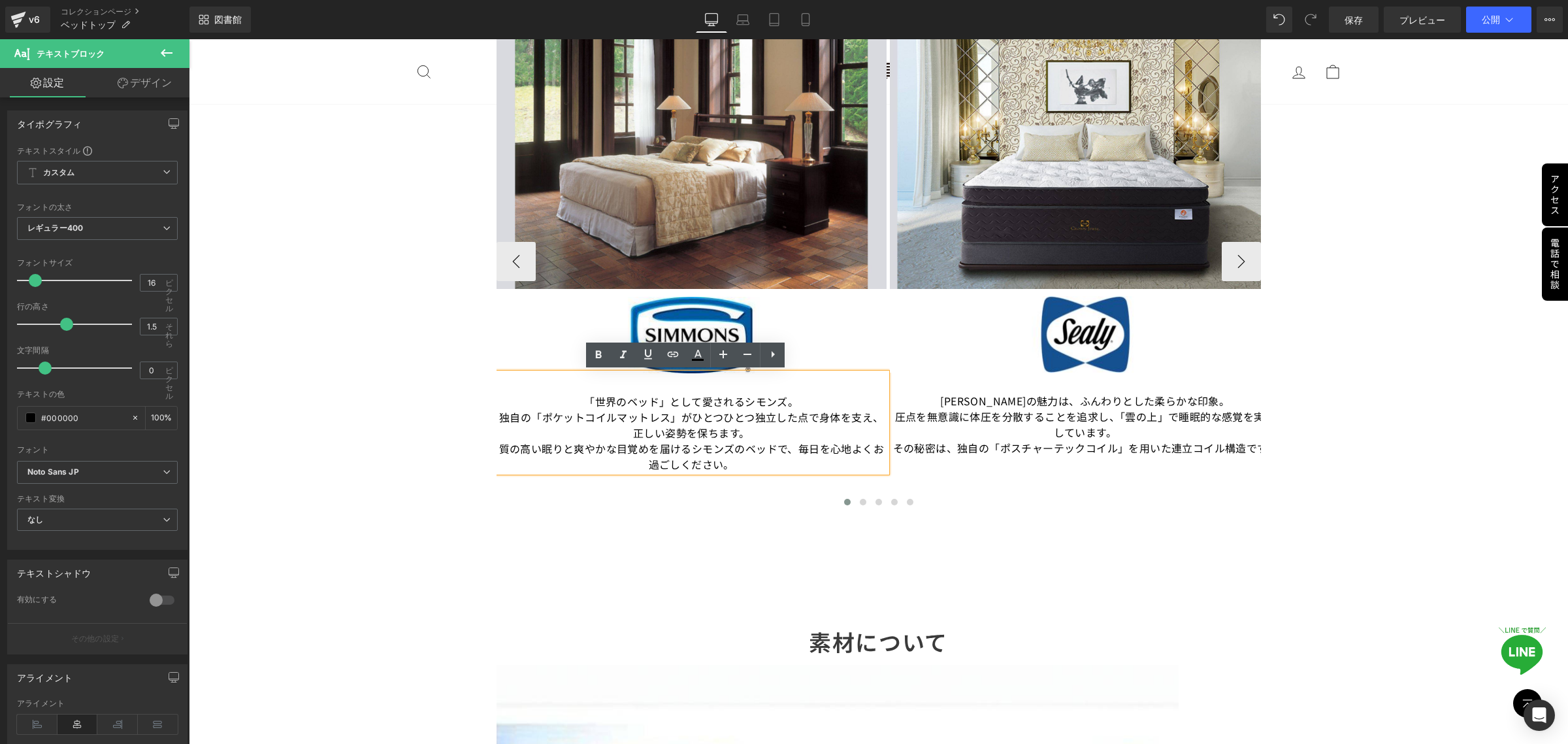
click at [738, 461] on p "質の高い眠りと爽やかな目覚めを届けるシモンズのベッドで、毎日を心地よくお過ごしください。" at bounding box center [692, 456] width 391 height 32
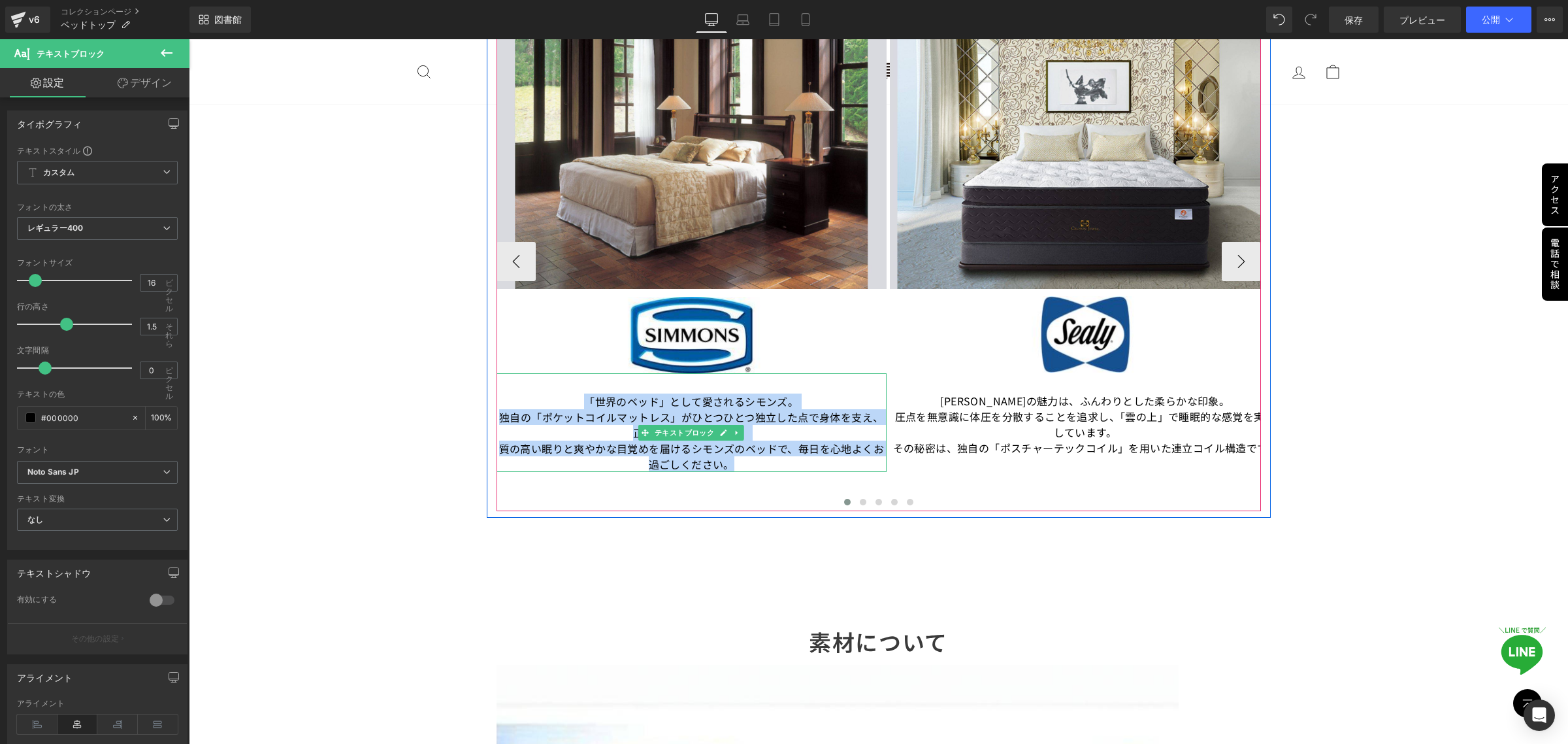
click at [736, 464] on p "質の高い眠りと爽やかな目覚めを届けるシモンズのベッドで、毎日を心地よくお過ごしください。" at bounding box center [692, 456] width 391 height 32
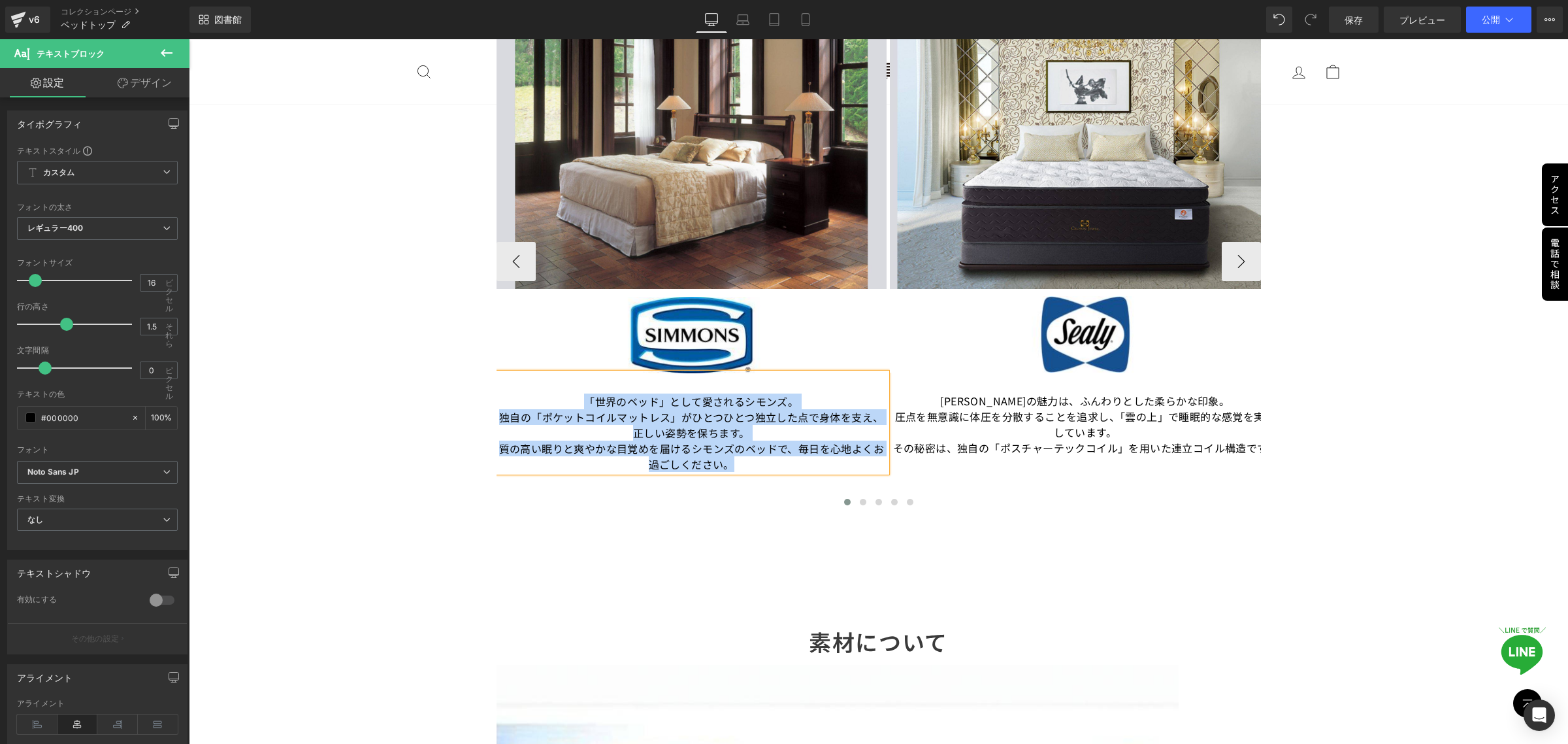
copy div "「世界のベッド」として愛されるシモンズ。 独自の「ポケットコイルマットレス」がひとつひとつ独立した点で身体を支え、正しい姿勢を保ちます。 質の高い眠りと爽やか…"
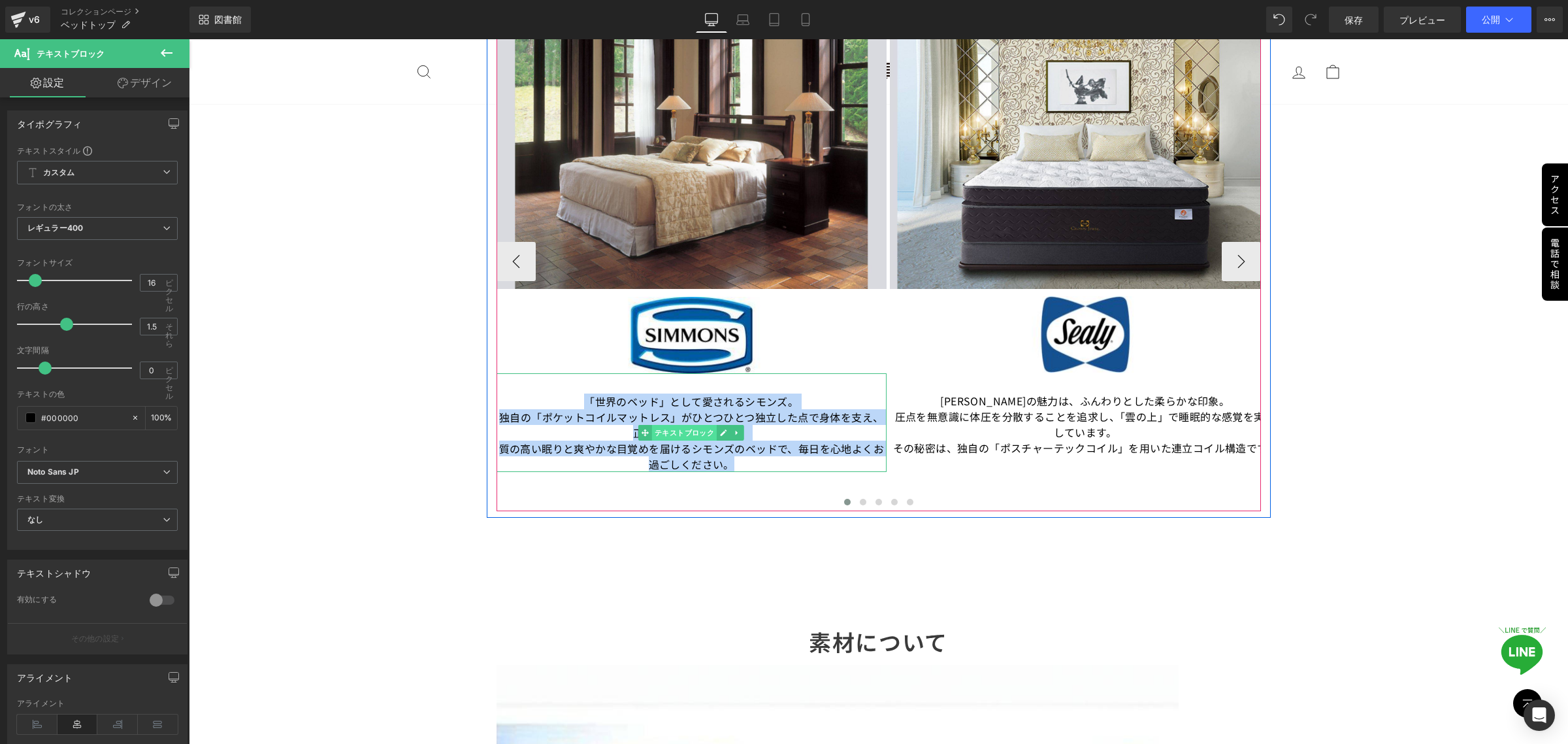
click at [677, 431] on font "テキストブロック" at bounding box center [685, 432] width 60 height 8
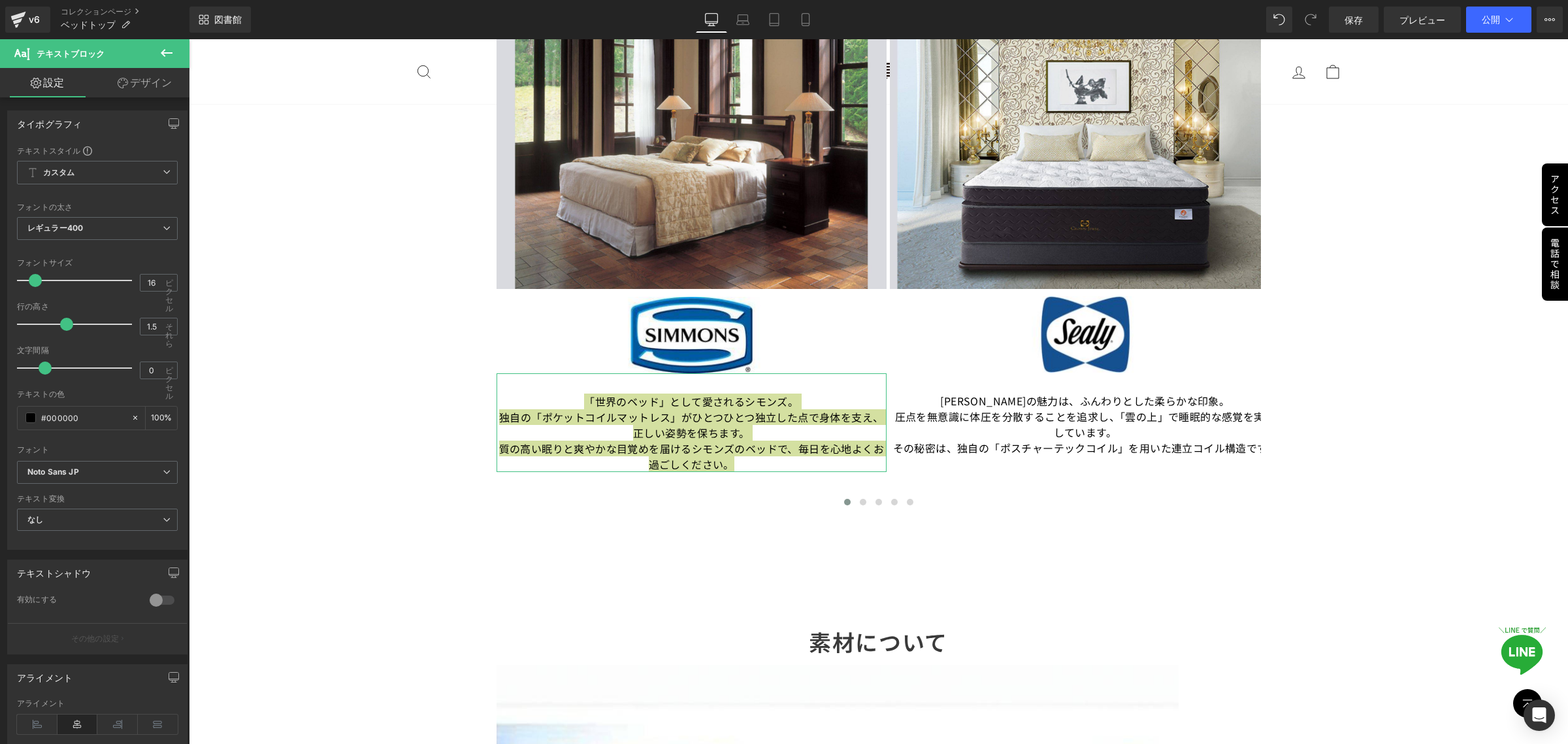
drag, startPoint x: 167, startPoint y: 78, endPoint x: 161, endPoint y: 84, distance: 8.5
click at [167, 78] on font "デザイン" at bounding box center [151, 82] width 42 height 13
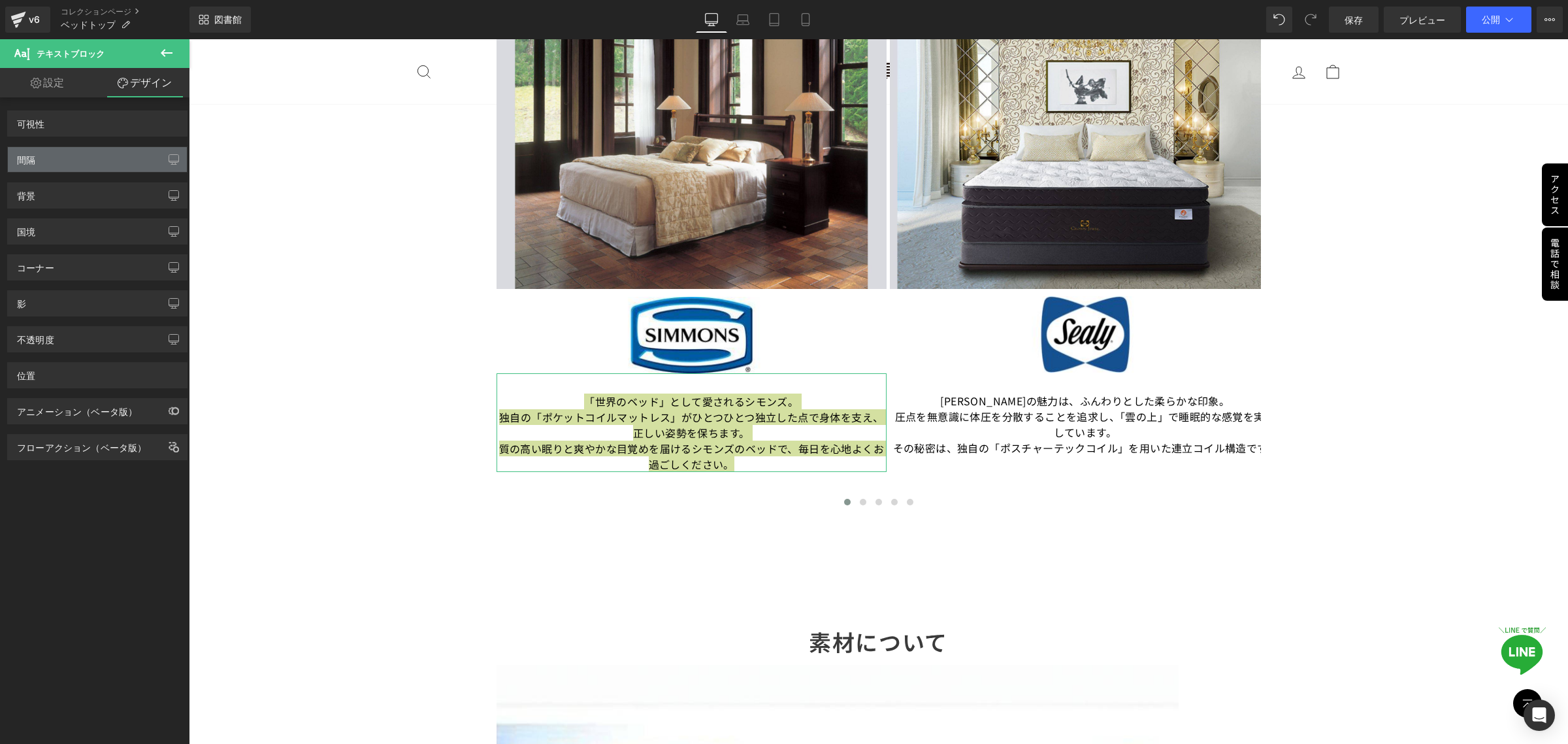
click at [83, 156] on div "間隔" at bounding box center [98, 159] width 179 height 24
click at [55, 161] on div "間隔" at bounding box center [98, 159] width 179 height 24
